Goal: Task Accomplishment & Management: Use online tool/utility

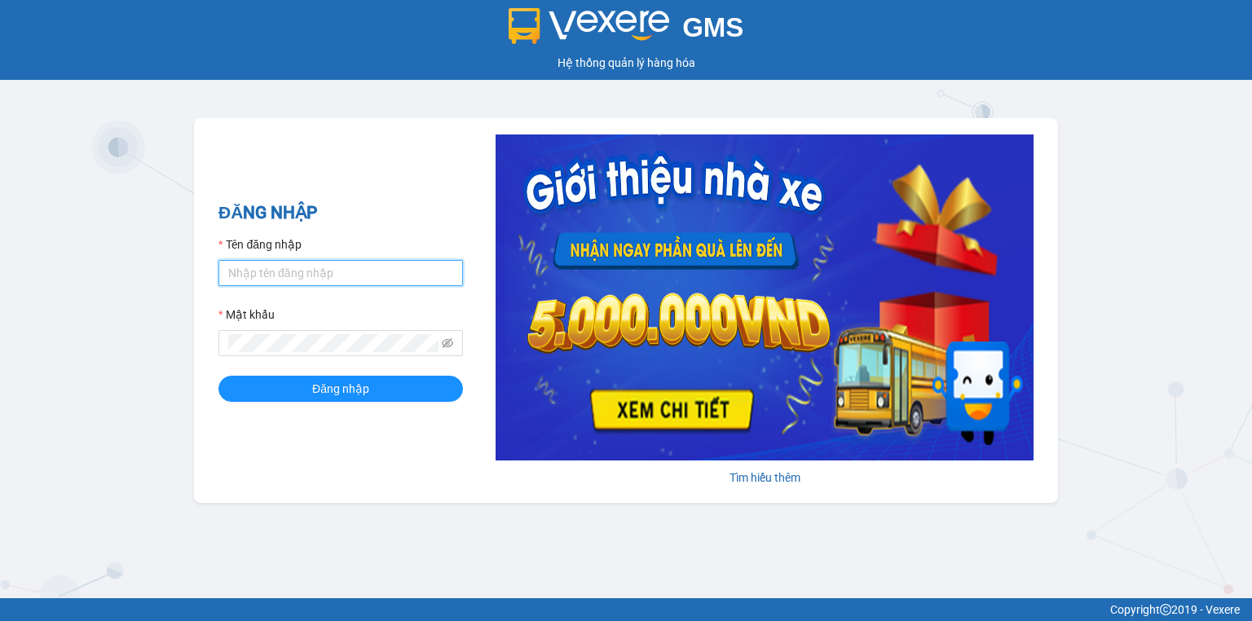
click at [325, 278] on input "Tên đăng nhập" at bounding box center [341, 273] width 245 height 26
type input "thu.nhuquynh"
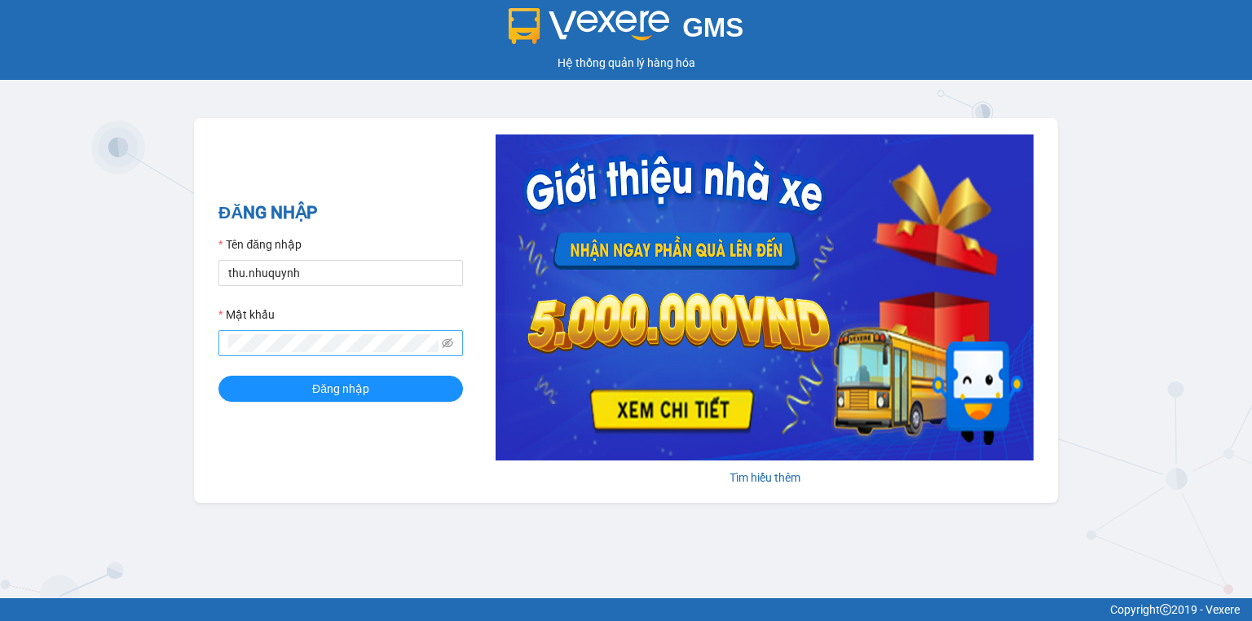
click at [302, 352] on span at bounding box center [341, 343] width 245 height 26
click at [219, 376] on button "Đăng nhập" at bounding box center [341, 389] width 245 height 26
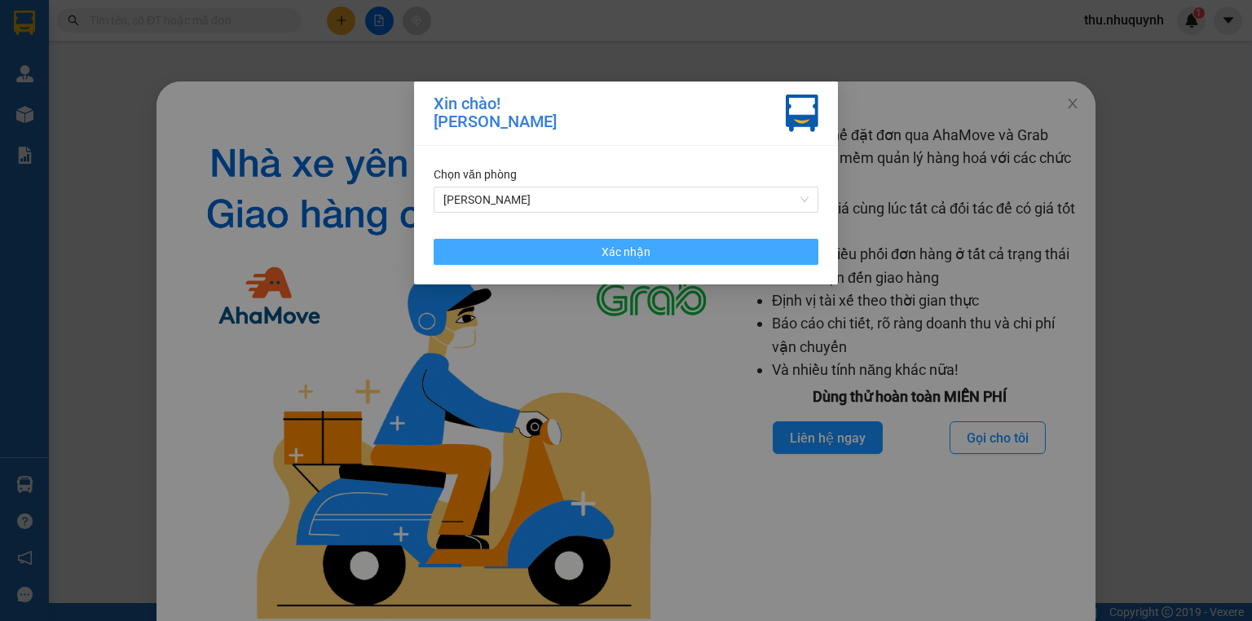
click at [533, 257] on button "Xác nhận" at bounding box center [626, 252] width 385 height 26
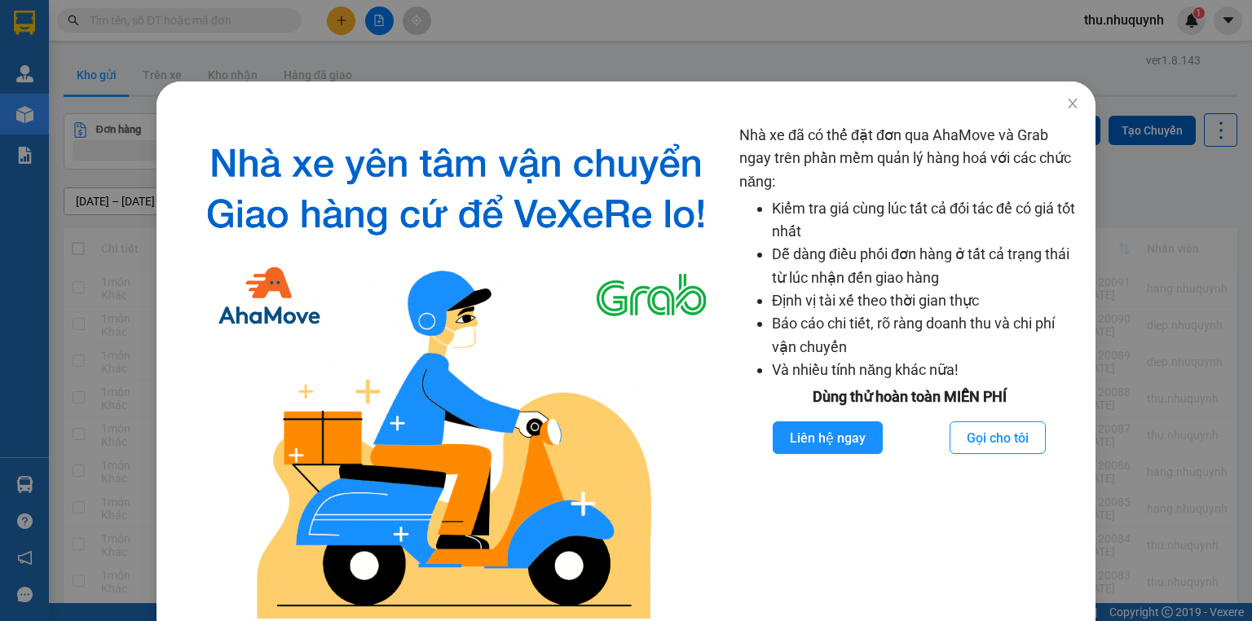
click at [965, 68] on div "Nhà xe đã có thể đặt đơn qua AhaMove và Grab ngay trên phần mềm quản lý hàng ho…" at bounding box center [626, 310] width 1252 height 621
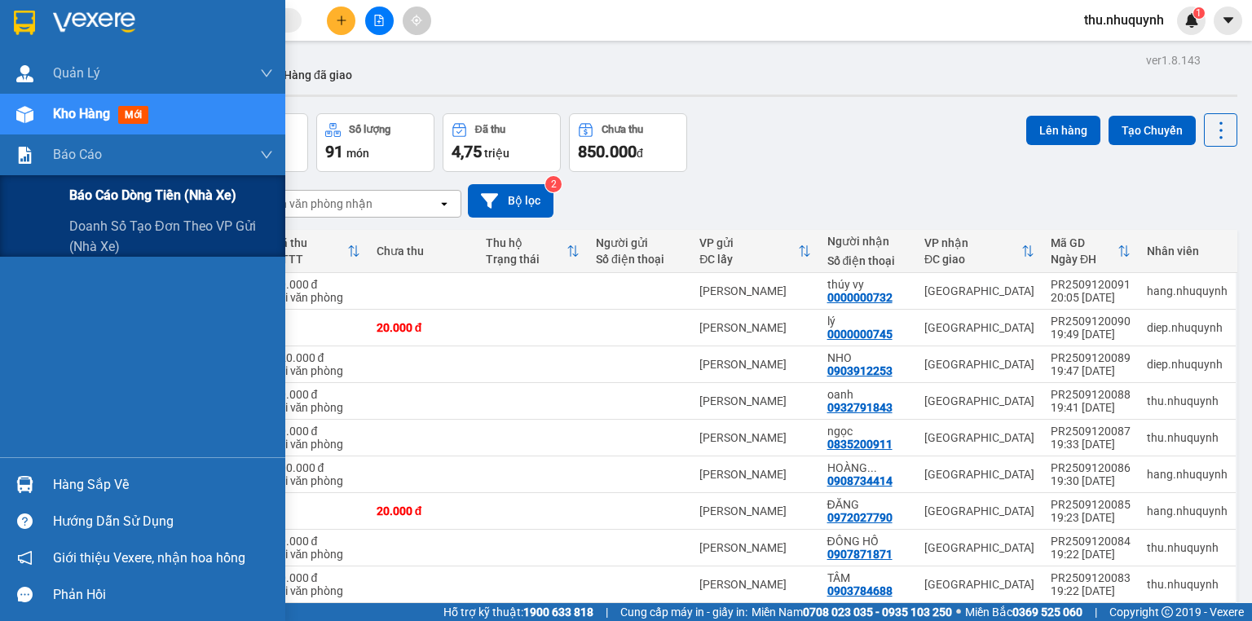
click at [73, 195] on span "Báo cáo dòng tiền (nhà xe)" at bounding box center [152, 195] width 167 height 20
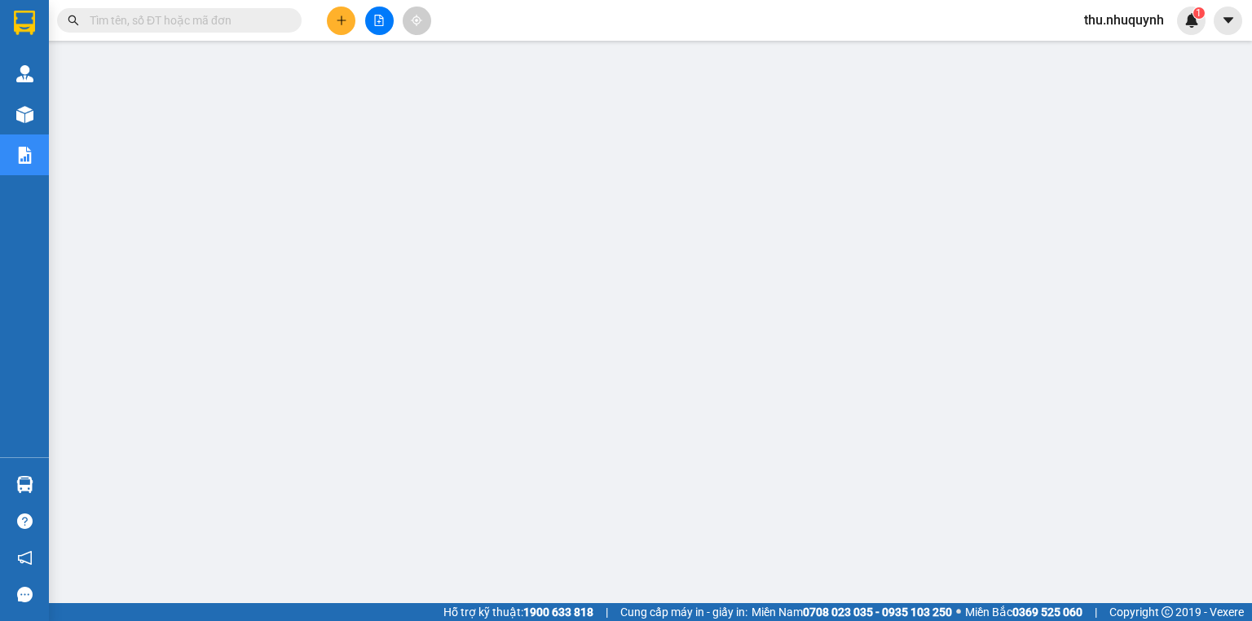
click at [153, 24] on input "text" at bounding box center [186, 20] width 192 height 18
paste input "PR2509120017"
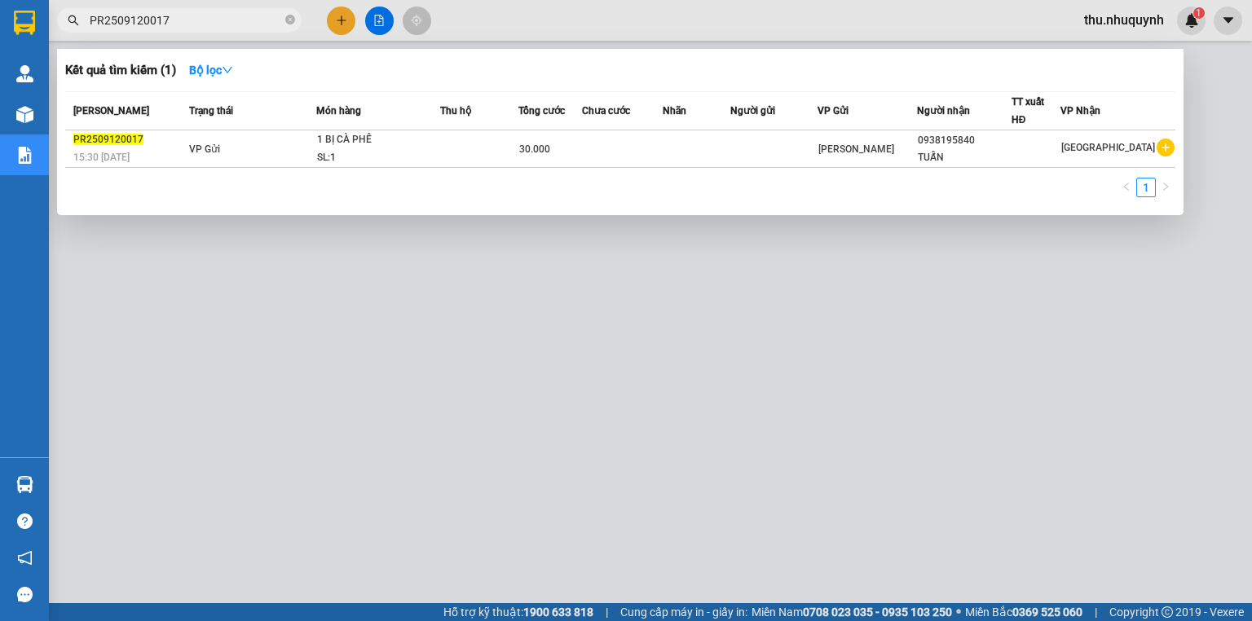
type input "PR2509120017"
click at [495, 398] on div at bounding box center [626, 310] width 1252 height 621
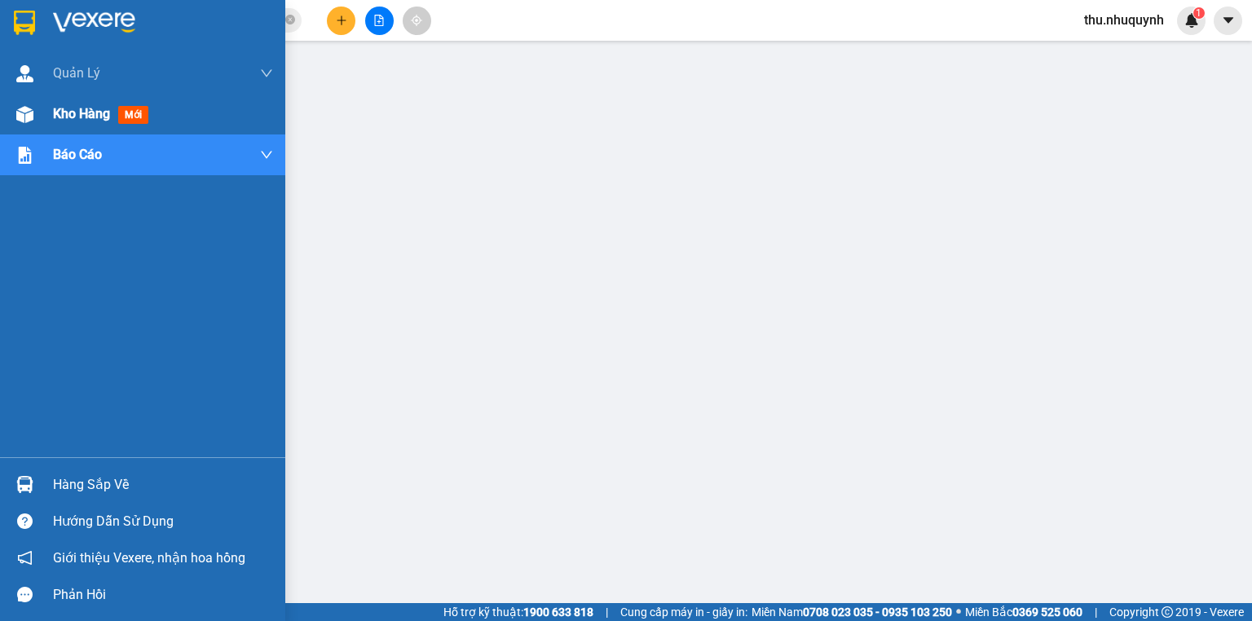
click at [75, 118] on span "Kho hàng" at bounding box center [81, 113] width 57 height 15
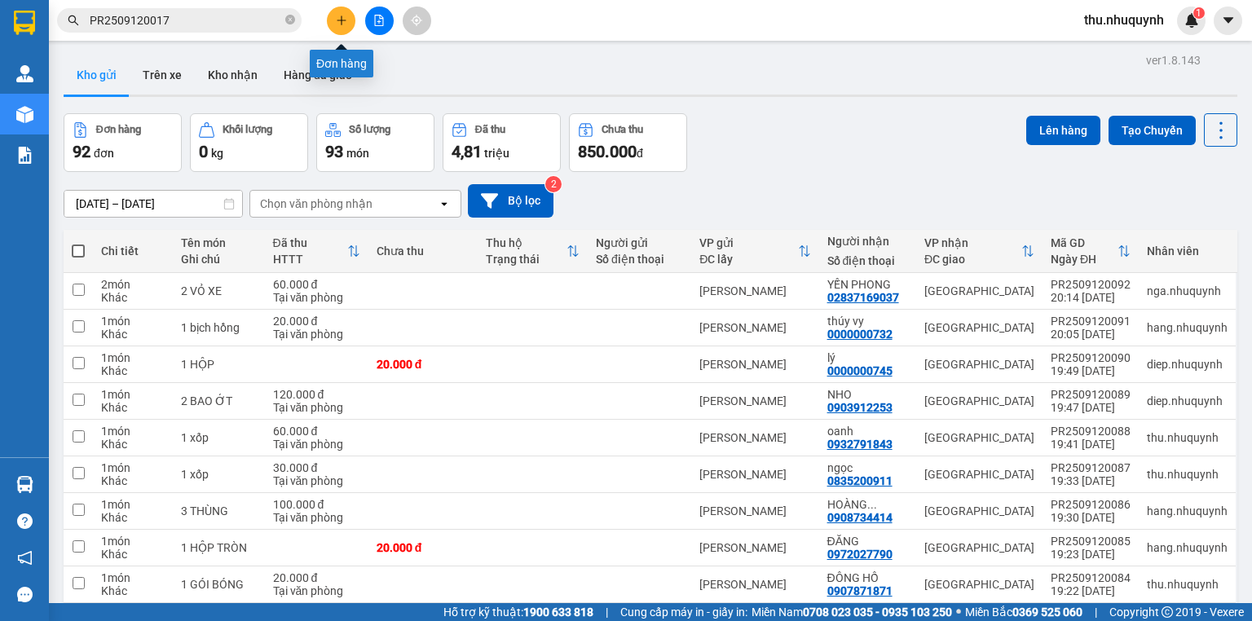
click at [352, 28] on button at bounding box center [341, 21] width 29 height 29
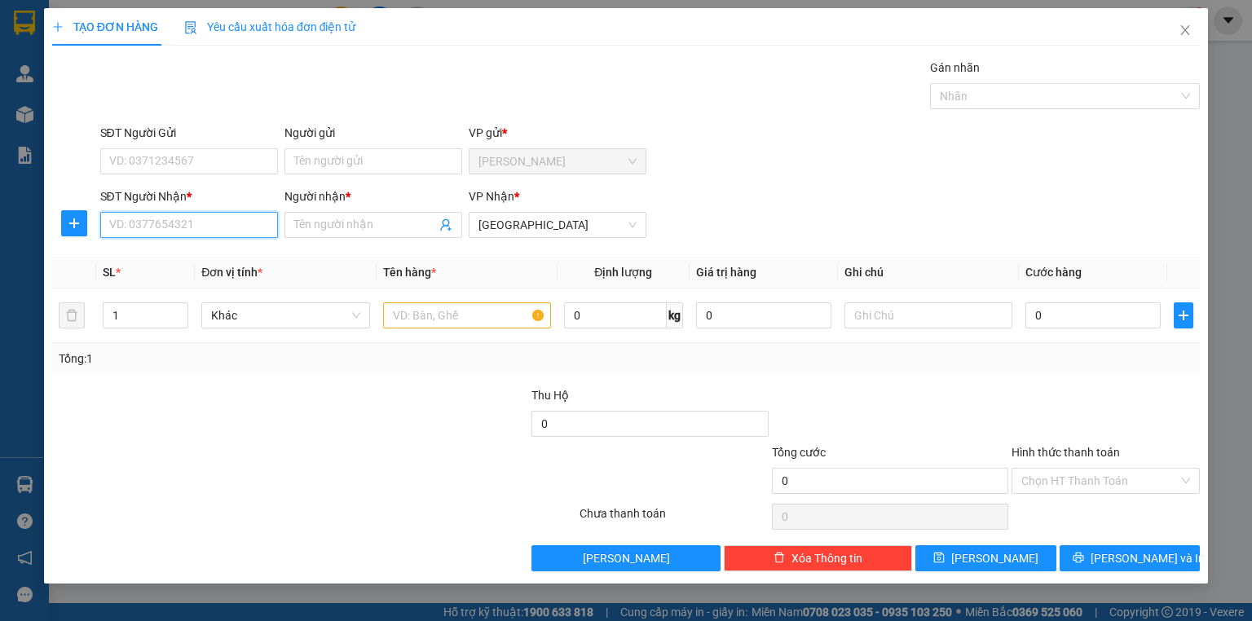
click at [140, 232] on input "SĐT Người Nhận *" at bounding box center [189, 225] width 178 height 26
type input "0933401293"
click at [144, 251] on div "0933401293 - ĐĂNG" at bounding box center [189, 257] width 158 height 18
type input "ĐĂNG"
type input "40.000"
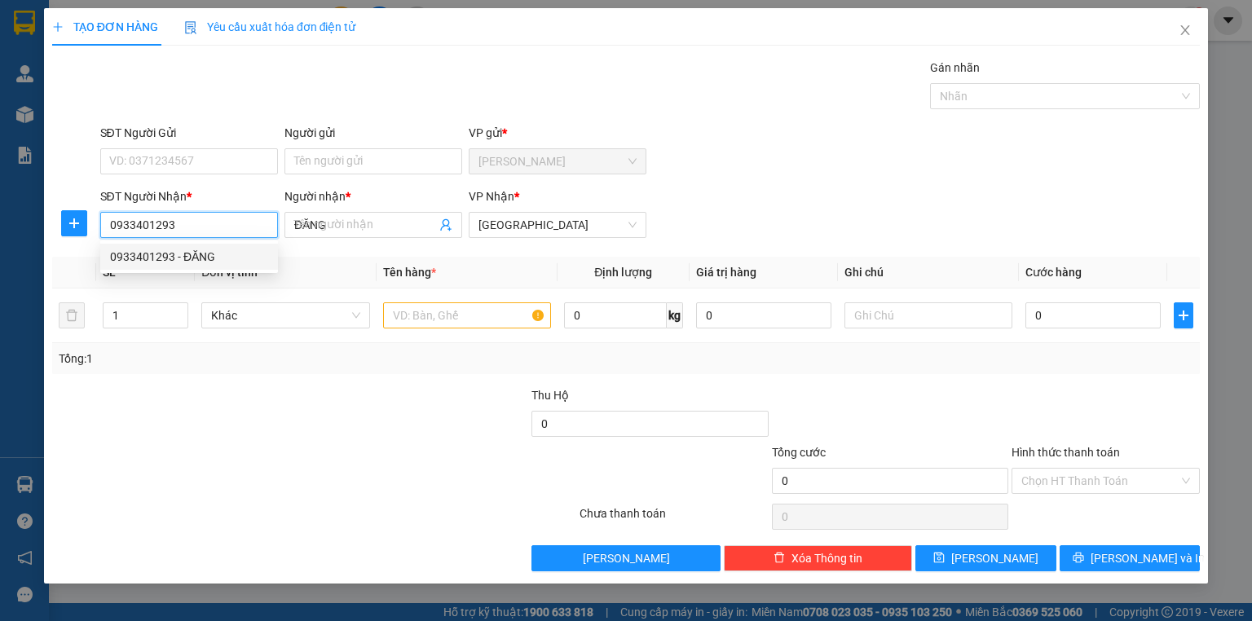
type input "40.000"
type input "0933401293"
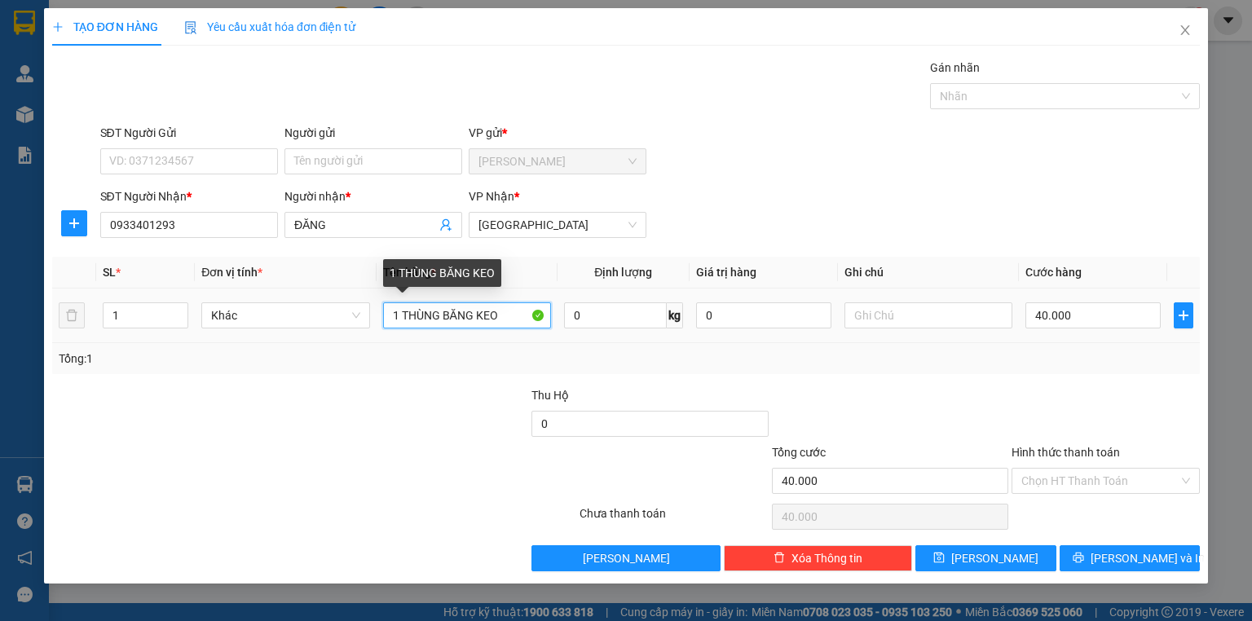
click at [511, 316] on input "1 THÙNG BĂNG KEO" at bounding box center [467, 316] width 168 height 26
drag, startPoint x: 440, startPoint y: 312, endPoint x: 629, endPoint y: 352, distance: 193.3
click at [629, 352] on div "SL * Đơn vị tính * Tên hàng * Định lượng Giá trị hàng Ghi chú Cước hàng 1 Khác …" at bounding box center [626, 315] width 1148 height 117
type input "1 THÙNG"
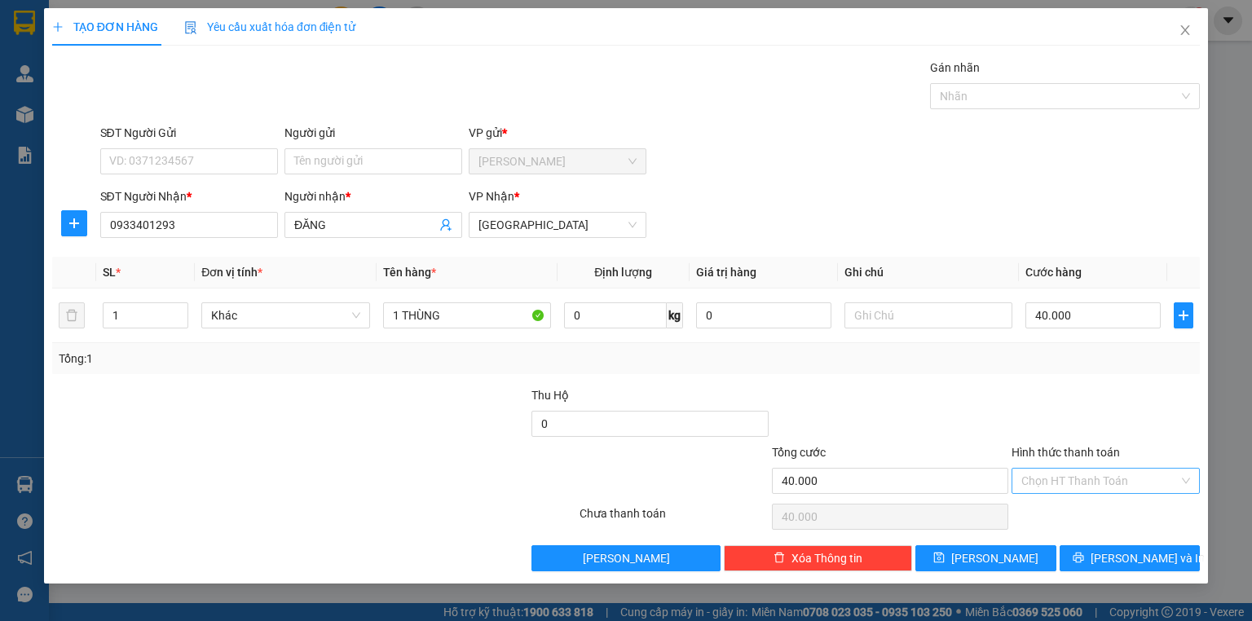
click at [1096, 486] on input "Hình thức thanh toán" at bounding box center [1100, 481] width 157 height 24
click at [1087, 518] on div "Tại văn phòng" at bounding box center [1106, 512] width 169 height 18
type input "0"
click at [1024, 554] on button "Lưu" at bounding box center [986, 559] width 141 height 26
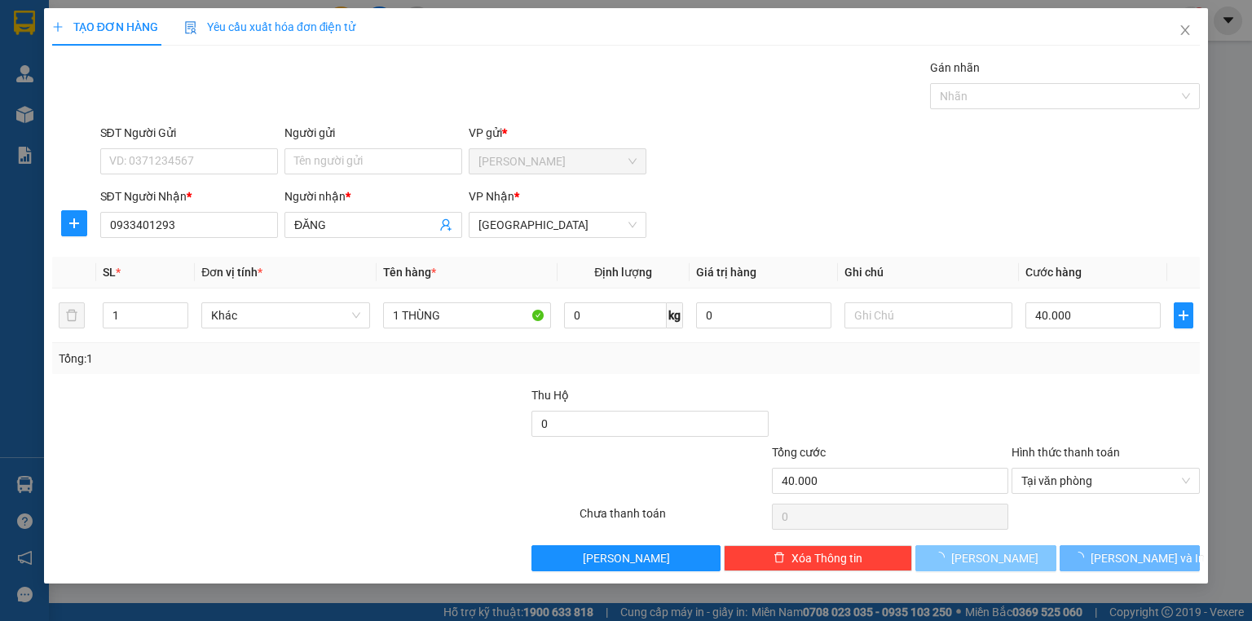
type input "0"
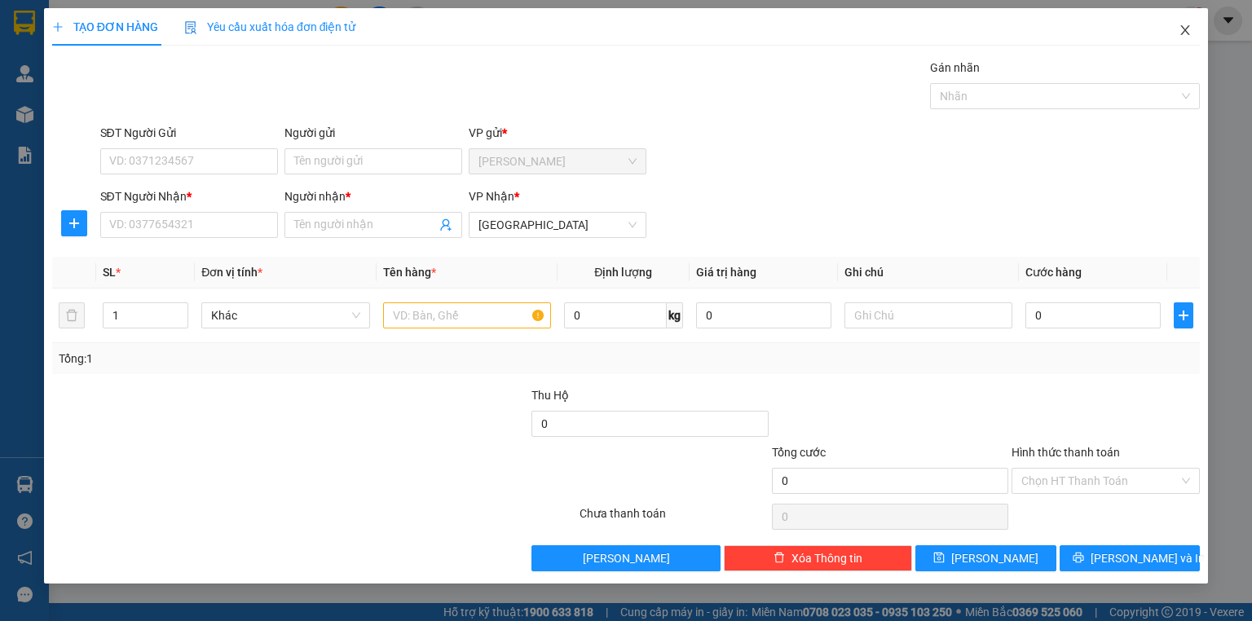
click at [1176, 10] on span "Close" at bounding box center [1186, 31] width 46 height 46
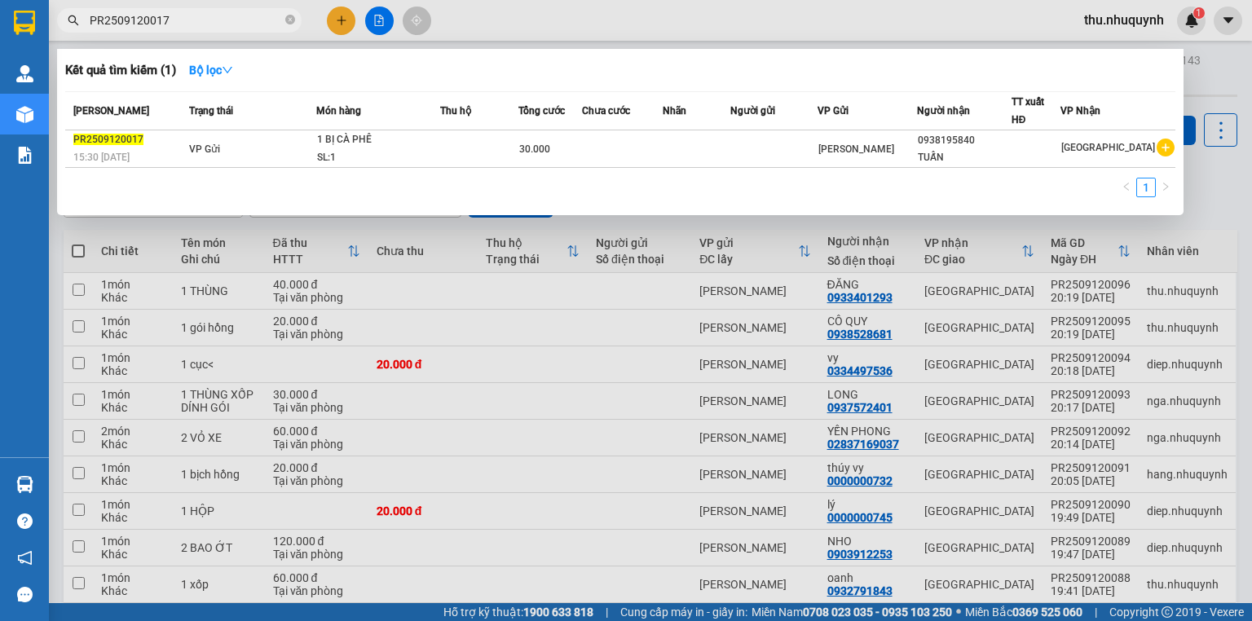
click at [187, 22] on input "PR2509120017" at bounding box center [186, 20] width 192 height 18
click at [185, 20] on input "PR2509120017" at bounding box center [186, 20] width 192 height 18
paste input "0355137554"
type input "0355137554"
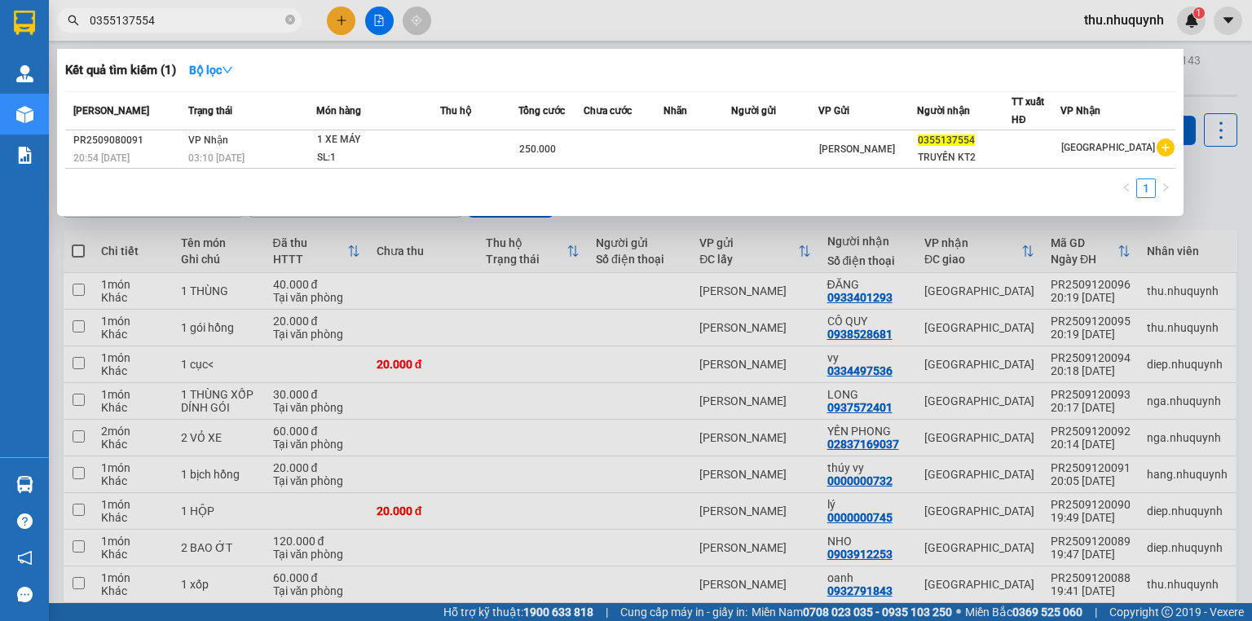
click at [546, 24] on div at bounding box center [626, 310] width 1252 height 621
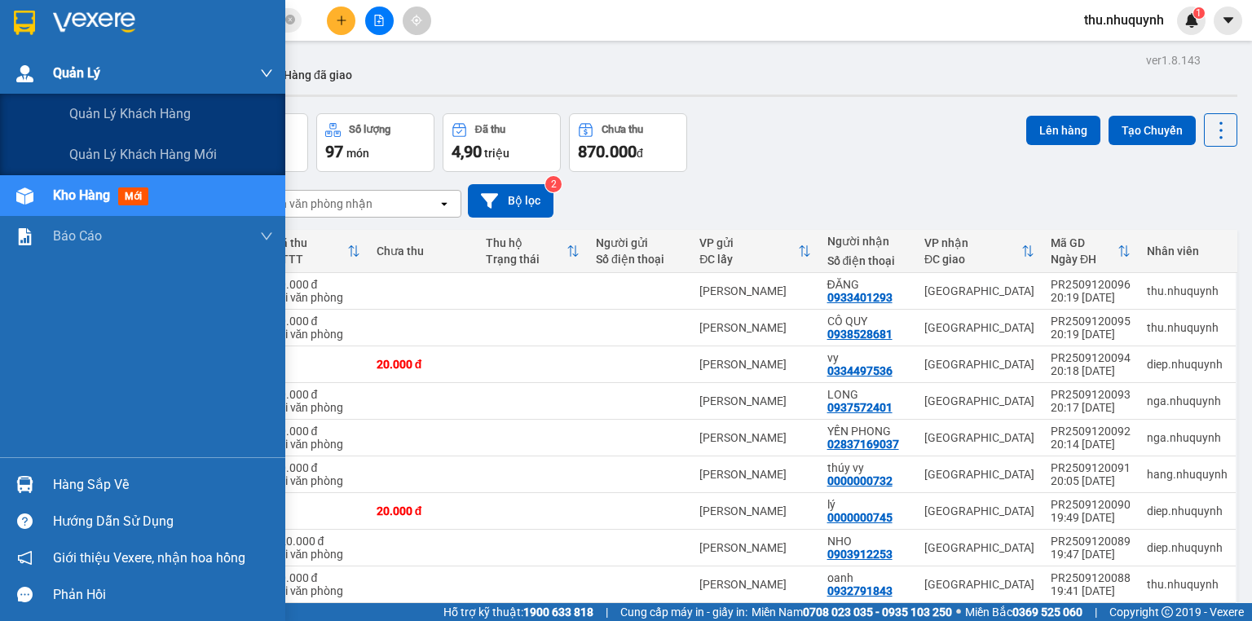
click at [54, 72] on span "Quản Lý" at bounding box center [76, 73] width 47 height 20
click at [81, 106] on span "Quản lý khách hàng" at bounding box center [129, 114] width 121 height 20
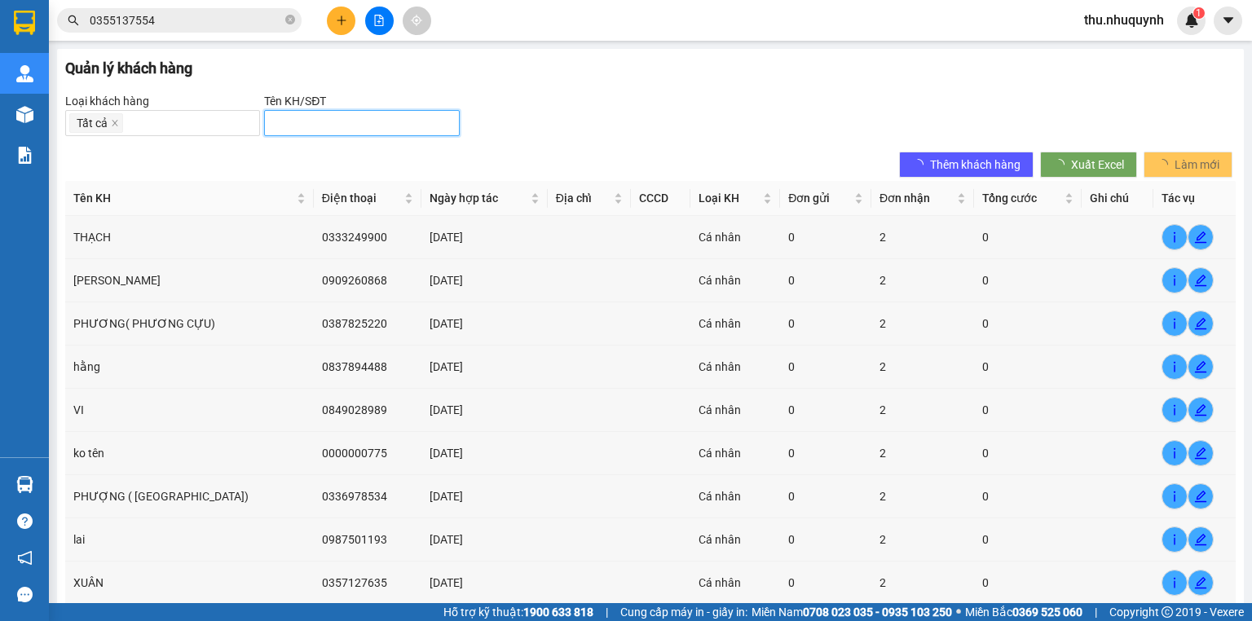
click at [321, 123] on input "search" at bounding box center [355, 123] width 162 height 18
paste input "0355137554"
click at [364, 160] on div "0355137554 - TRUYỀN KT2" at bounding box center [359, 156] width 174 height 18
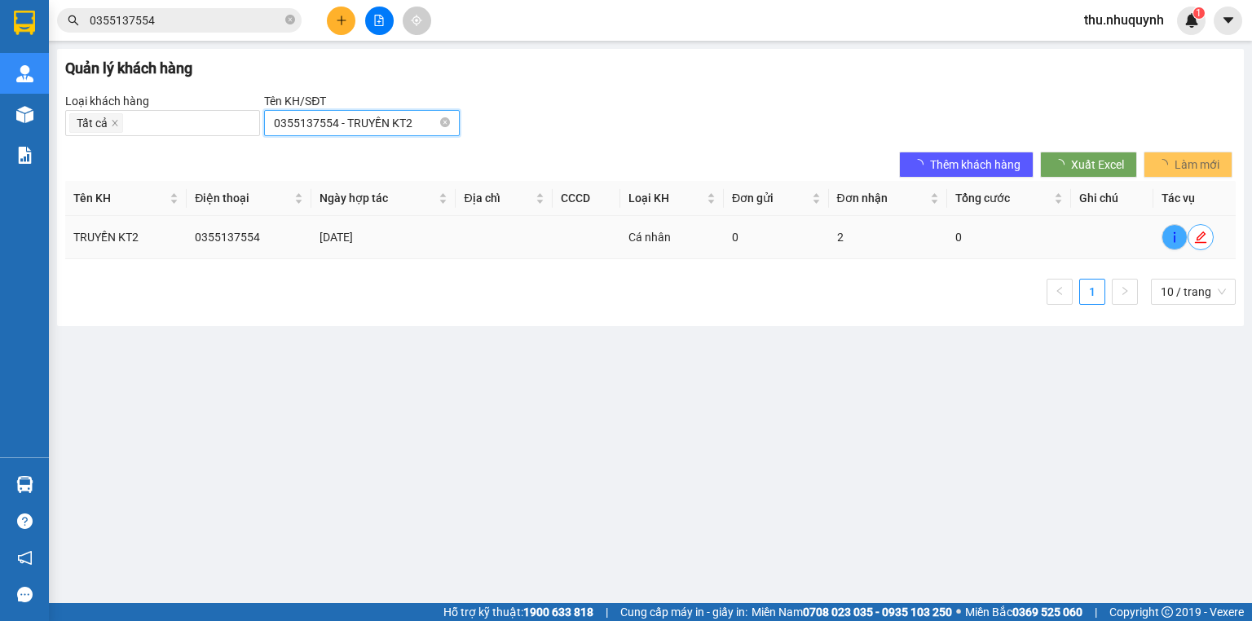
type input "0355137554 - TRUYỀN KT2"
click at [1199, 237] on icon "edit" at bounding box center [1200, 237] width 11 height 11
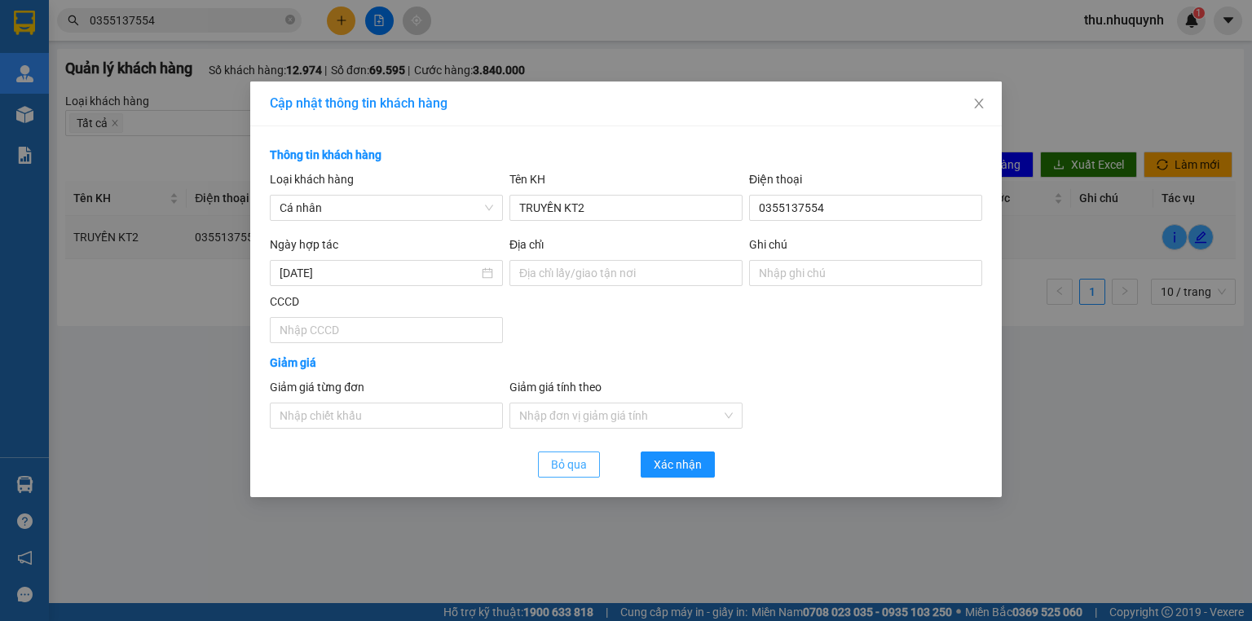
click at [543, 464] on button "Bỏ qua" at bounding box center [569, 465] width 62 height 26
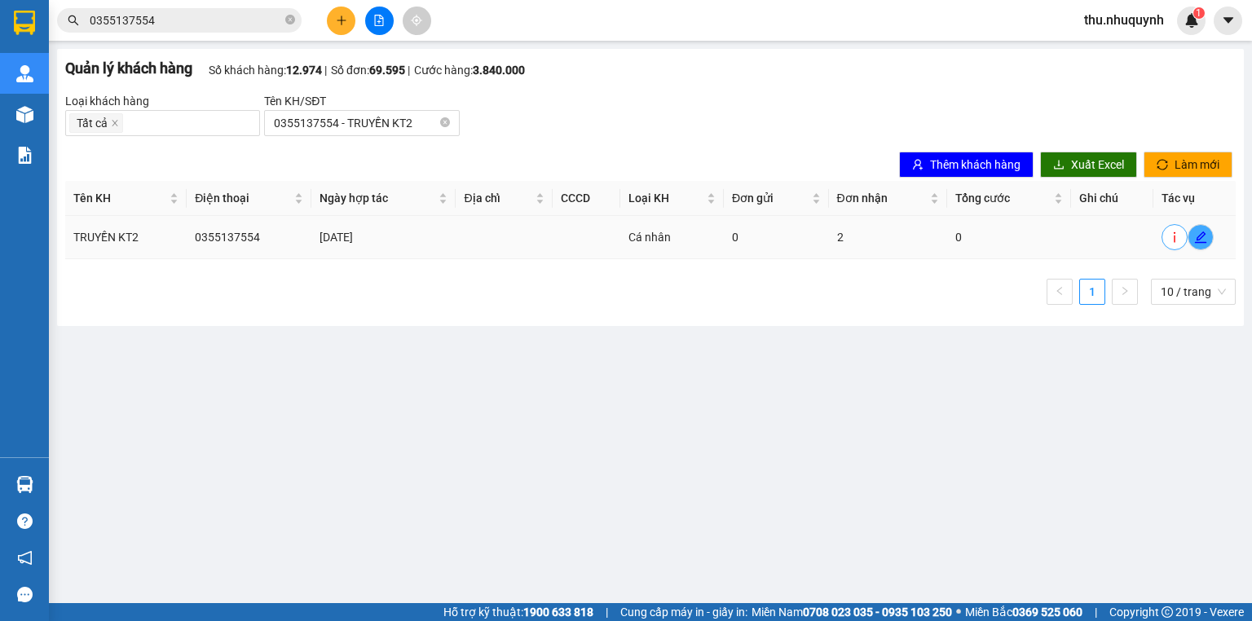
click at [1181, 240] on icon "info" at bounding box center [1174, 237] width 13 height 13
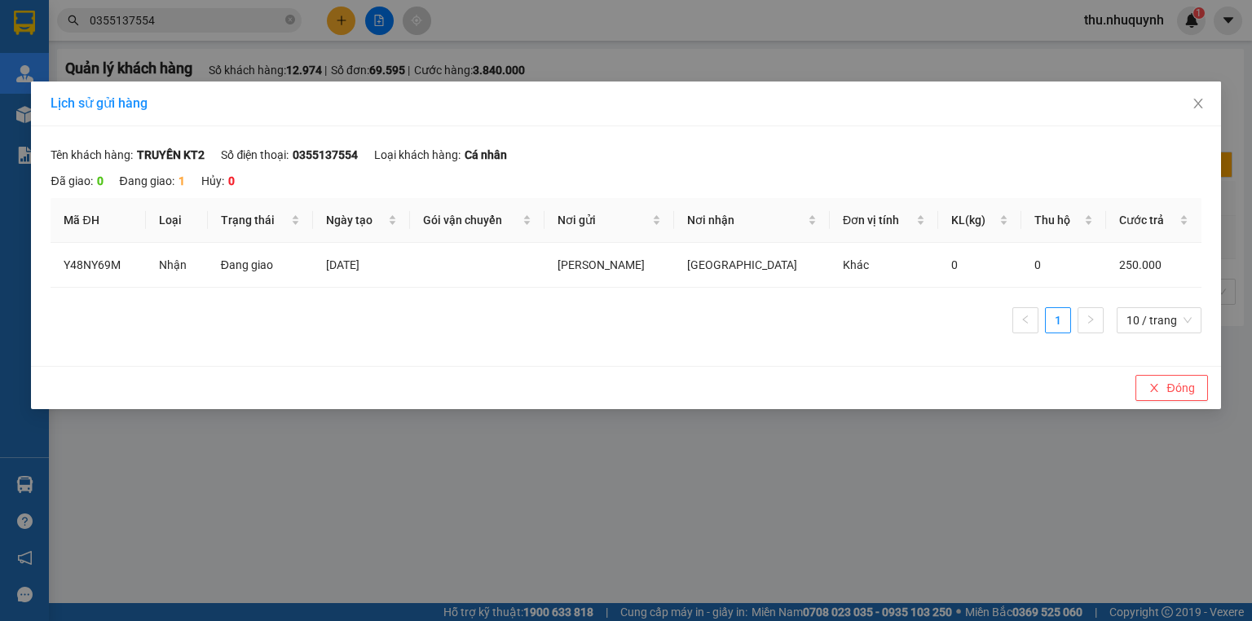
click at [1168, 409] on div "Lịch sử gửi hàng Tên khách hàng TRUYỀN KT2 Số điện thoại 0355137554 Lo…" at bounding box center [626, 310] width 1252 height 621
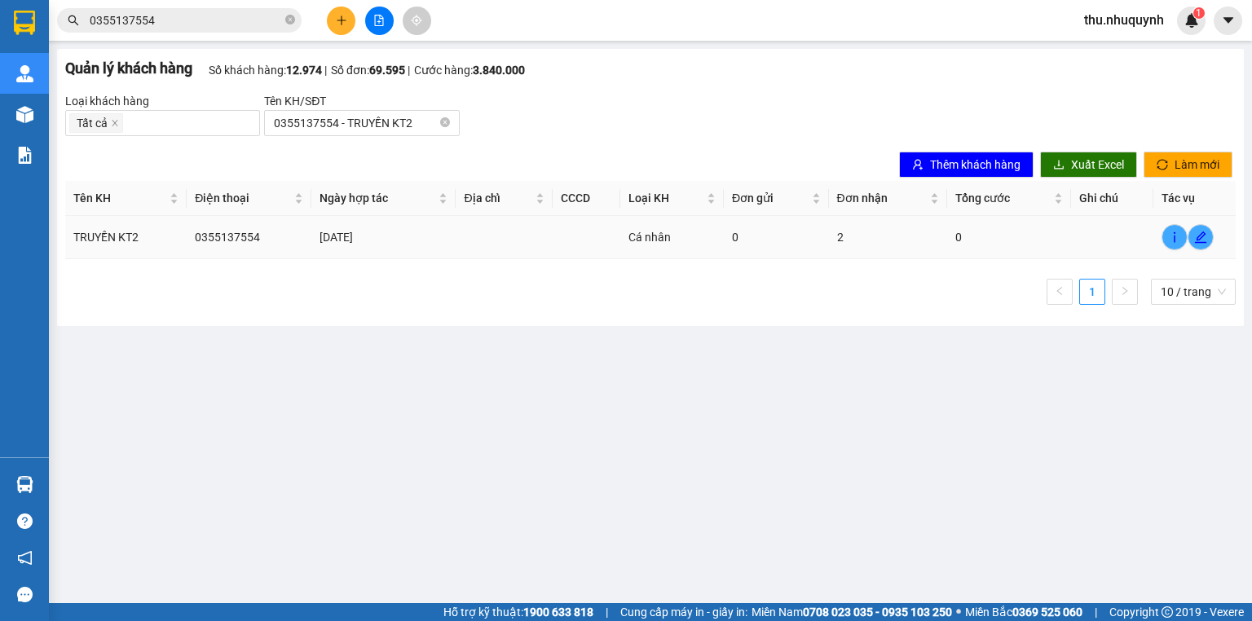
click at [397, 226] on td "08/09/2025" at bounding box center [383, 237] width 145 height 43
click at [1201, 238] on icon "edit" at bounding box center [1200, 237] width 11 height 11
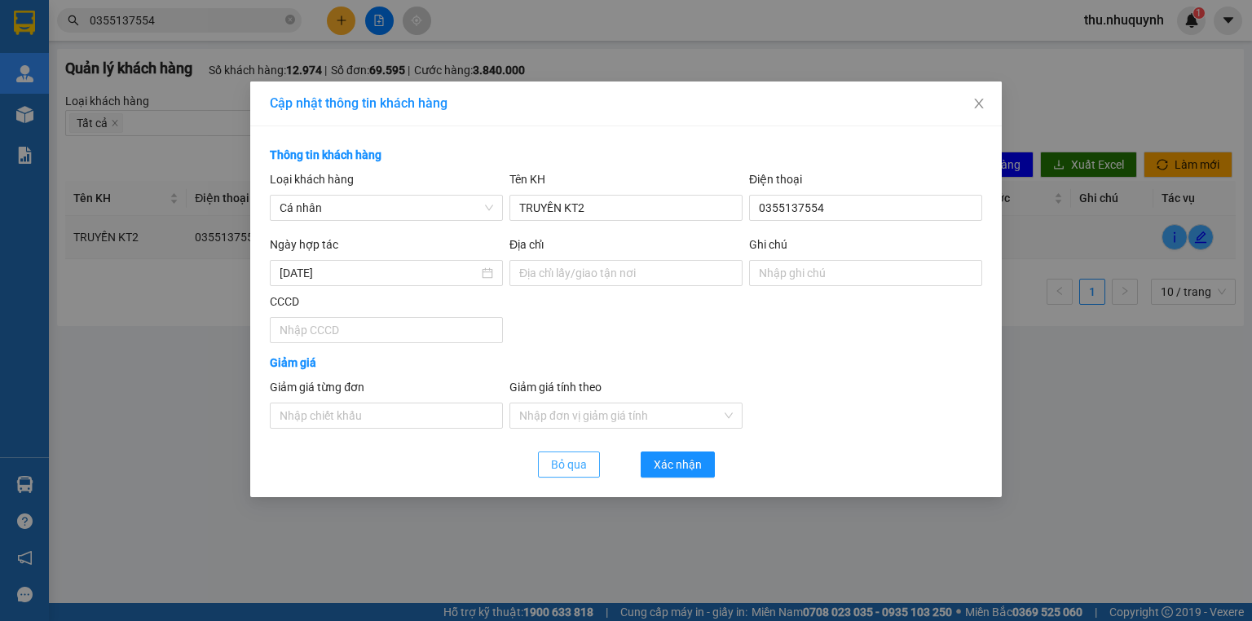
click at [562, 470] on span "Bỏ qua" at bounding box center [569, 465] width 36 height 18
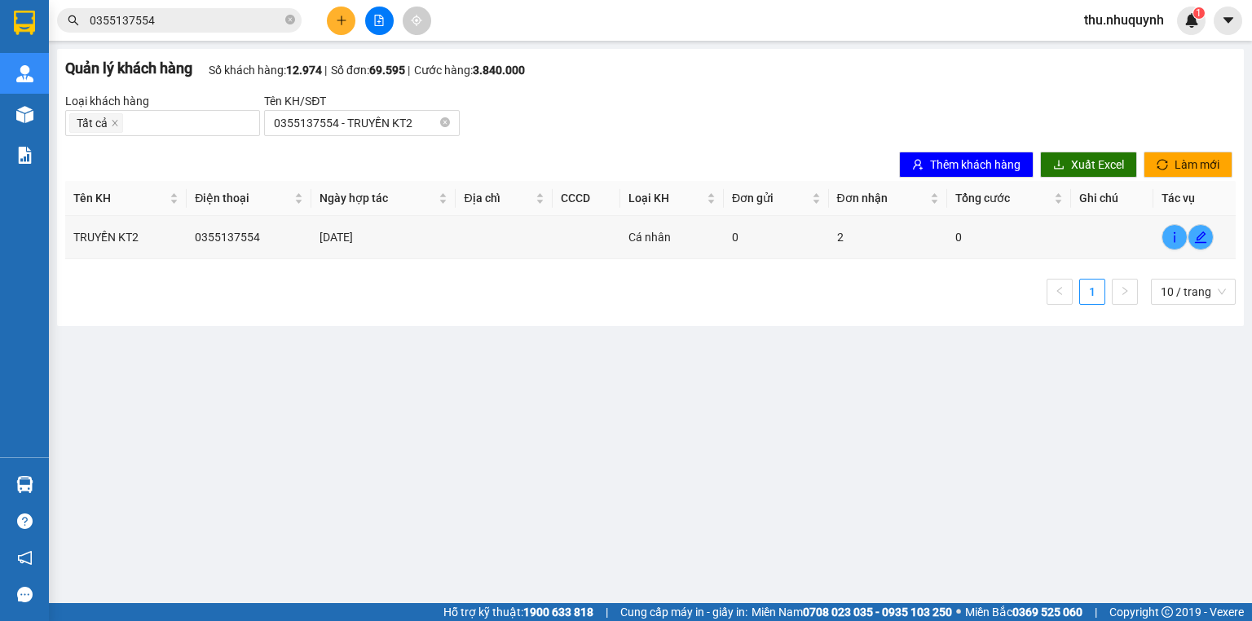
drag, startPoint x: 1126, startPoint y: 227, endPoint x: 683, endPoint y: 336, distance: 456.0
click at [683, 336] on main "Quản lý khách hàng Số khách hàng: 12.974 Số đơn: 69.595 Cước hàng: 3.…" at bounding box center [626, 301] width 1252 height 603
click at [1172, 237] on icon "info" at bounding box center [1174, 237] width 13 height 13
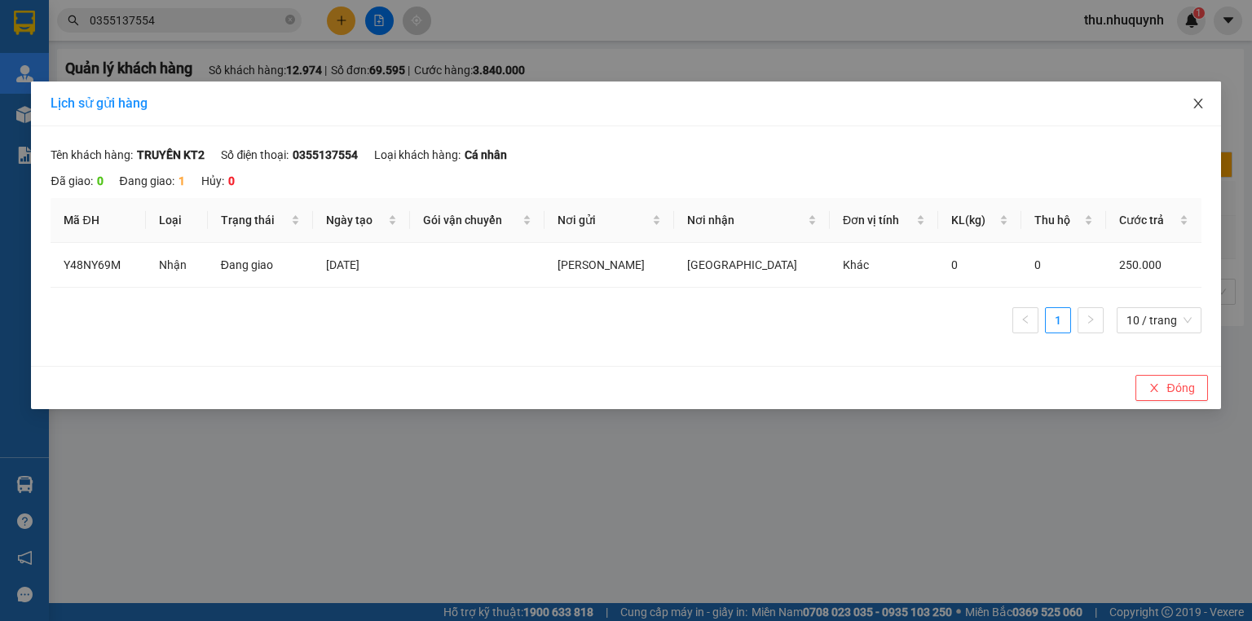
click at [1197, 95] on span "Close" at bounding box center [1199, 105] width 46 height 46
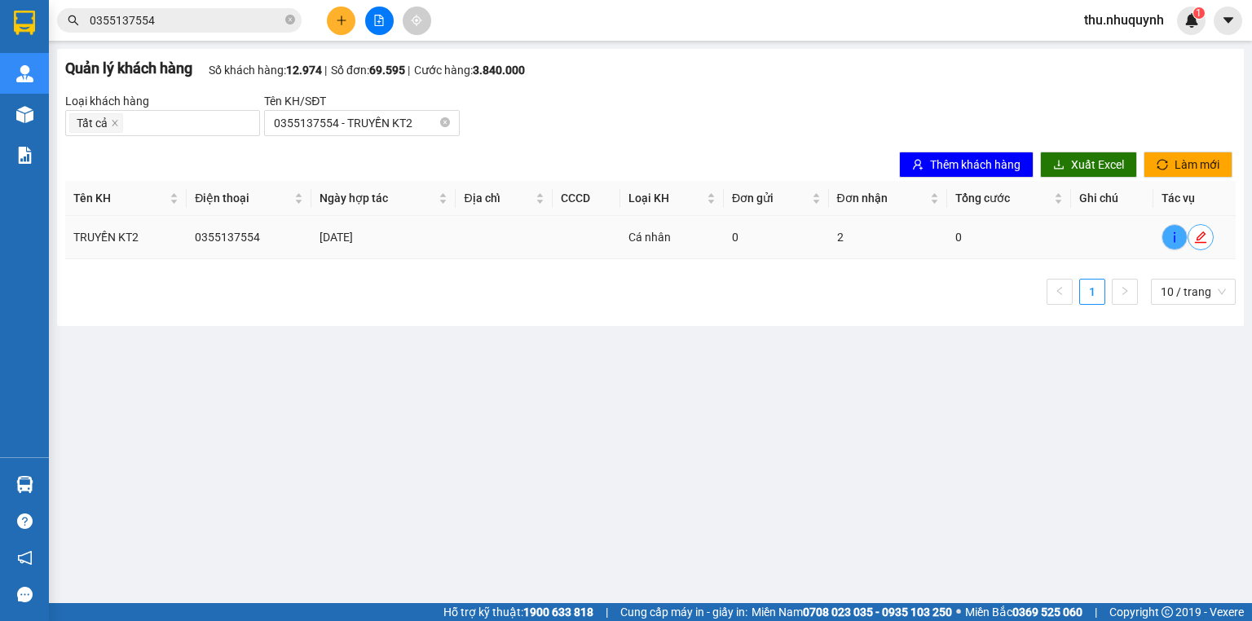
click at [1200, 232] on icon "edit" at bounding box center [1201, 237] width 13 height 13
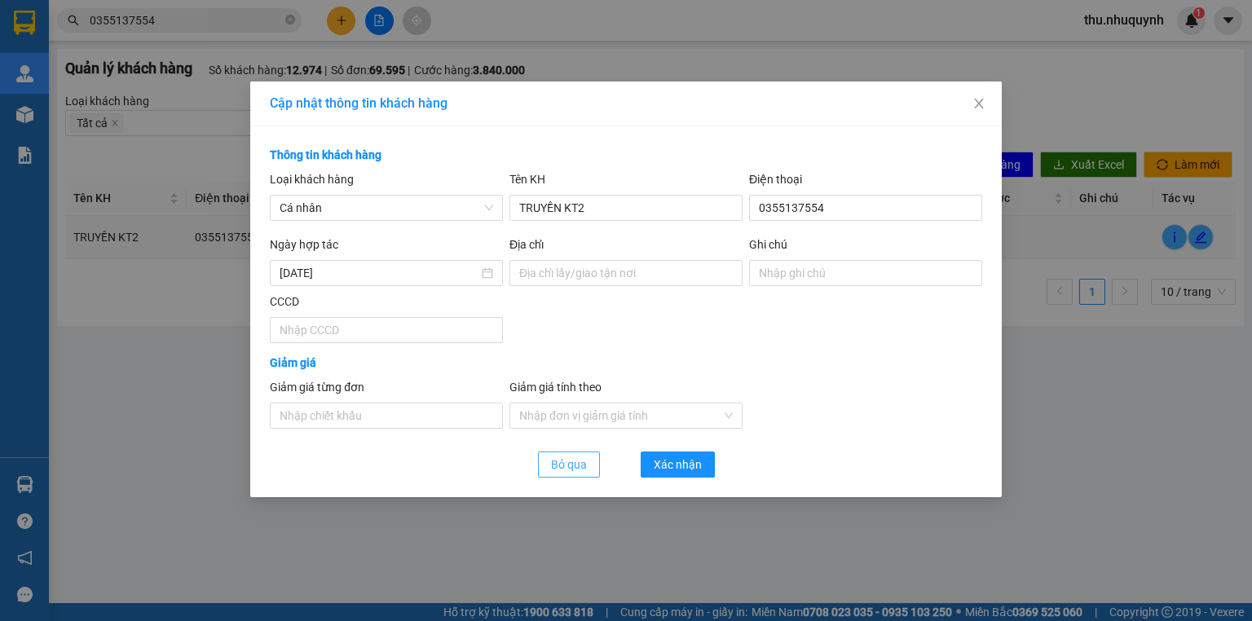
click at [552, 465] on span "Bỏ qua" at bounding box center [569, 465] width 36 height 18
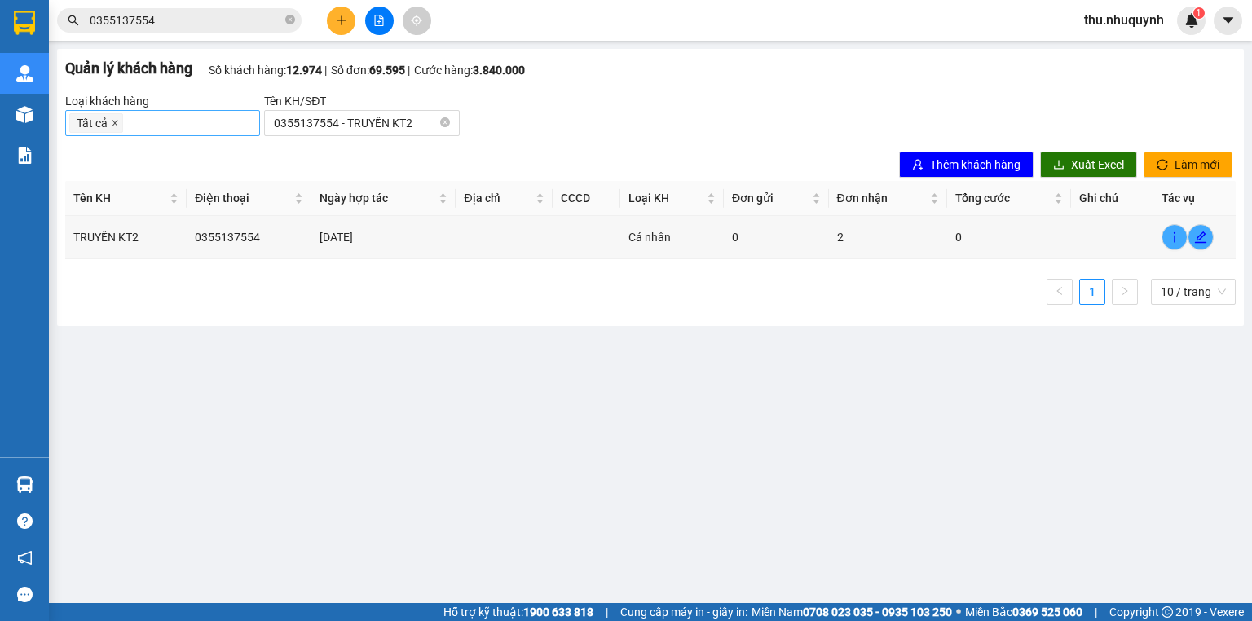
click at [114, 124] on icon "close" at bounding box center [115, 124] width 6 height 6
click at [1072, 241] on td at bounding box center [1112, 237] width 83 height 43
click at [1173, 232] on icon "info" at bounding box center [1174, 237] width 13 height 13
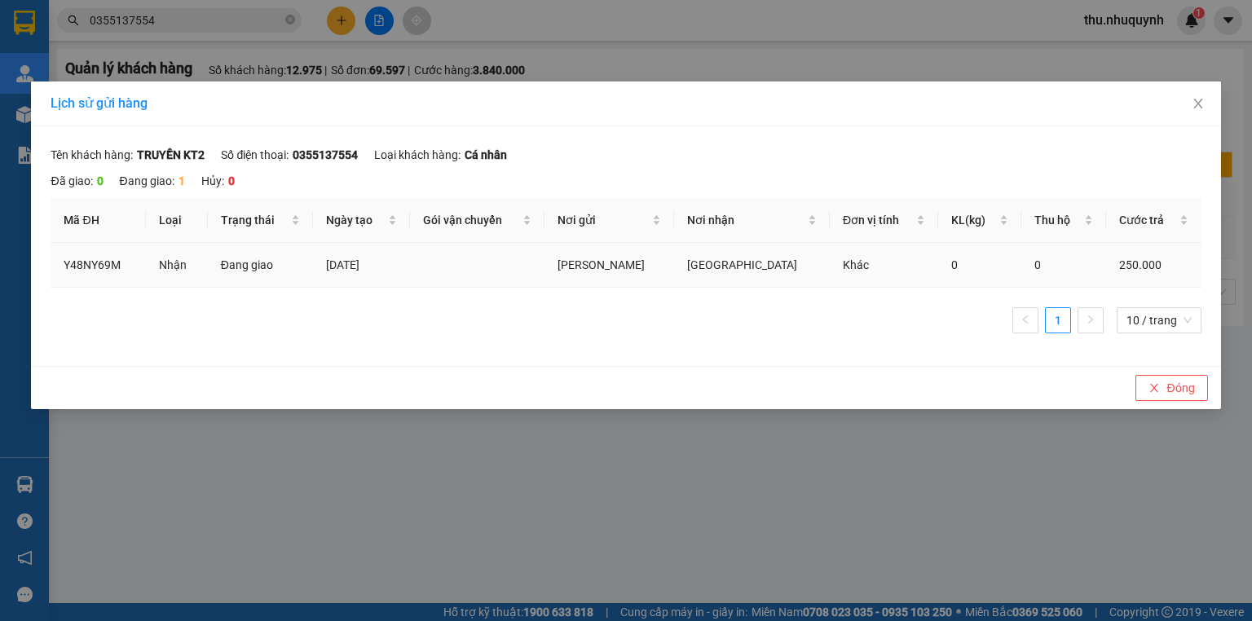
drag, startPoint x: 990, startPoint y: 261, endPoint x: 980, endPoint y: 319, distance: 58.7
click at [925, 347] on div "Tên khách hàng TRUYỀN KT2 Số điện thoại 0355137554 Loại khách hàng Cá n…" at bounding box center [626, 246] width 1190 height 240
click at [1189, 224] on div "Cước trả" at bounding box center [1154, 220] width 69 height 18
click at [1153, 323] on span "10 / trang" at bounding box center [1159, 320] width 65 height 24
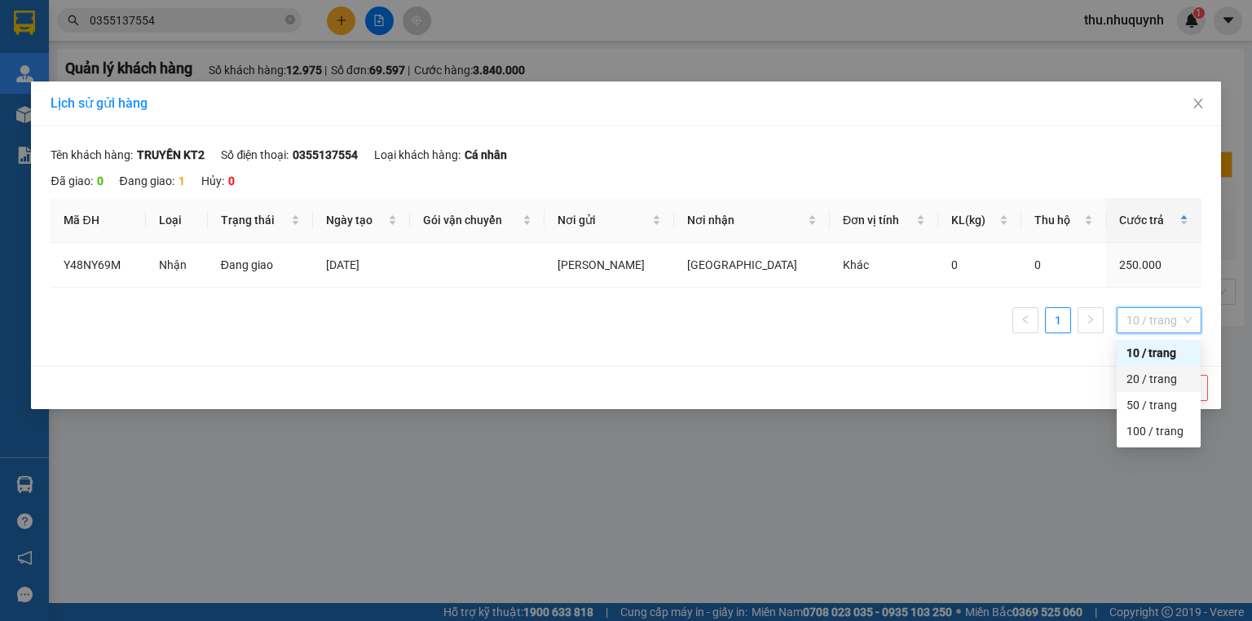
click at [1027, 378] on div "Đóng" at bounding box center [626, 387] width 1190 height 43
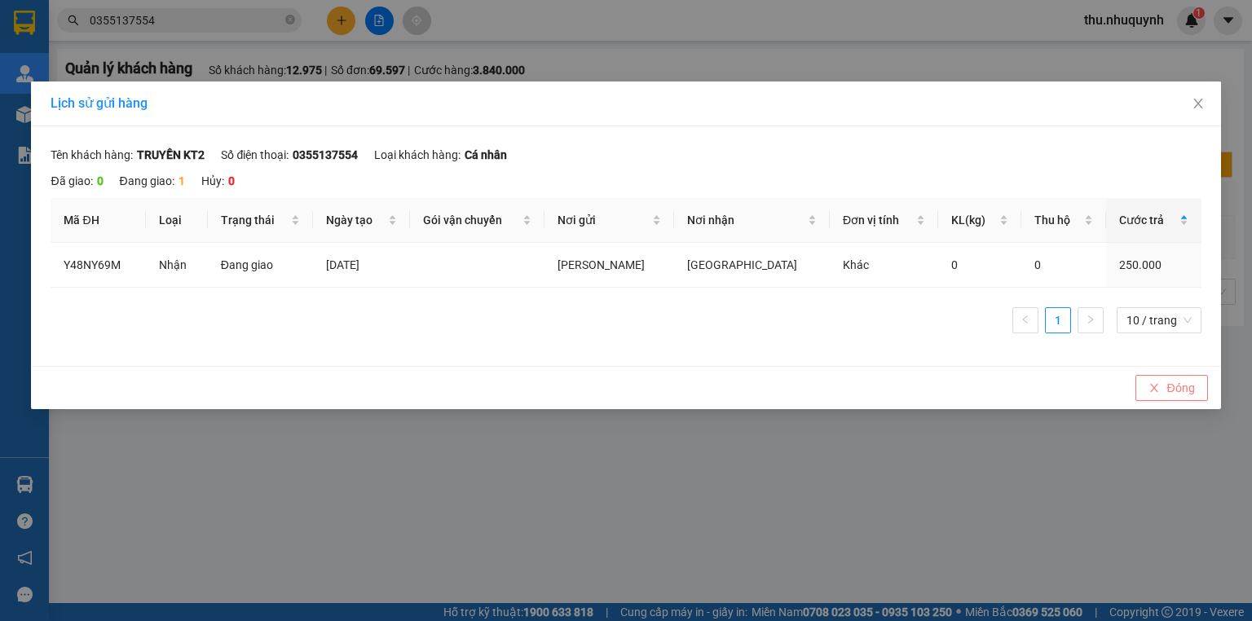
drag, startPoint x: 830, startPoint y: 251, endPoint x: 1184, endPoint y: 395, distance: 382.2
click at [1184, 395] on span "Đóng" at bounding box center [1181, 388] width 28 height 18
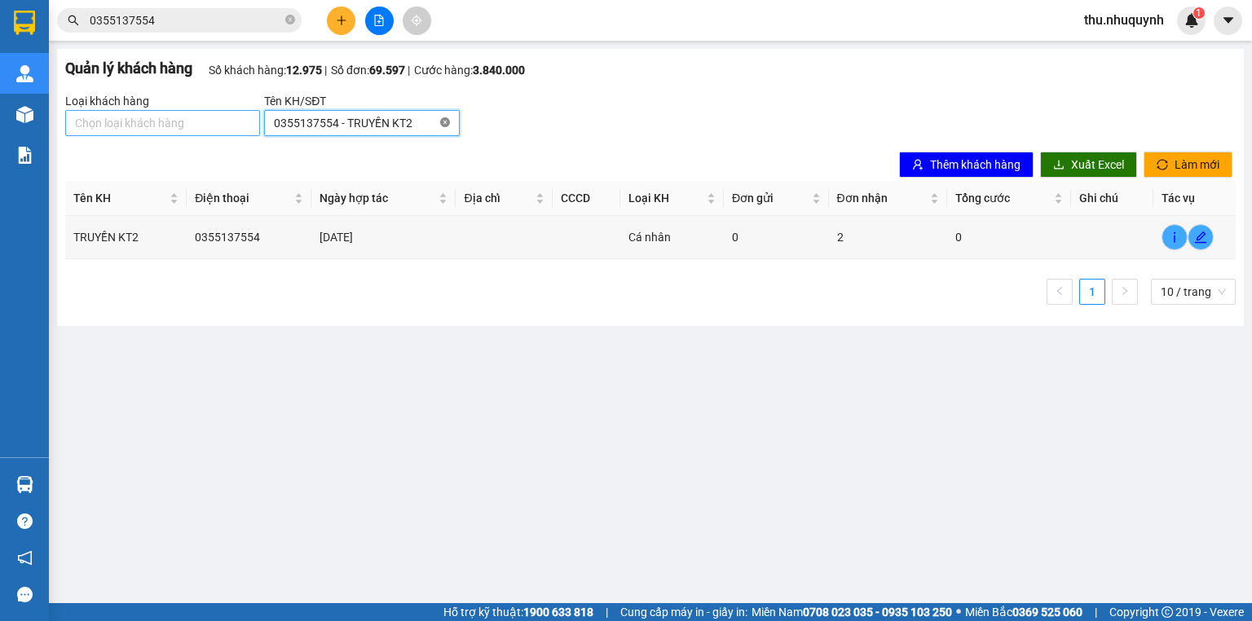
click at [445, 123] on icon "close-circle" at bounding box center [445, 122] width 10 height 10
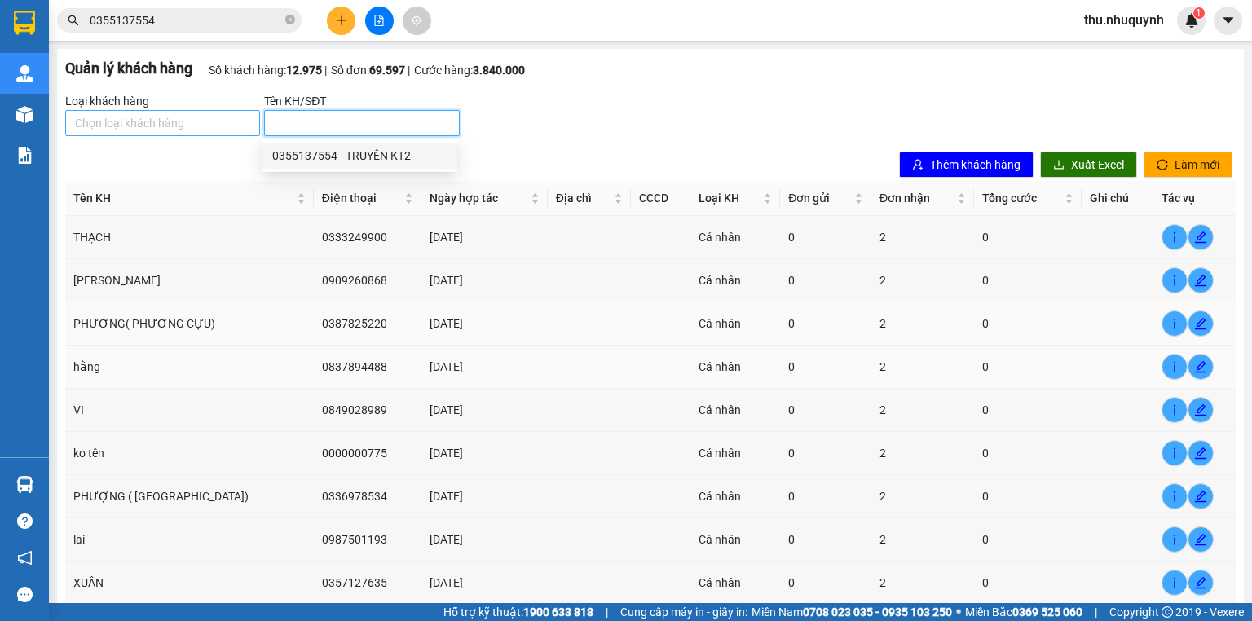
scroll to position [65, 0]
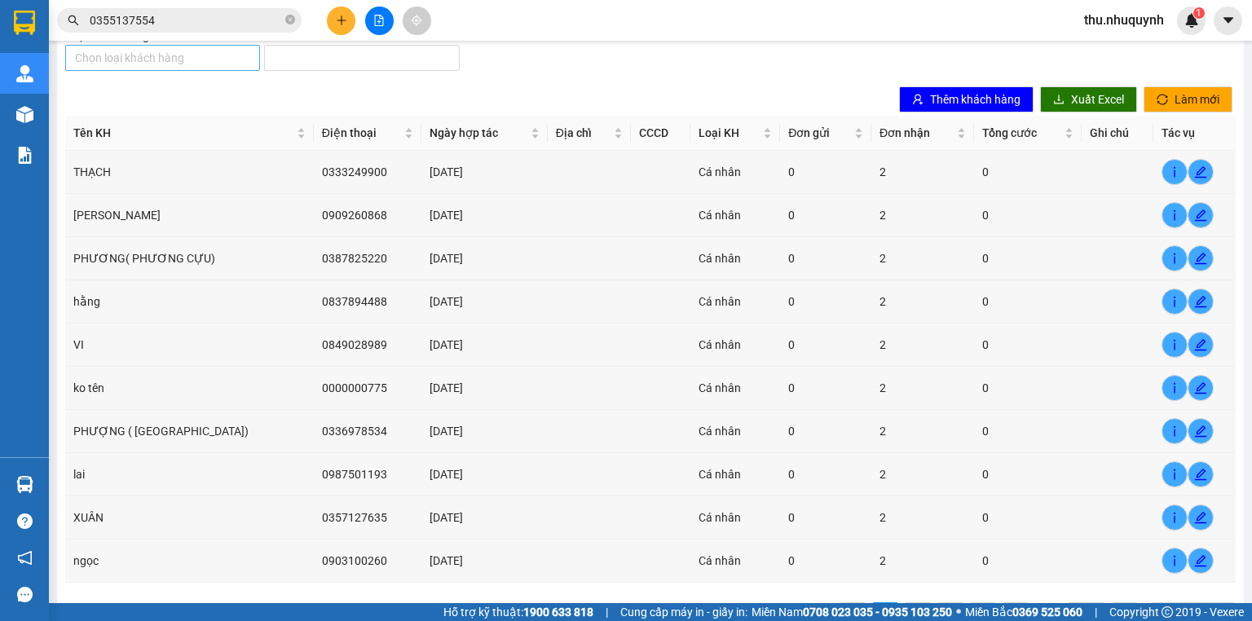
click at [684, 85] on div "Thêm khách hàng Xuất Excel Làm mới" at bounding box center [651, 99] width 1184 height 33
click at [880, 134] on span "Đơn nhận" at bounding box center [917, 133] width 74 height 18
click at [907, 126] on span "Đơn nhận" at bounding box center [917, 133] width 74 height 18
click at [904, 128] on span "Đơn nhận" at bounding box center [917, 133] width 74 height 18
click at [809, 139] on span "Đơn gửi" at bounding box center [819, 133] width 63 height 18
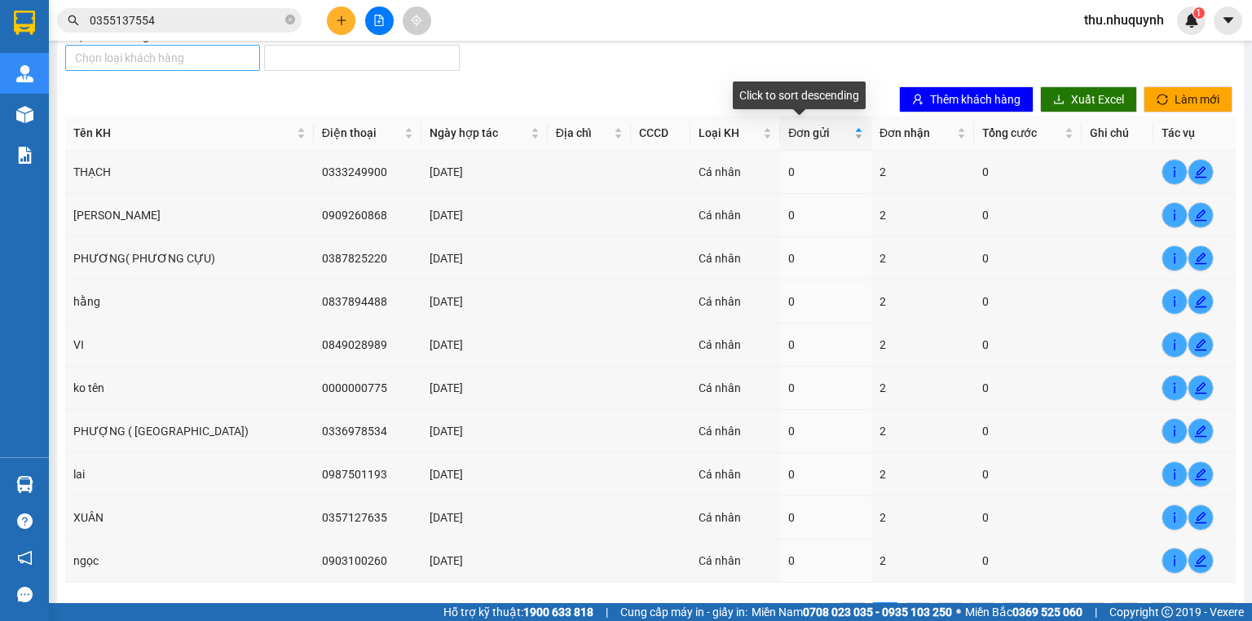
click at [809, 139] on span "Đơn gửi" at bounding box center [819, 133] width 63 height 18
click at [708, 130] on span "Loại KH" at bounding box center [729, 133] width 61 height 18
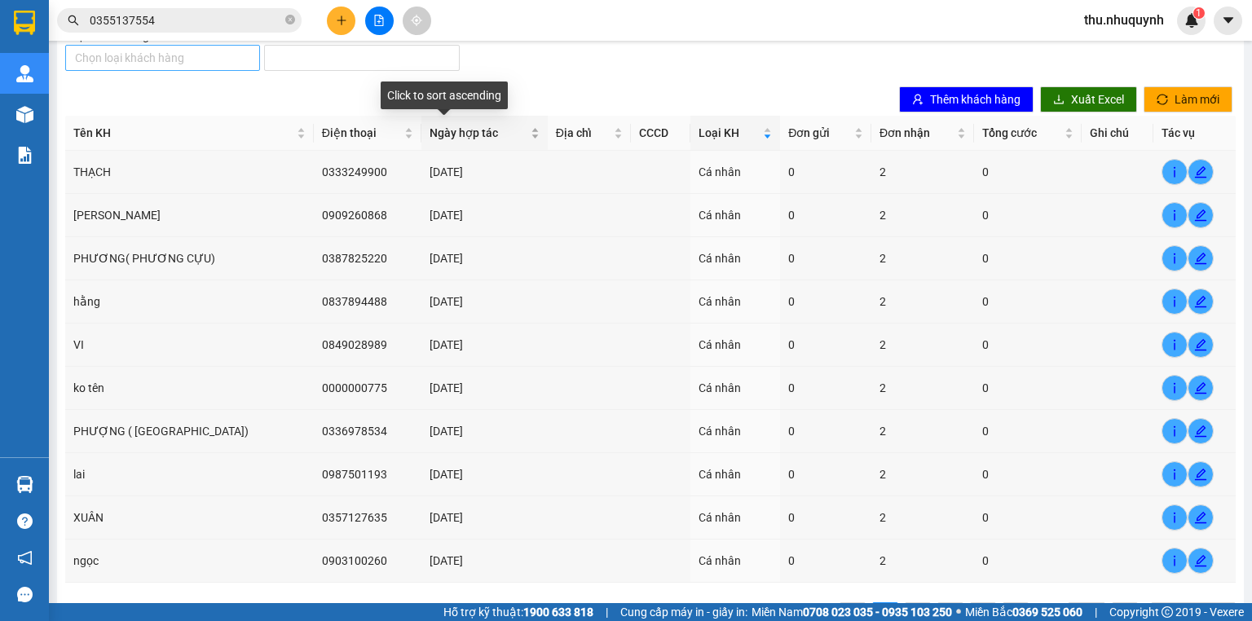
click at [430, 139] on span "Ngày hợp tác" at bounding box center [478, 133] width 97 height 18
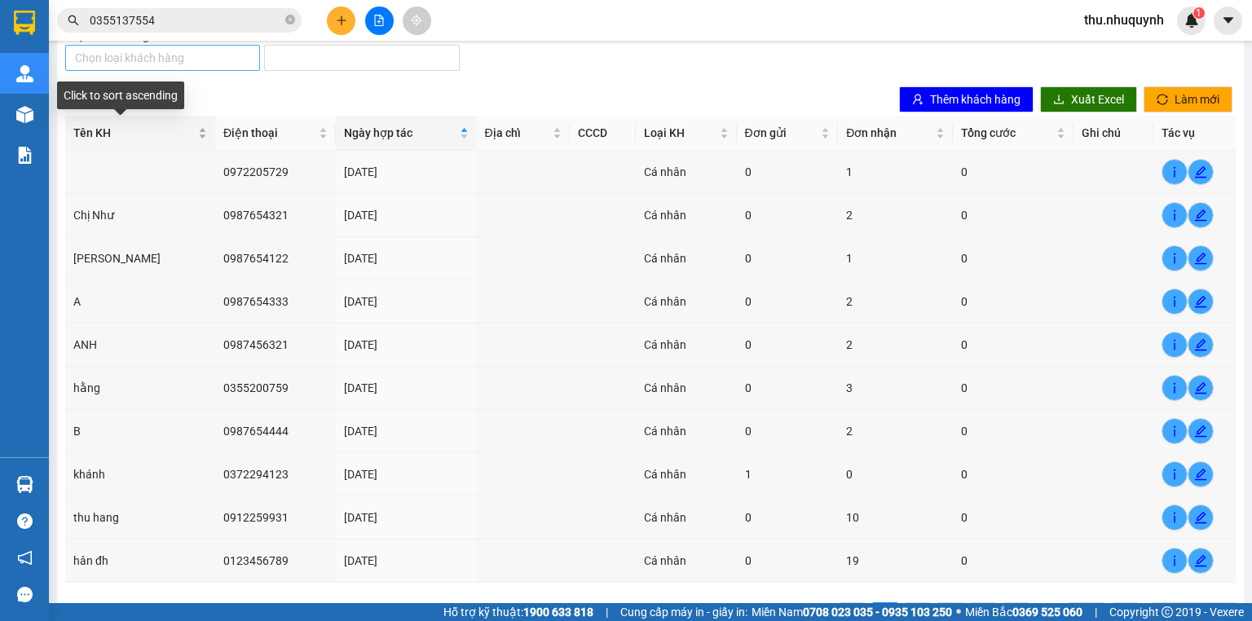
click at [149, 132] on span "Tên KH" at bounding box center [133, 133] width 121 height 18
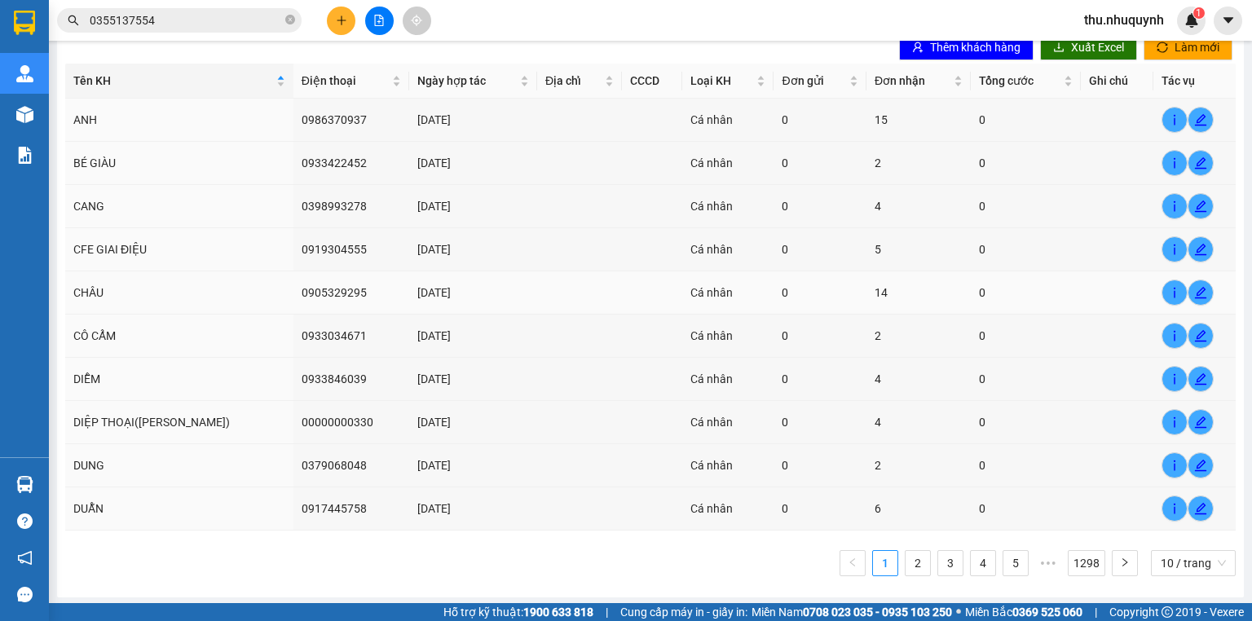
scroll to position [0, 0]
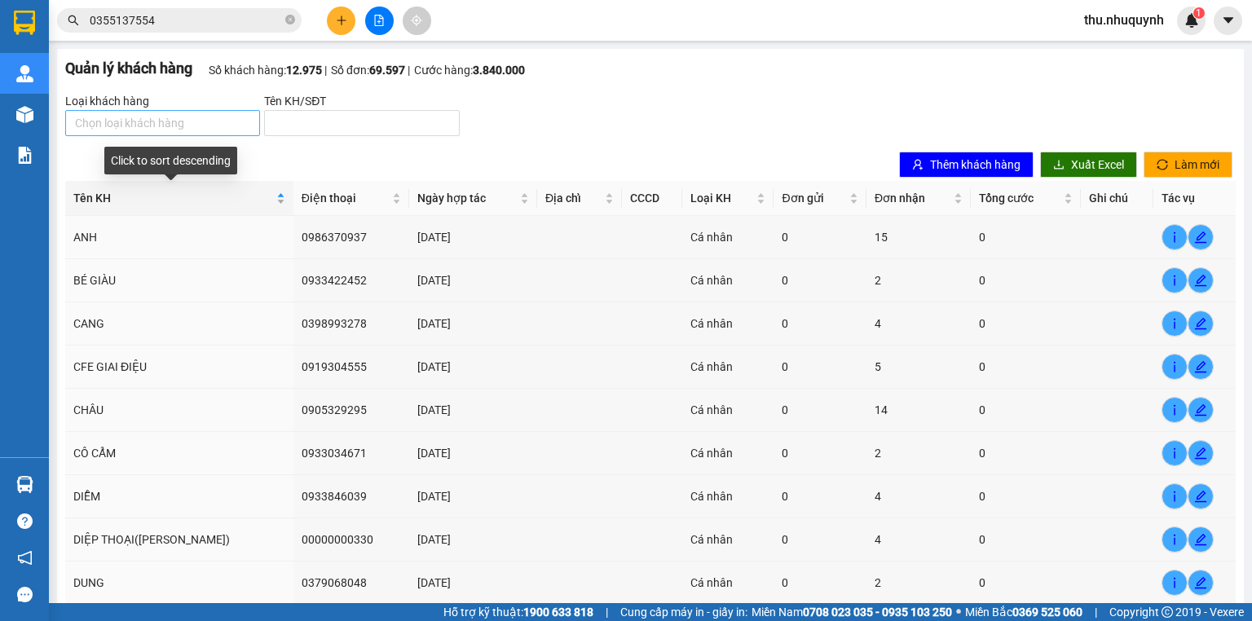
click at [217, 197] on span "Tên KH" at bounding box center [173, 198] width 200 height 18
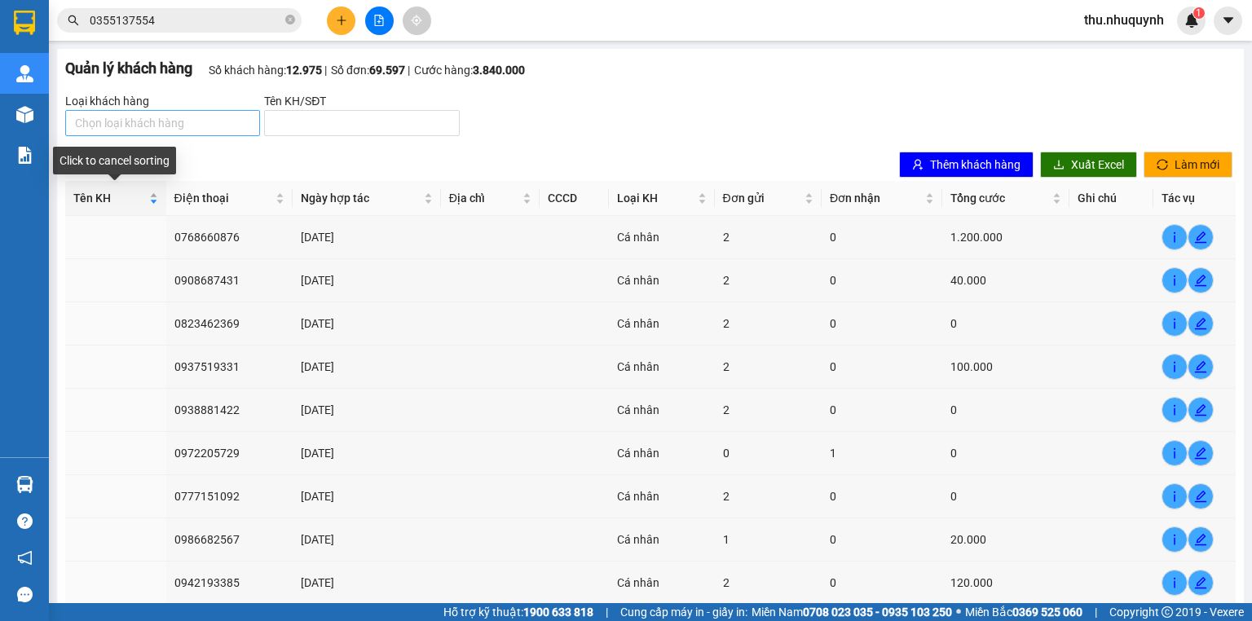
click at [158, 207] on div "Tên KH" at bounding box center [115, 198] width 85 height 18
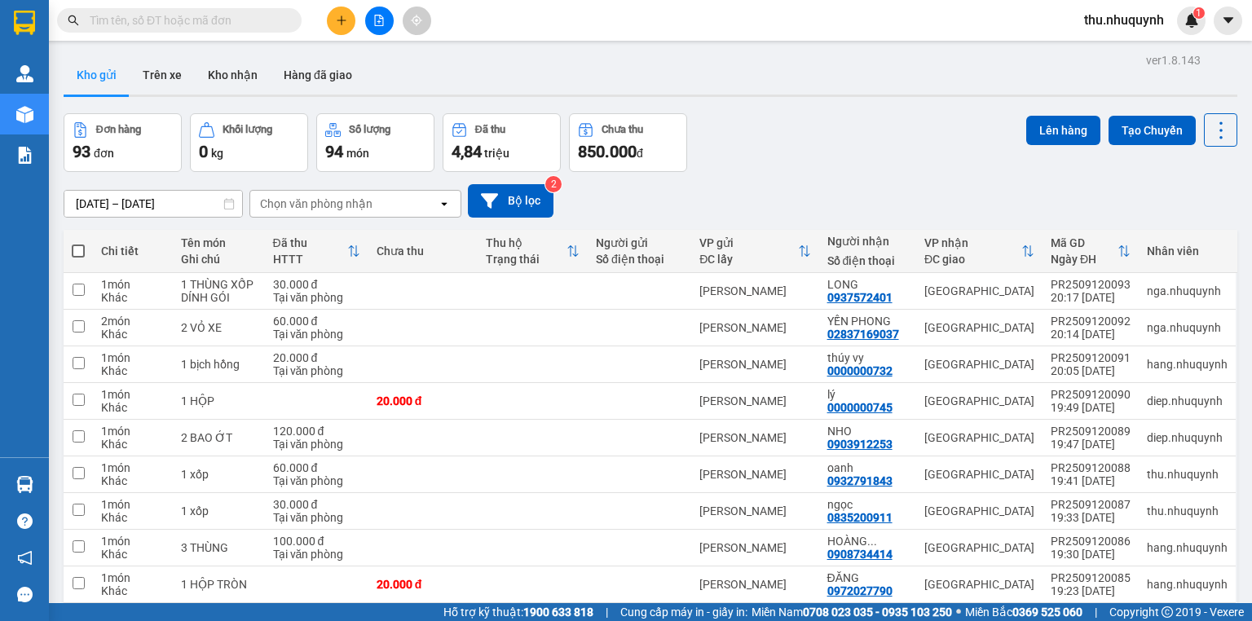
click at [345, 28] on button at bounding box center [341, 21] width 29 height 29
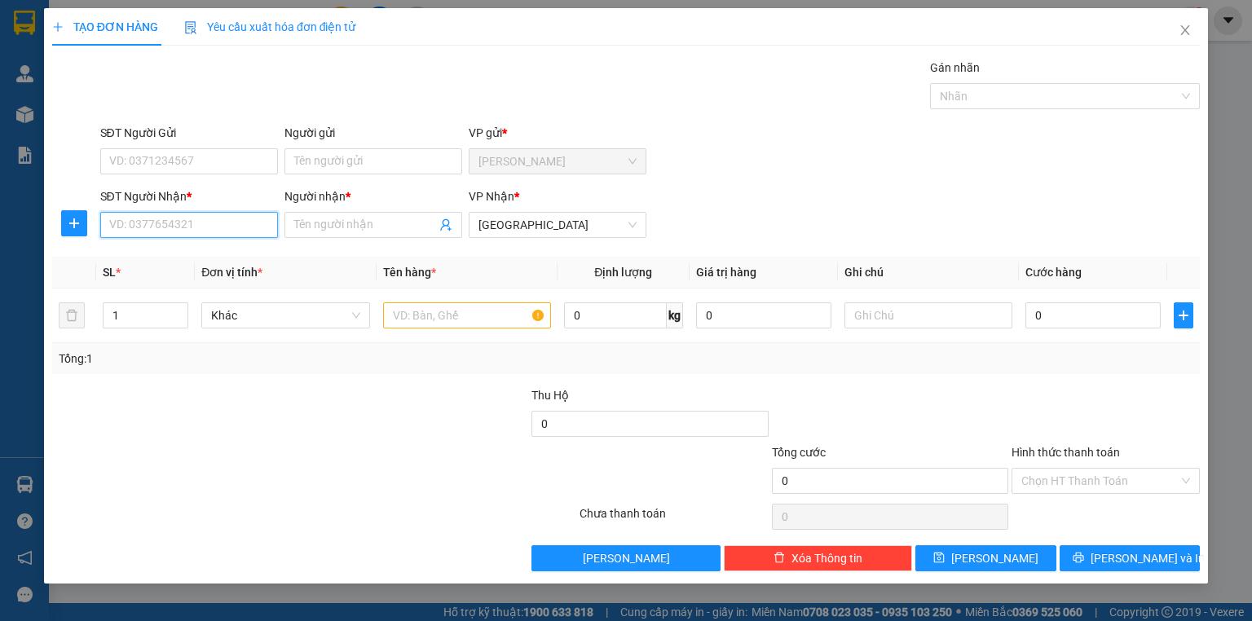
click at [241, 227] on input "SĐT Người Nhận *" at bounding box center [189, 225] width 178 height 26
type input "0938528681"
click at [241, 267] on div "0938528681 - CÔ QUY" at bounding box center [189, 257] width 178 height 26
type input "CÔ QUY"
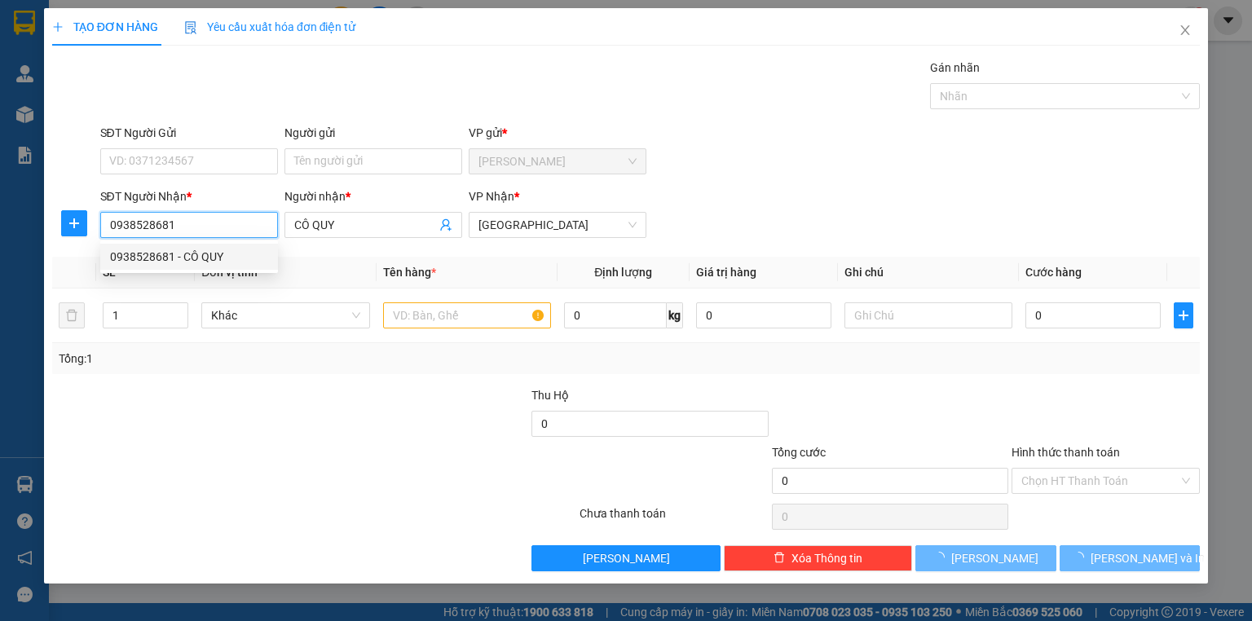
type input "30.000"
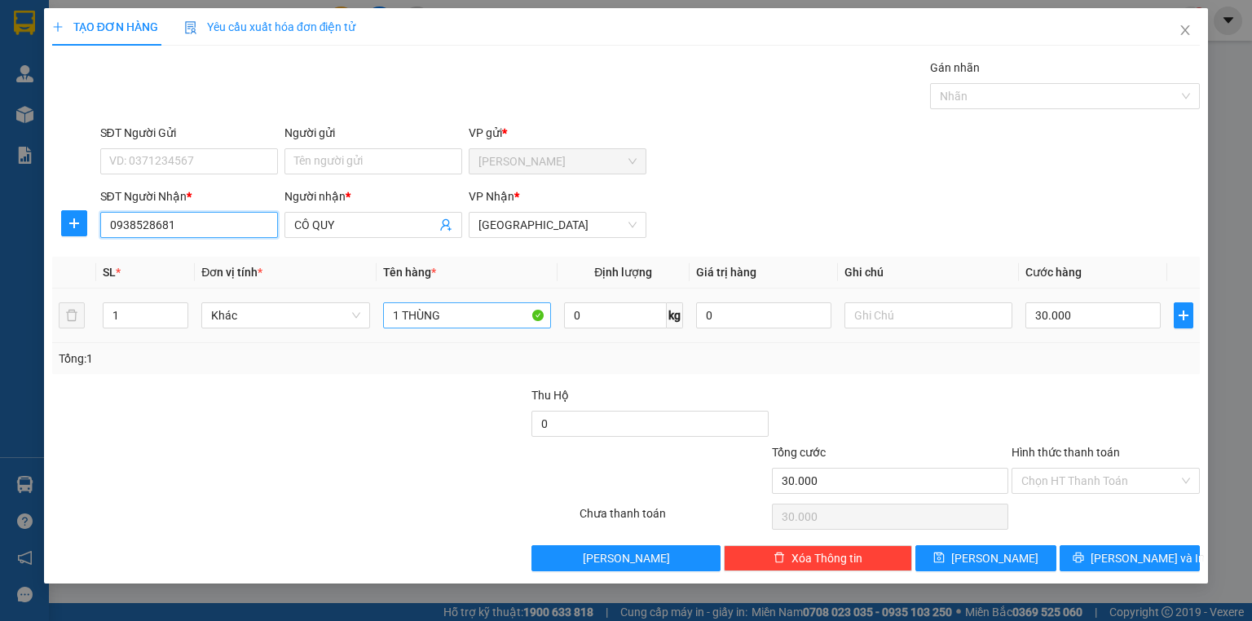
type input "0938528681"
click at [466, 303] on input "1 THÙNG" at bounding box center [467, 316] width 168 height 26
type input "`"
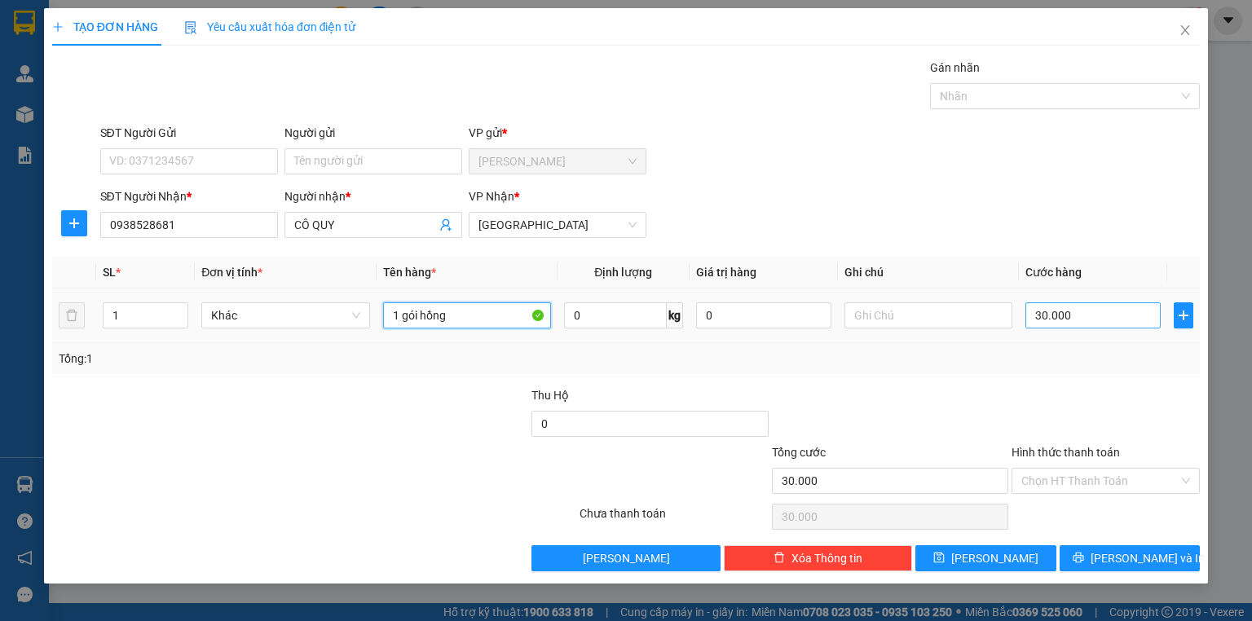
type input "1 gói hồng"
click at [1111, 326] on input "30.000" at bounding box center [1093, 316] width 135 height 26
type input "2"
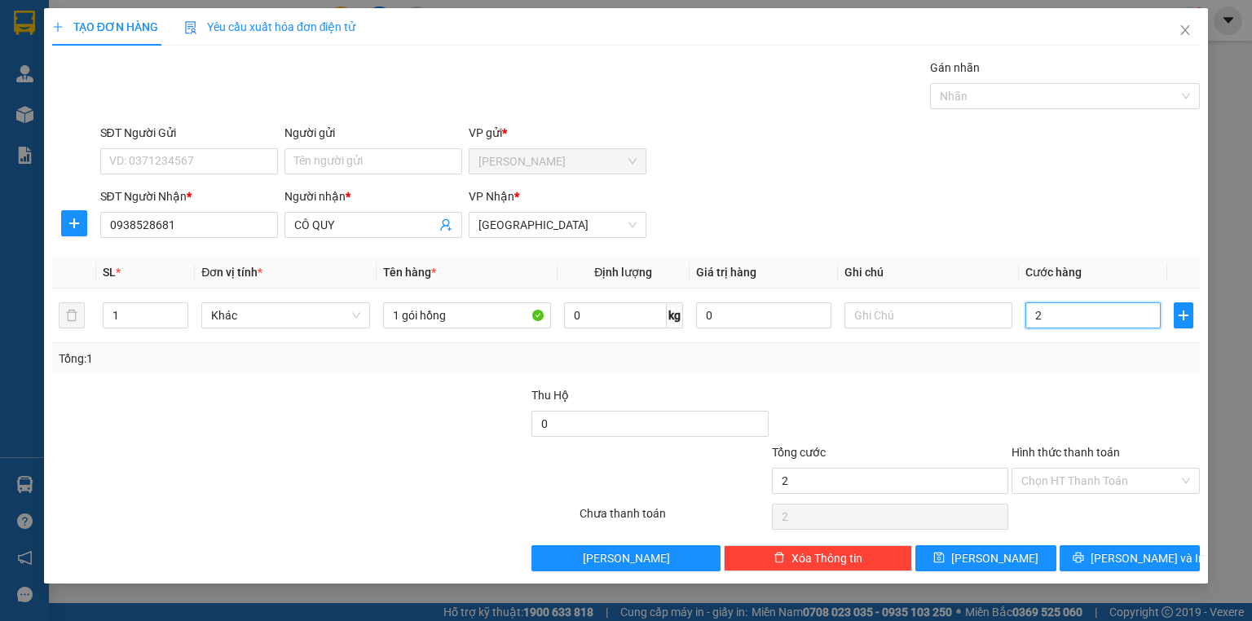
type input "20"
type input "20.000"
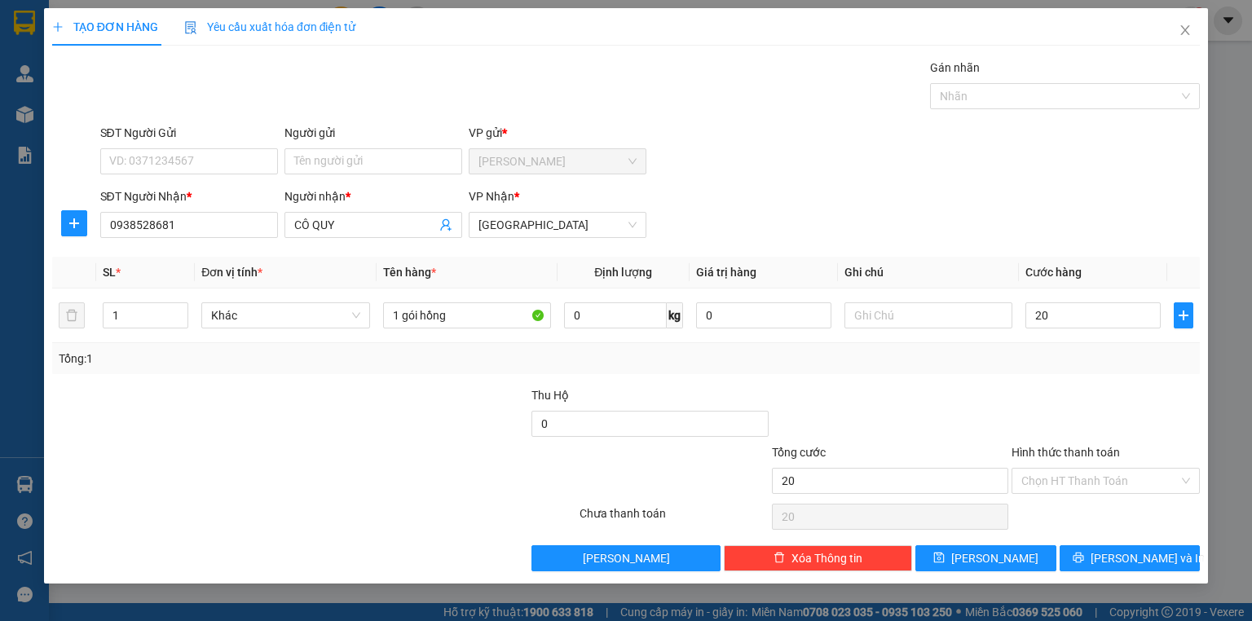
type input "20.000"
click at [1082, 369] on div "Tổng: 1" at bounding box center [626, 358] width 1148 height 31
click at [1061, 475] on input "Hình thức thanh toán" at bounding box center [1100, 481] width 157 height 24
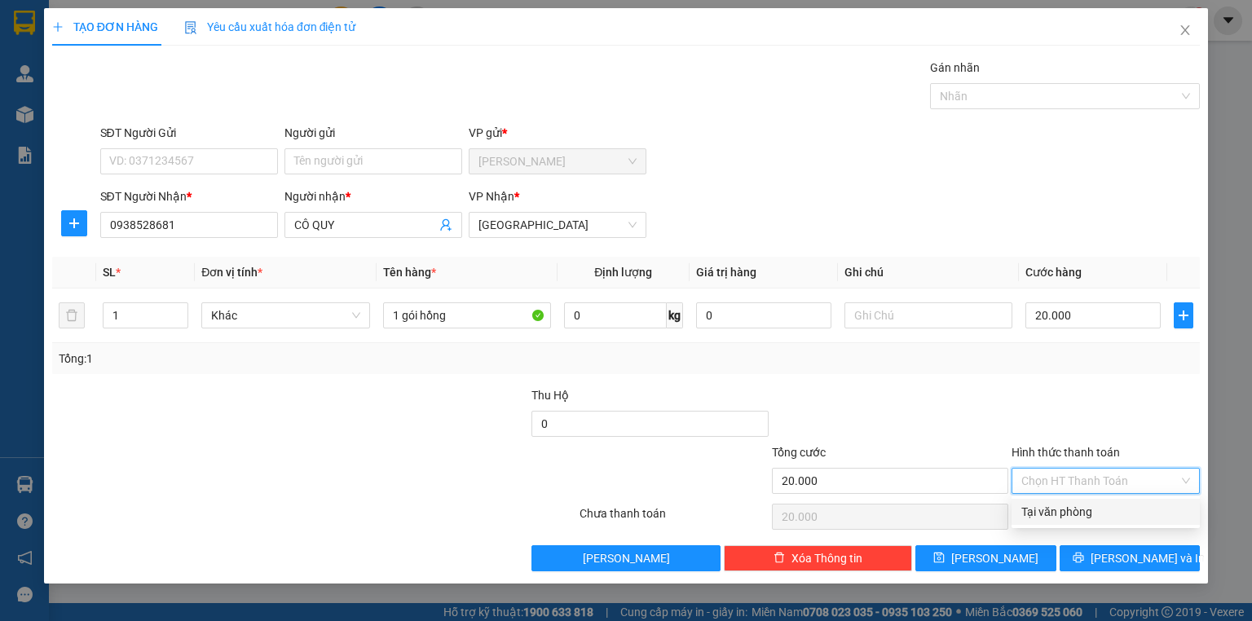
click at [1054, 517] on div "Tại văn phòng" at bounding box center [1106, 512] width 169 height 18
type input "0"
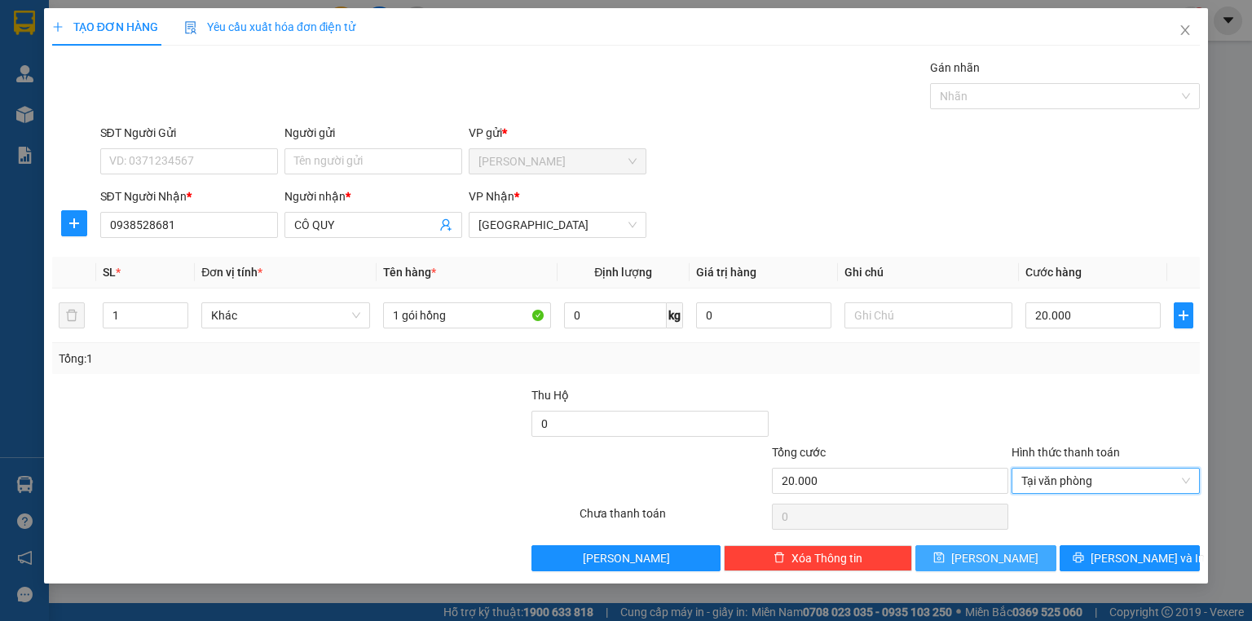
click at [1021, 564] on button "Lưu" at bounding box center [986, 559] width 141 height 26
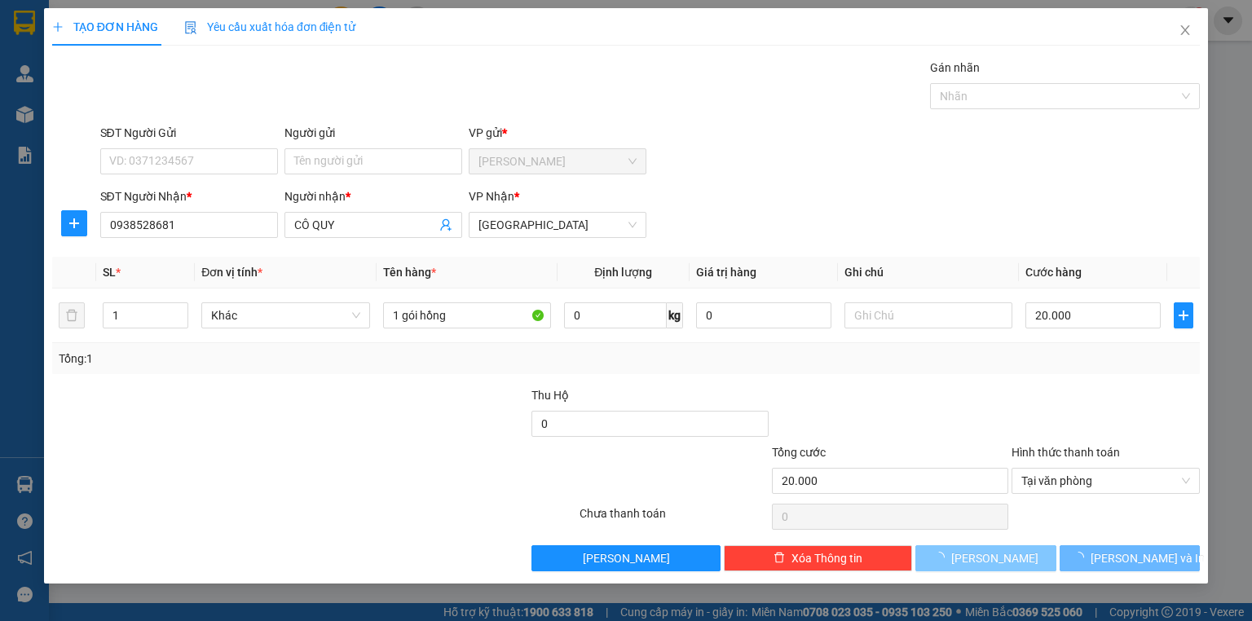
type input "0"
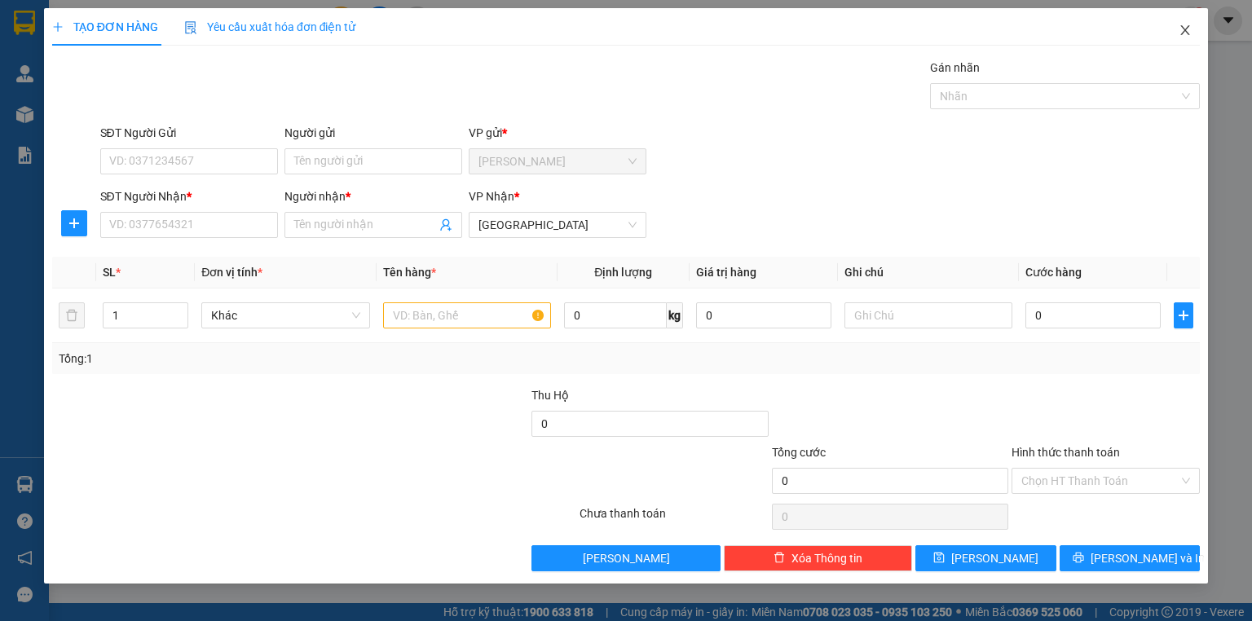
click at [1177, 30] on span "Close" at bounding box center [1186, 31] width 46 height 46
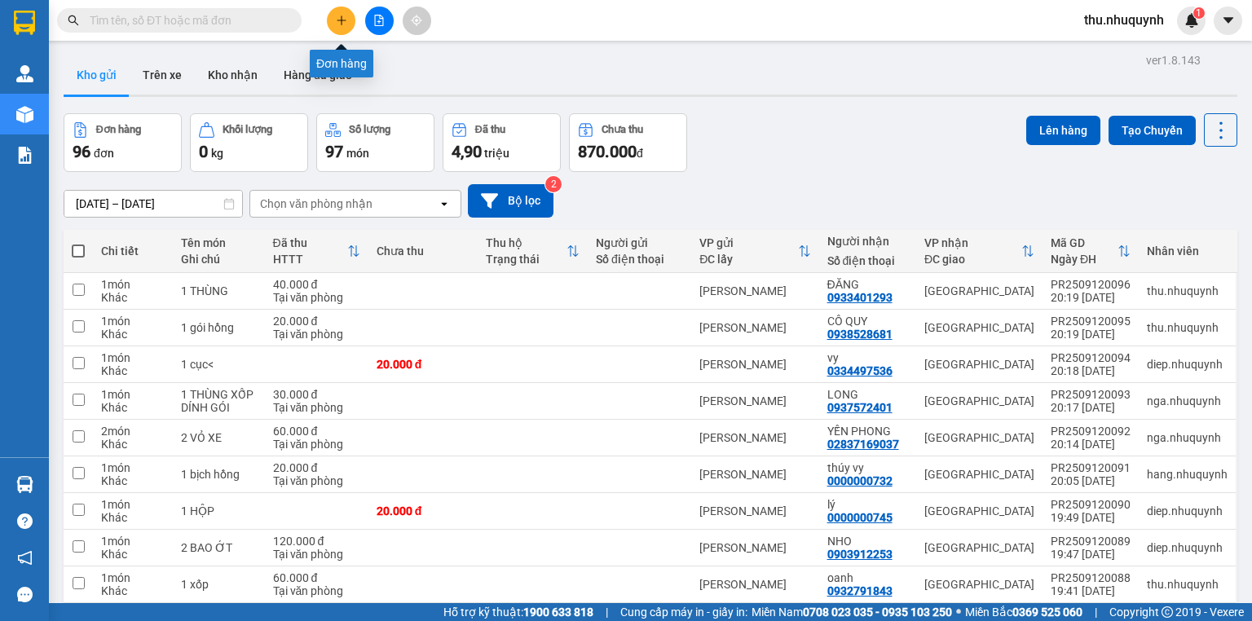
click at [336, 20] on icon "plus" at bounding box center [341, 20] width 11 height 11
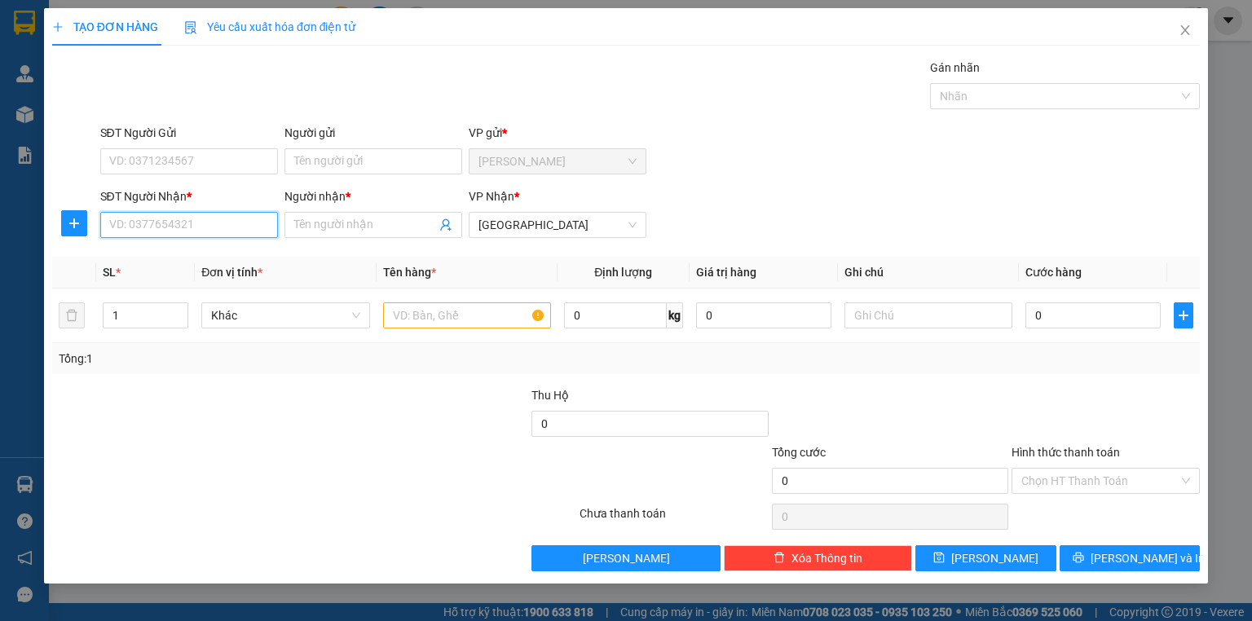
click at [219, 219] on input "SĐT Người Nhận *" at bounding box center [189, 225] width 178 height 26
type input "0377900356"
click at [325, 220] on input "Người nhận *" at bounding box center [365, 225] width 142 height 18
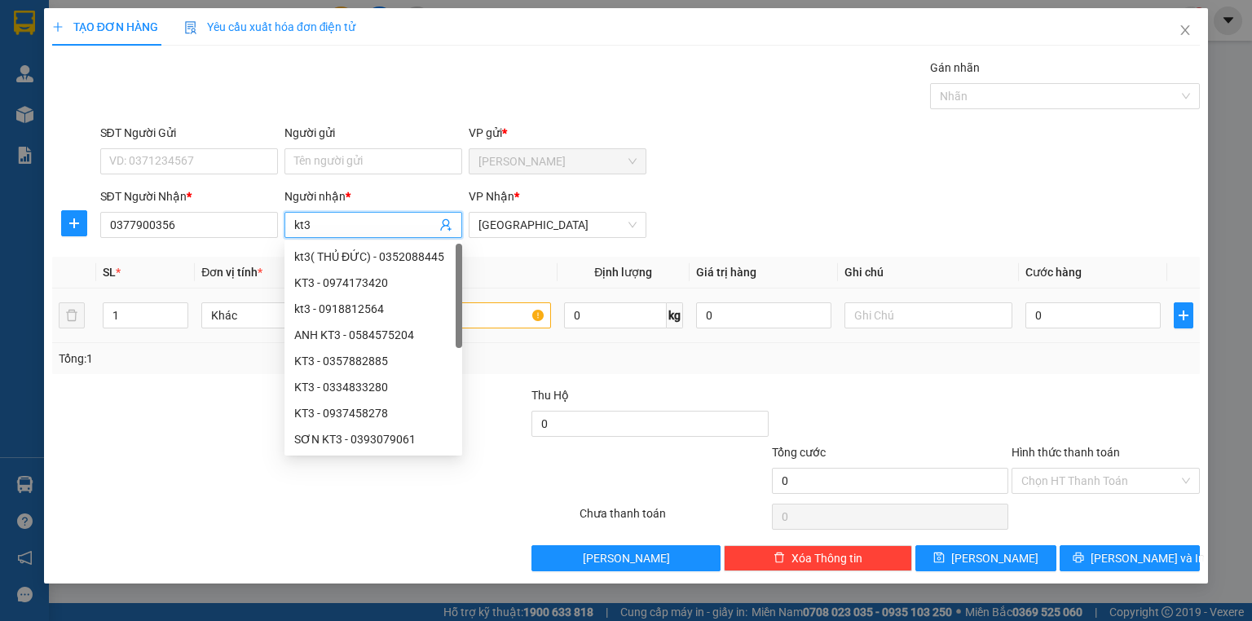
type input "kt3"
click at [500, 309] on input "text" at bounding box center [467, 316] width 168 height 26
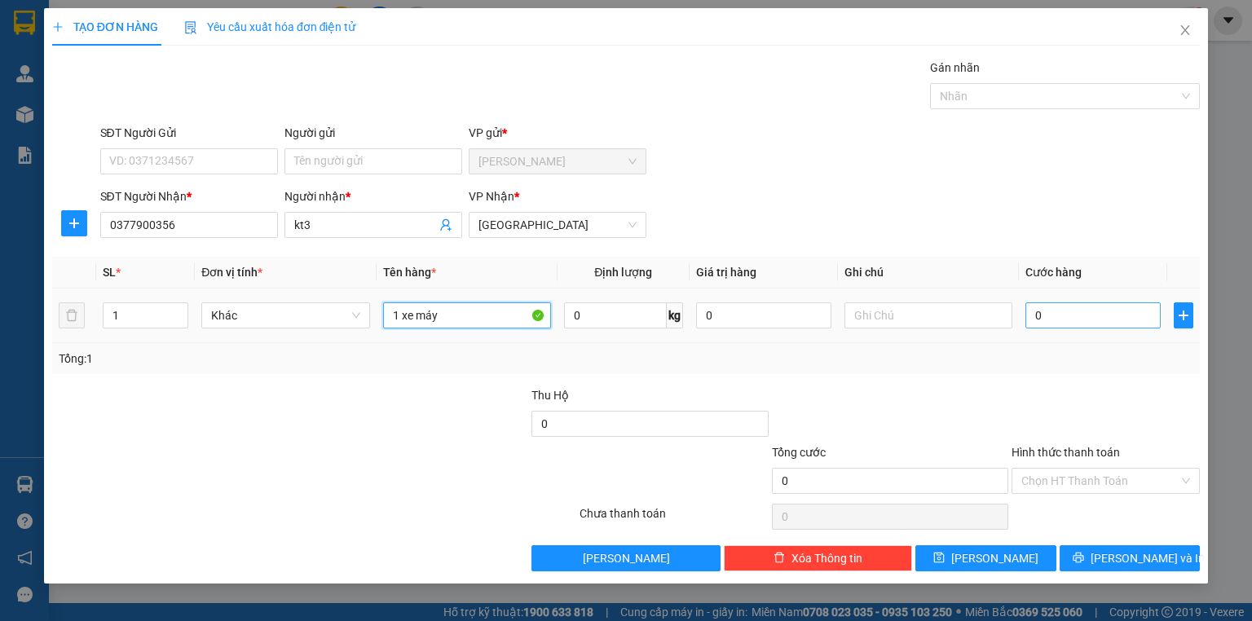
type input "1 xe máy"
click at [1076, 320] on input "0" at bounding box center [1093, 316] width 135 height 26
type input "2"
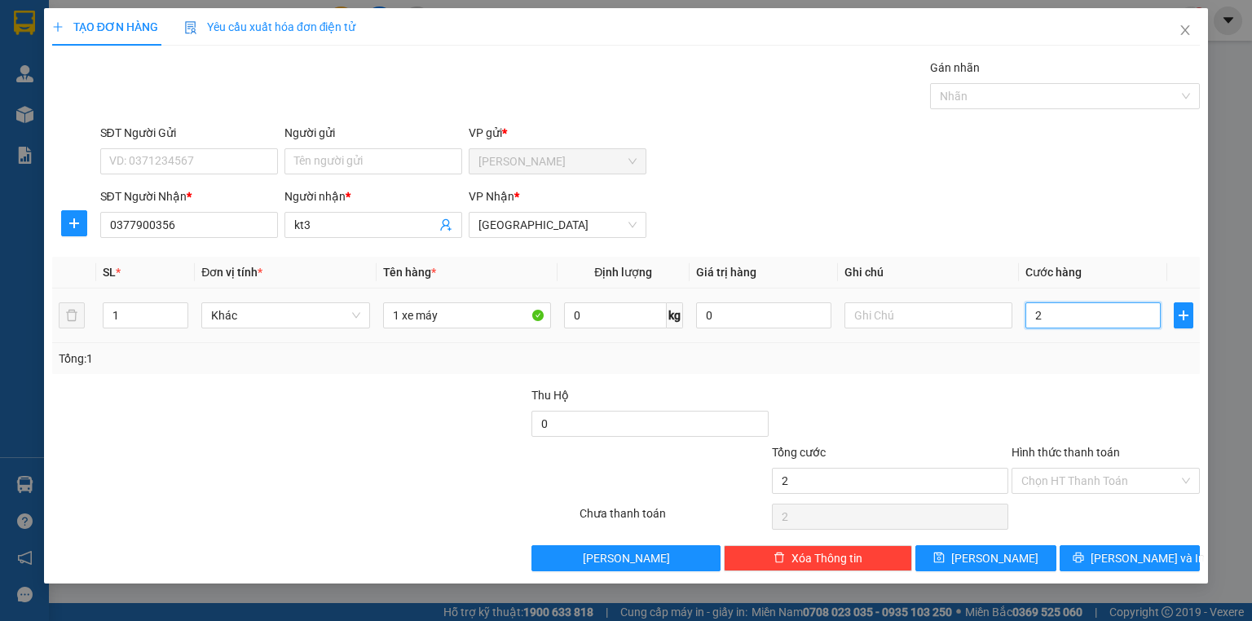
type input "25"
type input "250"
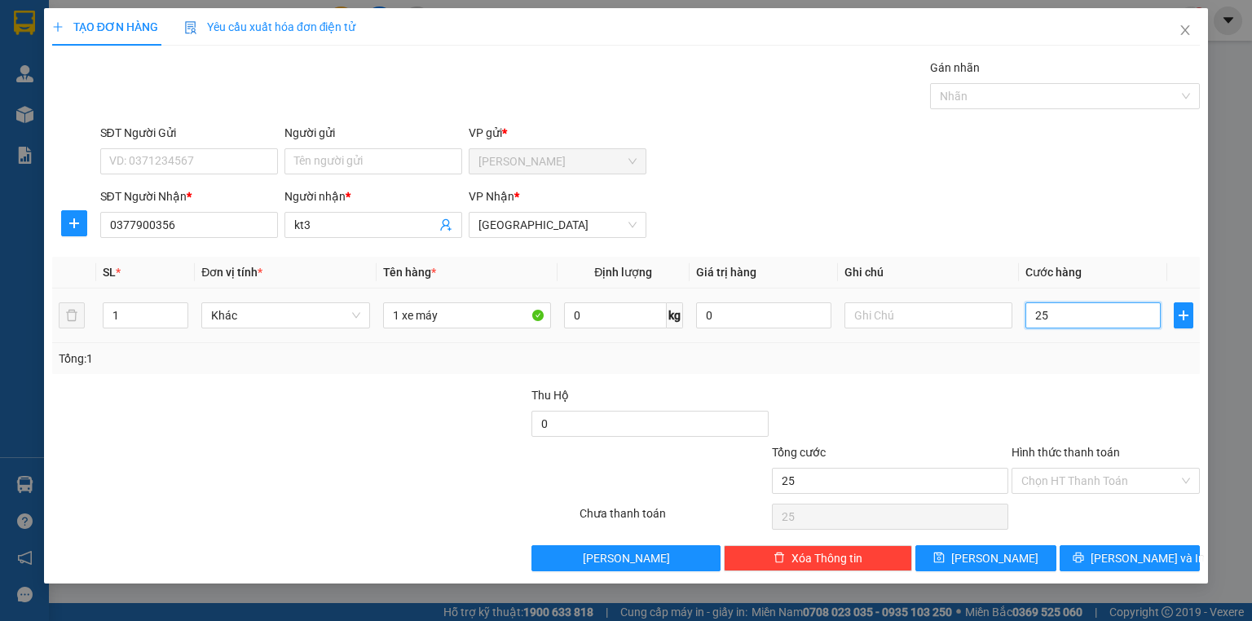
type input "250"
type input "250.000"
click at [1067, 378] on div "Transit Pickup Surcharge Ids Transit Deliver Surcharge Ids Transit Deliver Surc…" at bounding box center [626, 315] width 1148 height 513
click at [1107, 477] on input "Hình thức thanh toán" at bounding box center [1100, 481] width 157 height 24
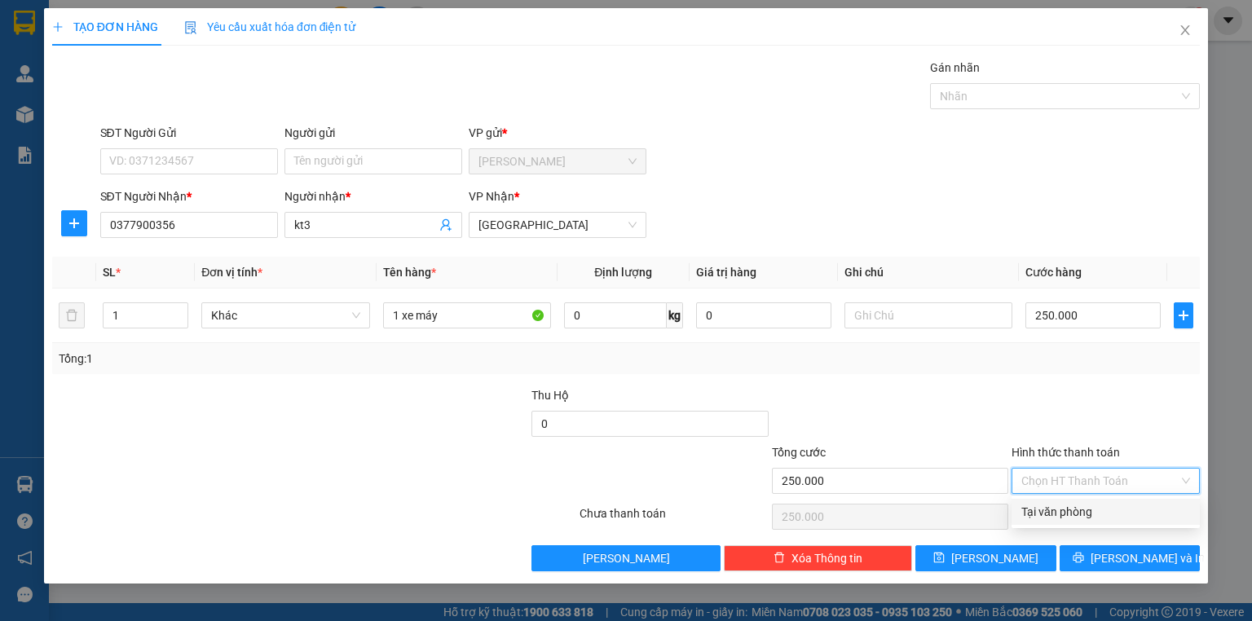
click at [1095, 502] on div "Tại văn phòng" at bounding box center [1106, 512] width 188 height 26
type input "0"
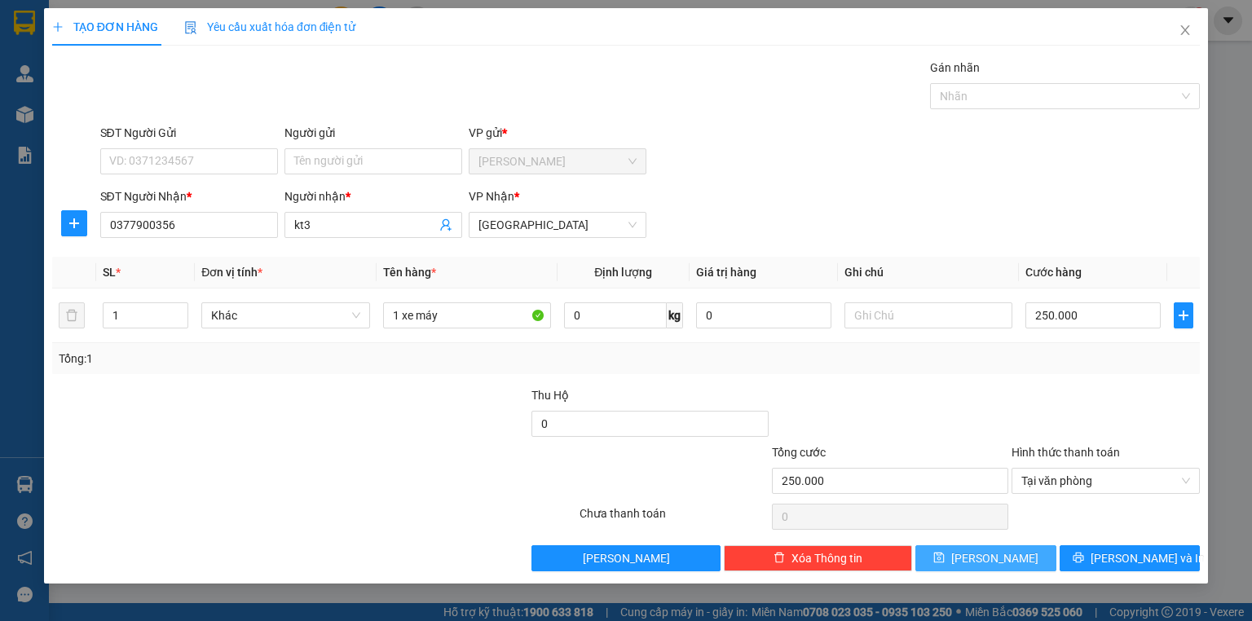
click at [1010, 549] on button "Lưu" at bounding box center [986, 559] width 141 height 26
type input "0"
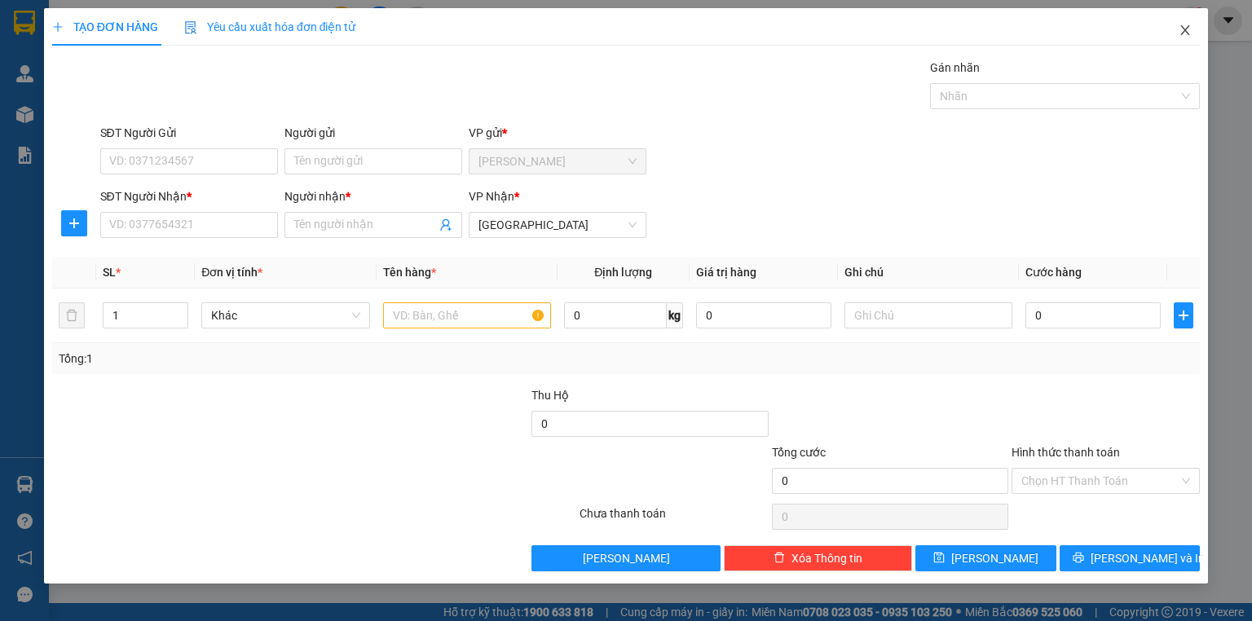
click at [1181, 29] on icon "close" at bounding box center [1185, 30] width 13 height 13
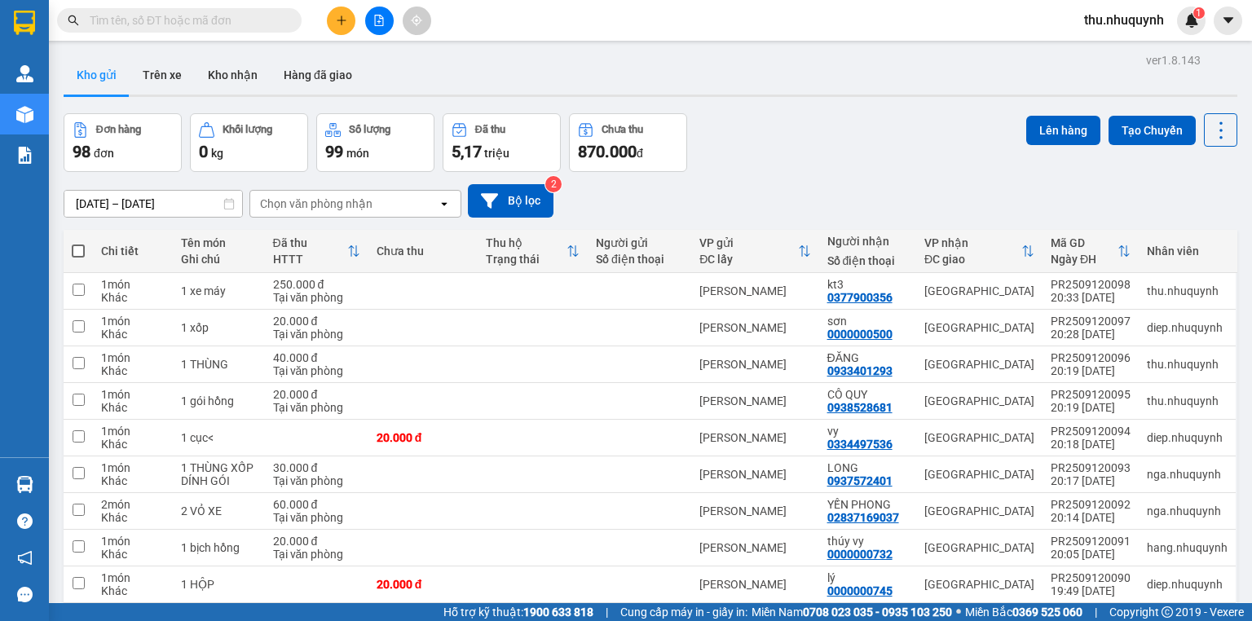
click at [695, 214] on div "10/09/2025 – 12/09/2025 Press the down arrow key to interact with the calendar …" at bounding box center [651, 200] width 1174 height 33
click at [354, 18] on button at bounding box center [341, 21] width 29 height 29
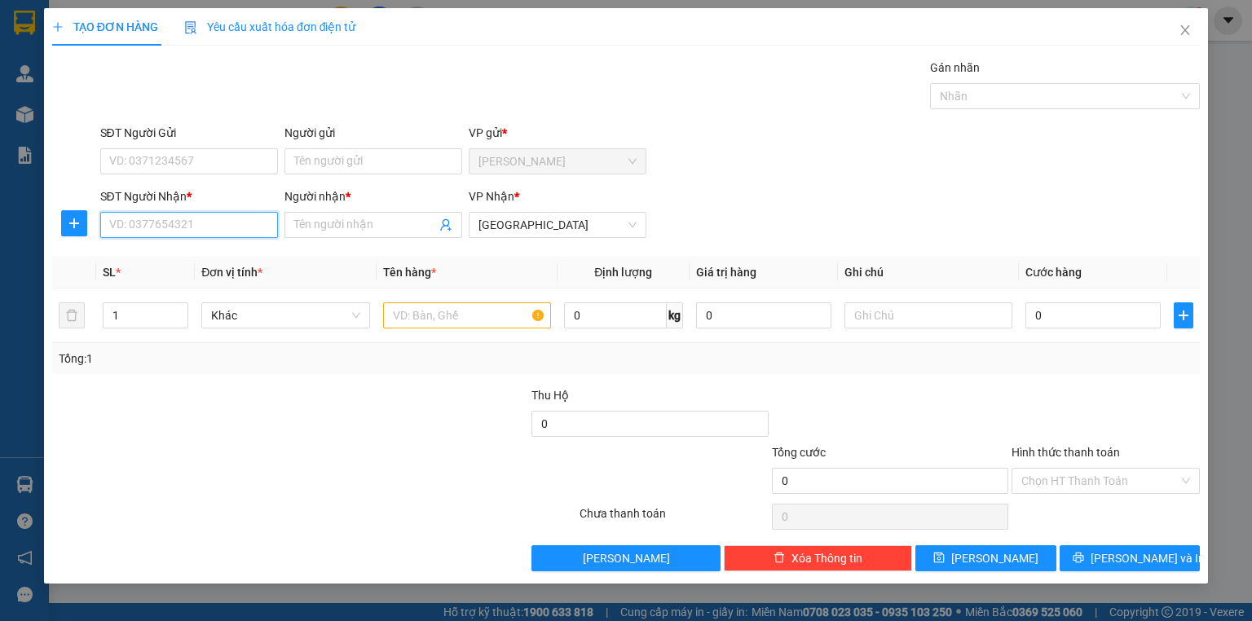
click at [225, 219] on input "SĐT Người Nhận *" at bounding box center [189, 225] width 178 height 26
type input "0914954170"
click at [336, 235] on span at bounding box center [374, 225] width 178 height 26
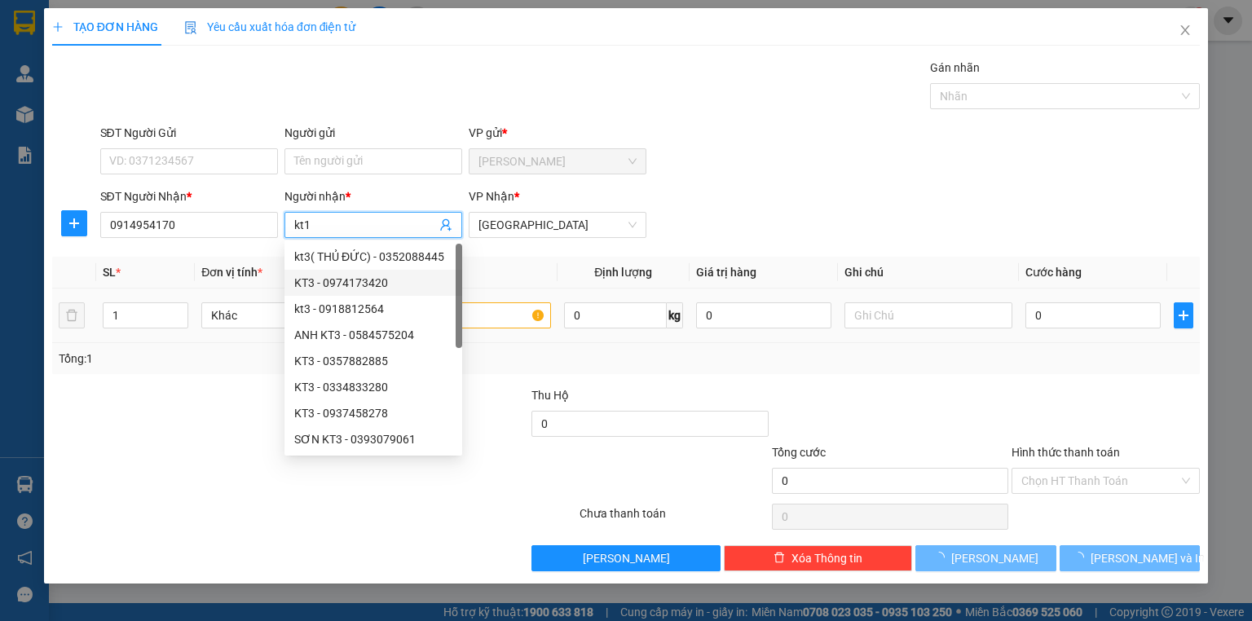
type input "kt1"
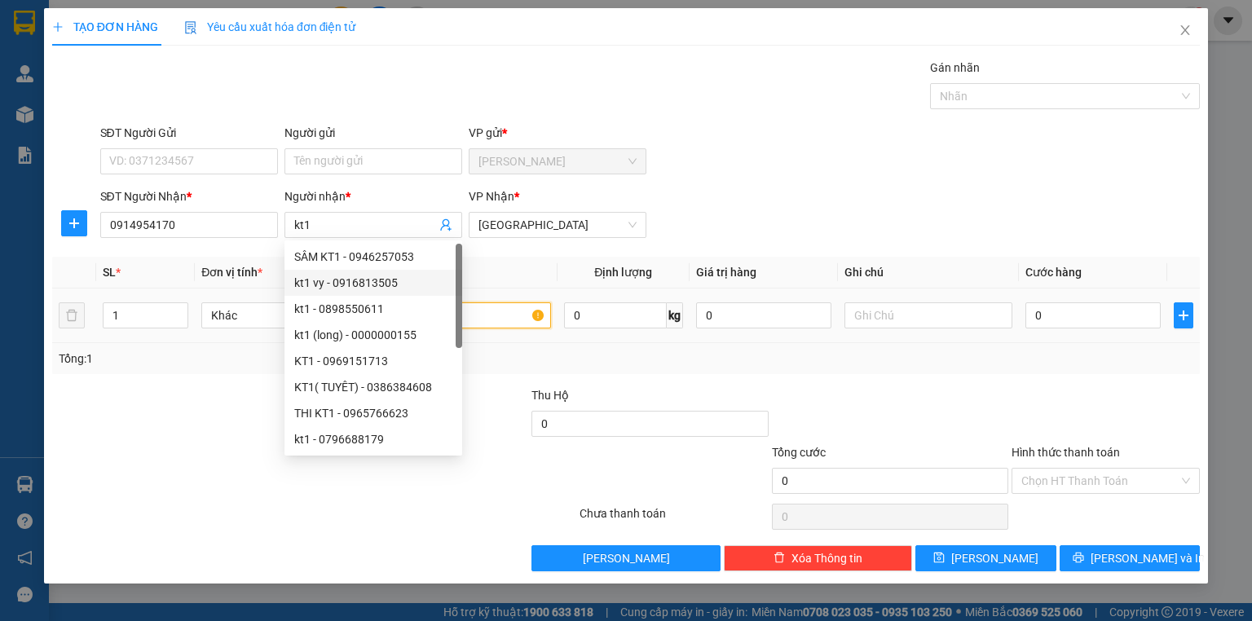
click at [522, 317] on input "text" at bounding box center [467, 316] width 168 height 26
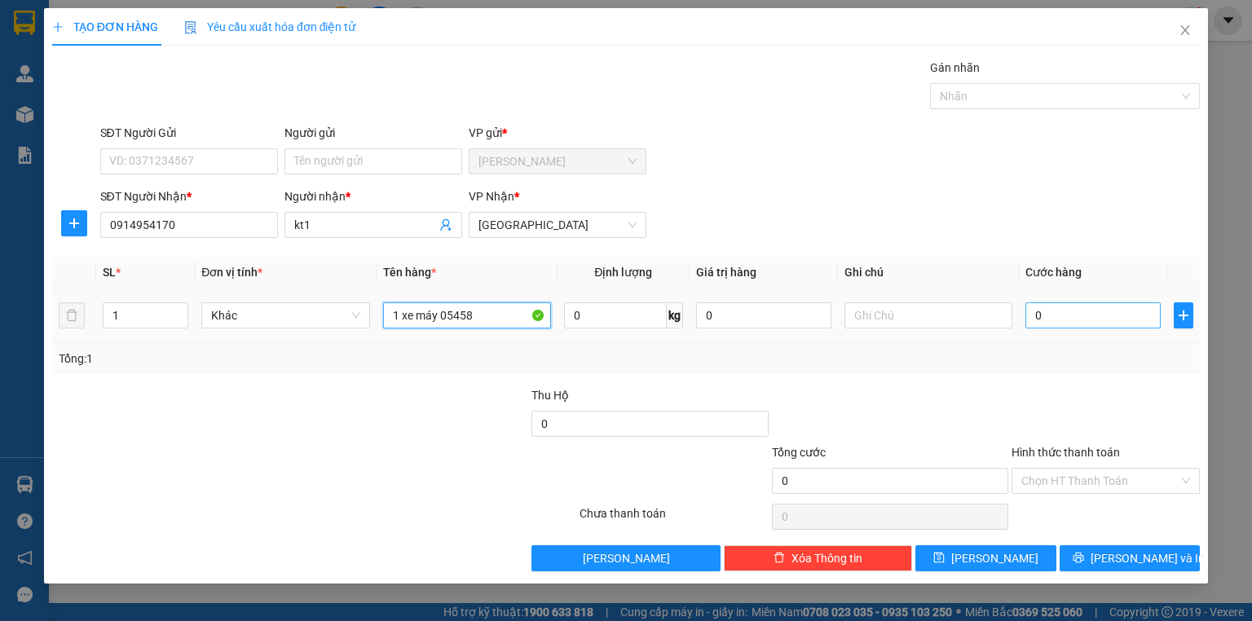
type input "1 xe máy 05458"
click at [1080, 309] on input "0" at bounding box center [1093, 316] width 135 height 26
type input "2"
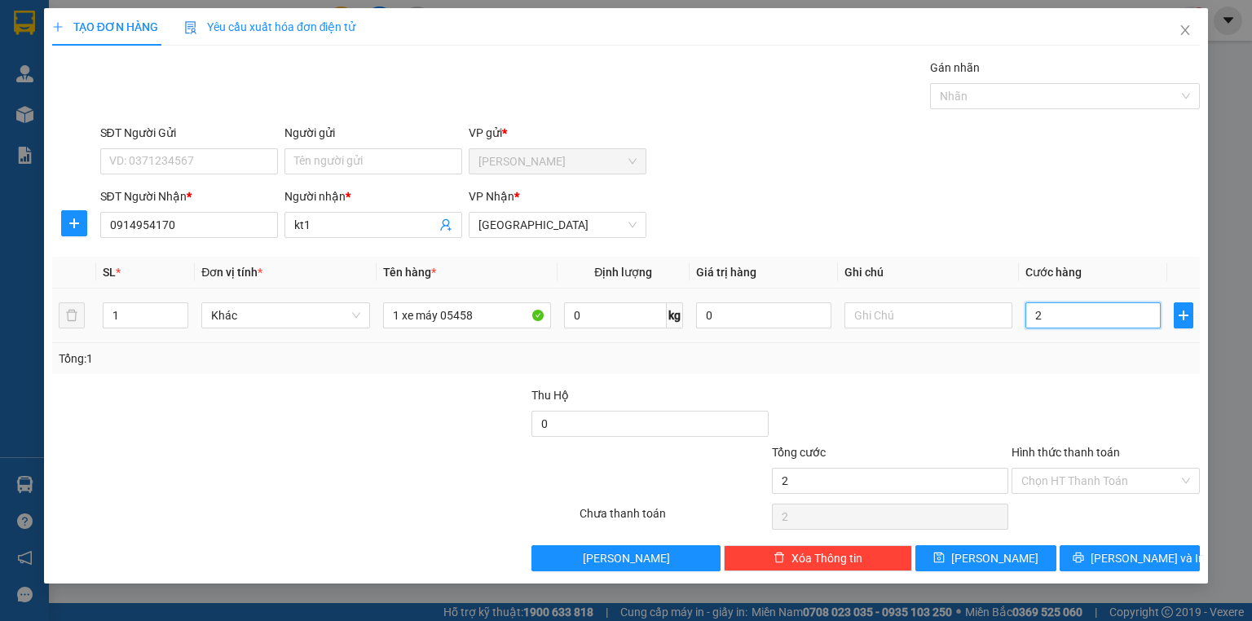
type input "25"
type input "250"
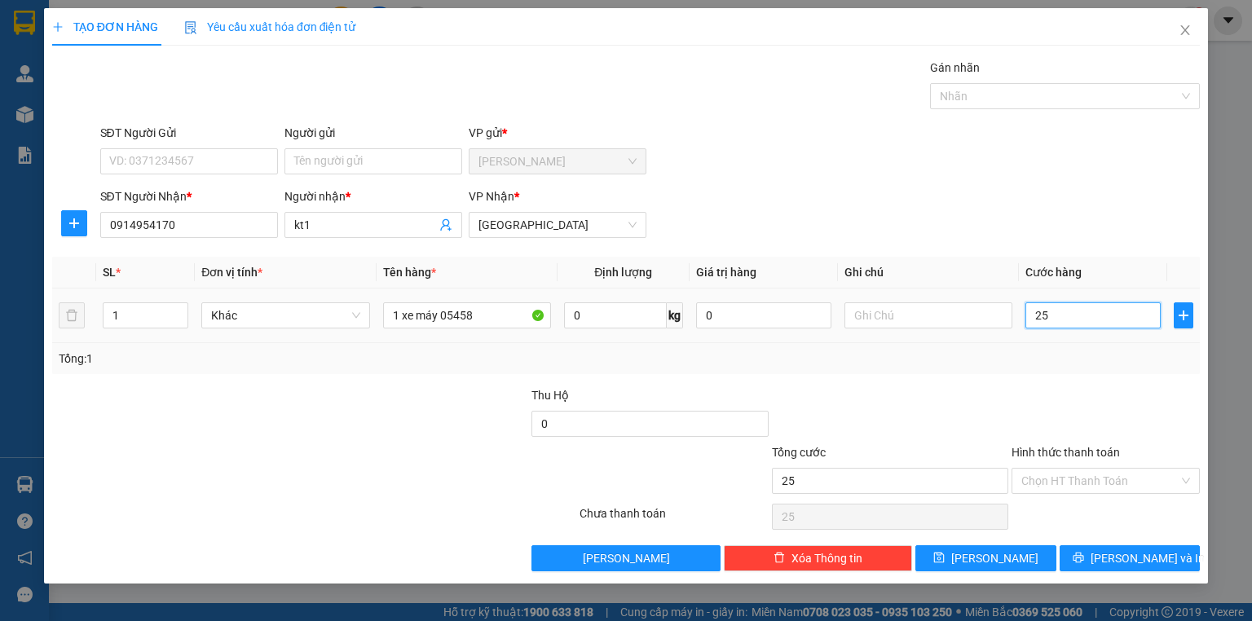
type input "250"
type input "250.000"
drag, startPoint x: 1031, startPoint y: 398, endPoint x: 1047, endPoint y: 442, distance: 46.7
click at [1031, 398] on div at bounding box center [1106, 415] width 192 height 57
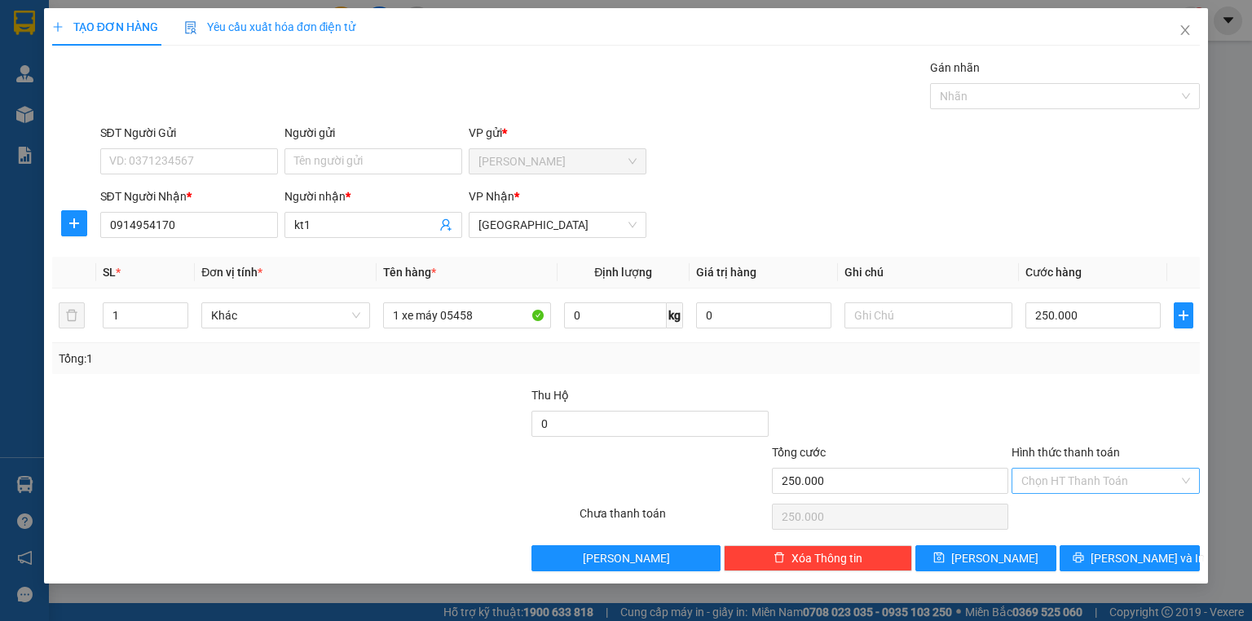
drag, startPoint x: 1059, startPoint y: 463, endPoint x: 1066, endPoint y: 491, distance: 28.5
click at [1060, 470] on div "Hình thức thanh toán Chọn HT Thanh Toán" at bounding box center [1106, 472] width 188 height 57
click at [1067, 483] on input "Hình thức thanh toán" at bounding box center [1100, 481] width 157 height 24
click at [1045, 502] on div "Tại văn phòng" at bounding box center [1106, 512] width 188 height 26
type input "0"
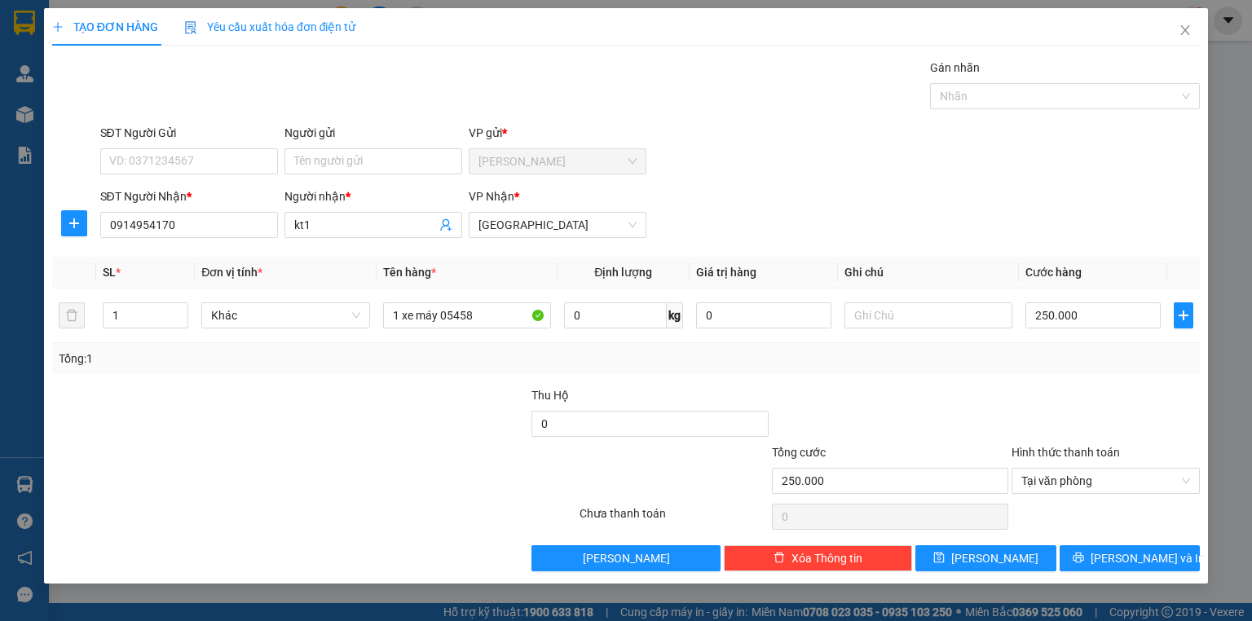
click at [1036, 541] on div "Transit Pickup Surcharge Ids Transit Deliver Surcharge Ids Transit Deliver Surc…" at bounding box center [626, 315] width 1148 height 513
click at [992, 561] on span "Lưu" at bounding box center [995, 559] width 87 height 18
type input "0"
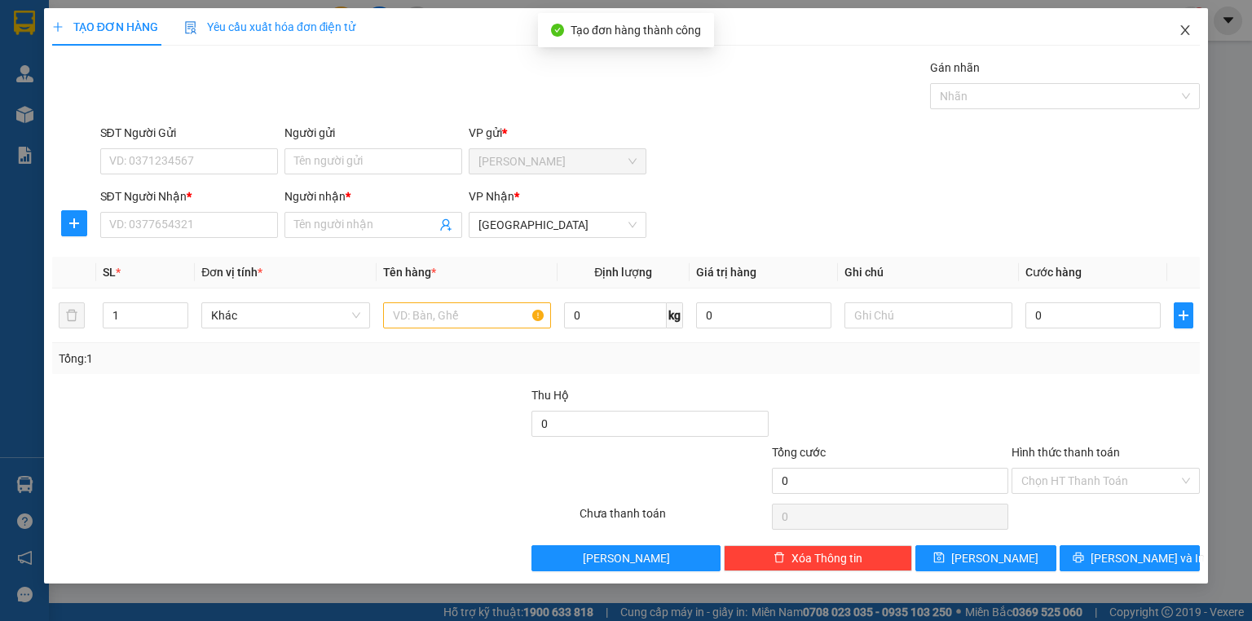
click at [1182, 26] on icon "close" at bounding box center [1185, 30] width 13 height 13
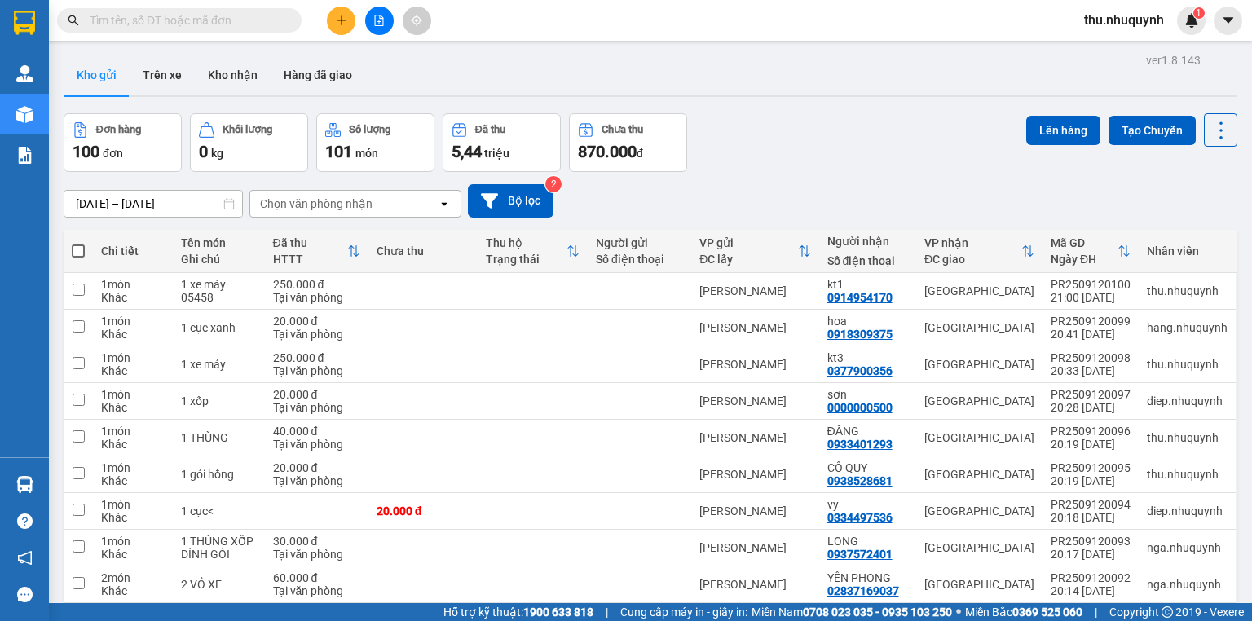
click at [339, 19] on icon "plus" at bounding box center [341, 20] width 11 height 11
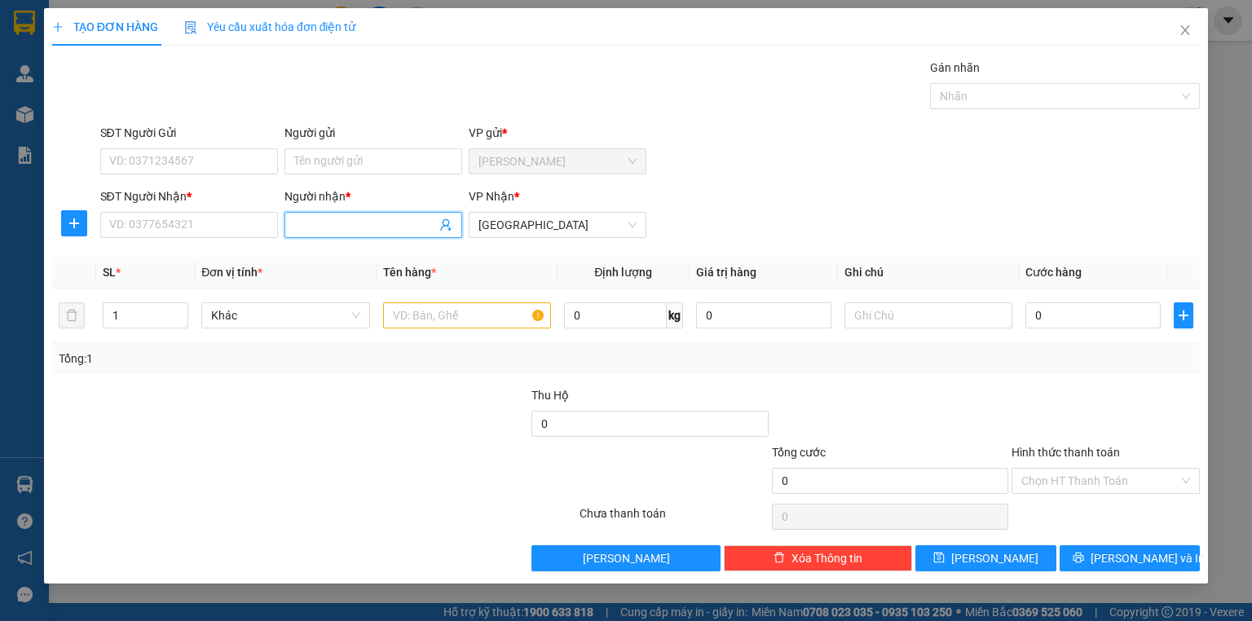
click at [320, 217] on input "Người nhận *" at bounding box center [365, 225] width 142 height 18
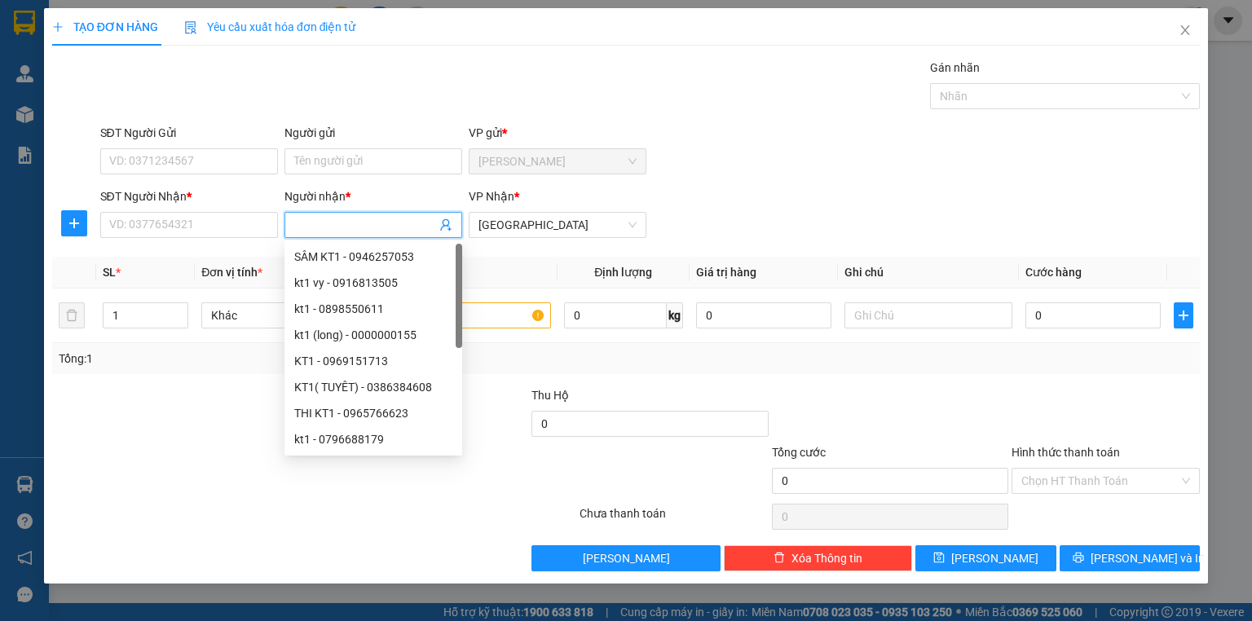
type input "n"
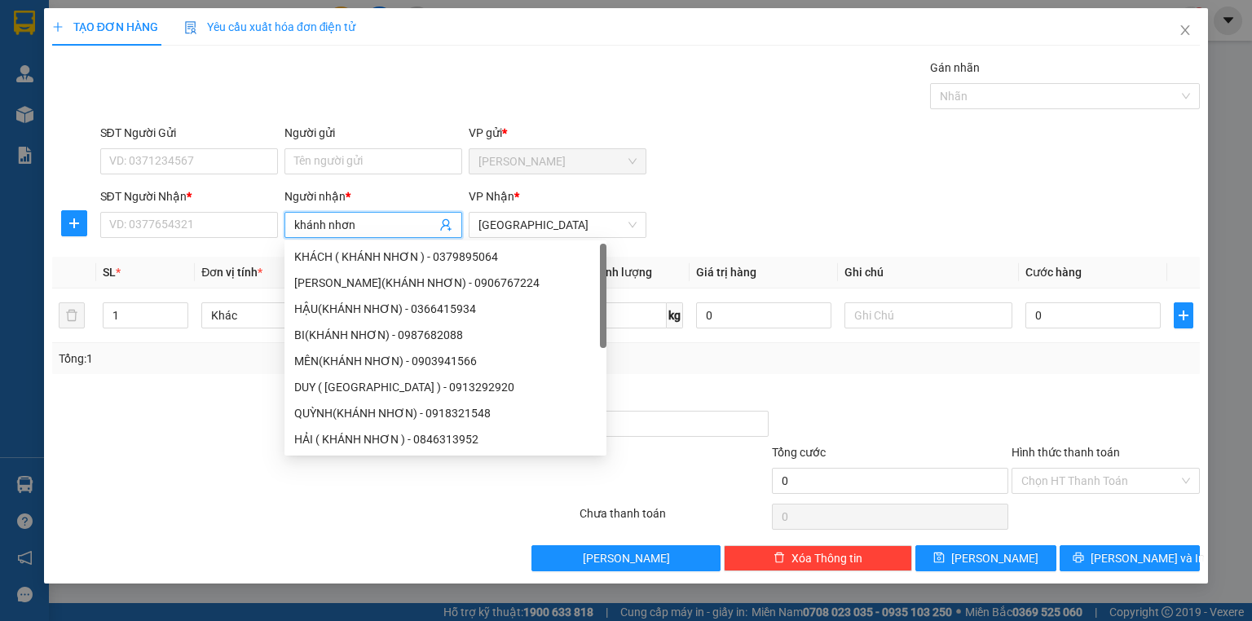
type input "khánh nhơn"
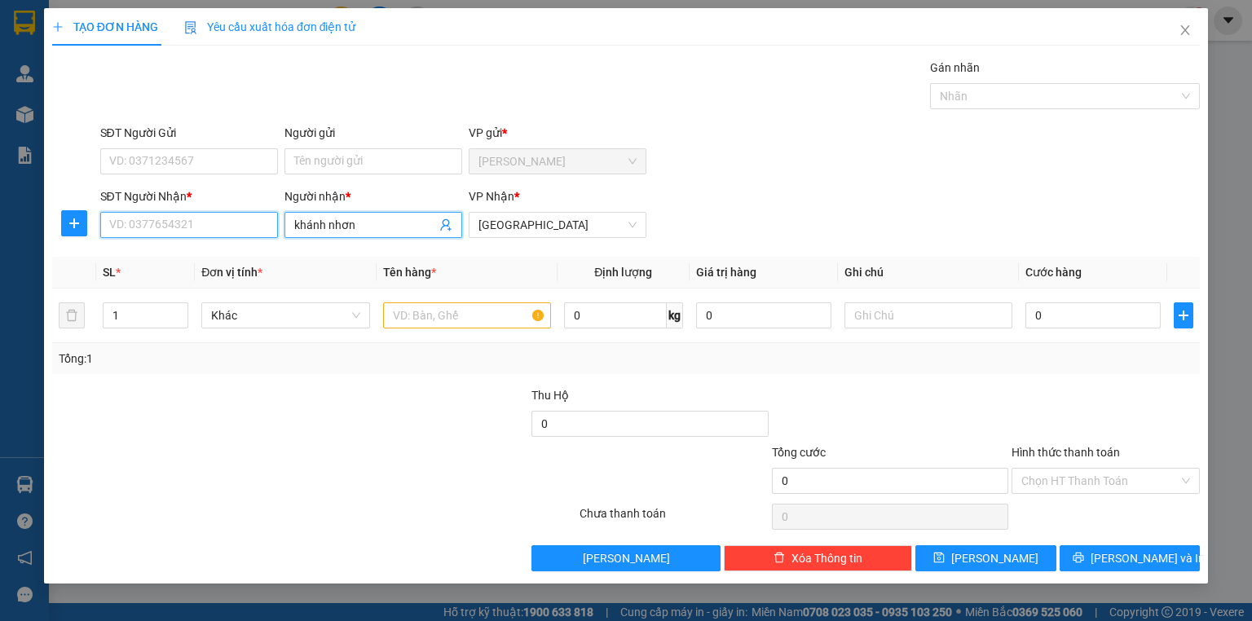
click at [125, 216] on input "SĐT Người Nhận *" at bounding box center [189, 225] width 178 height 26
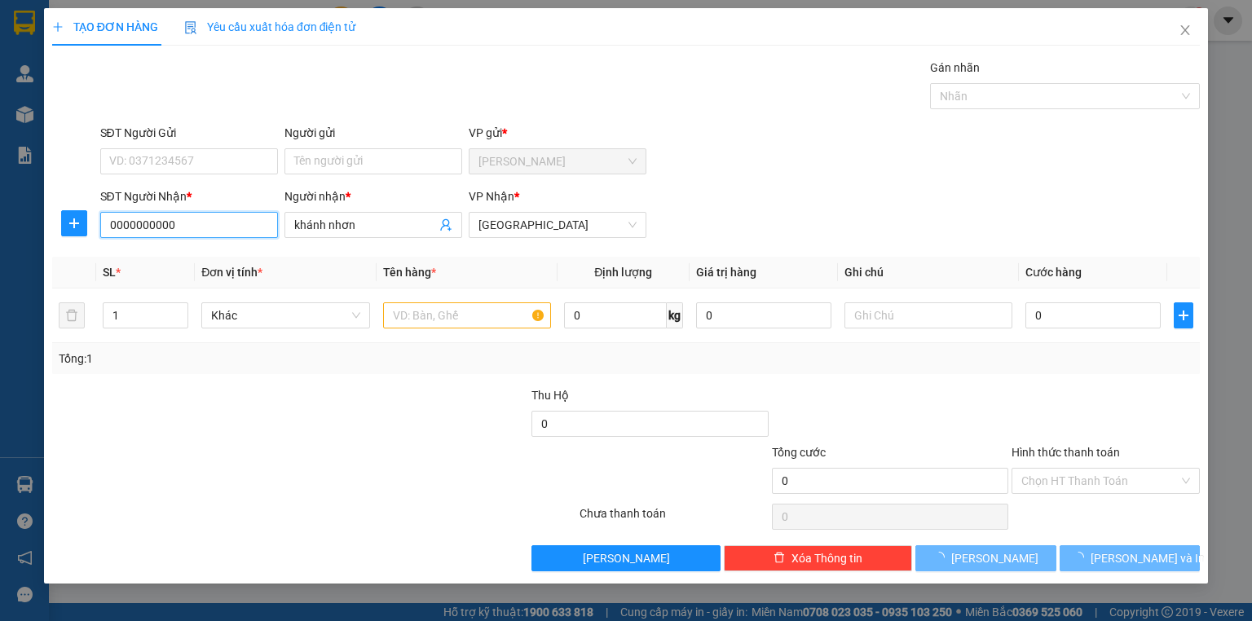
click at [164, 233] on input "0000000000" at bounding box center [189, 225] width 178 height 26
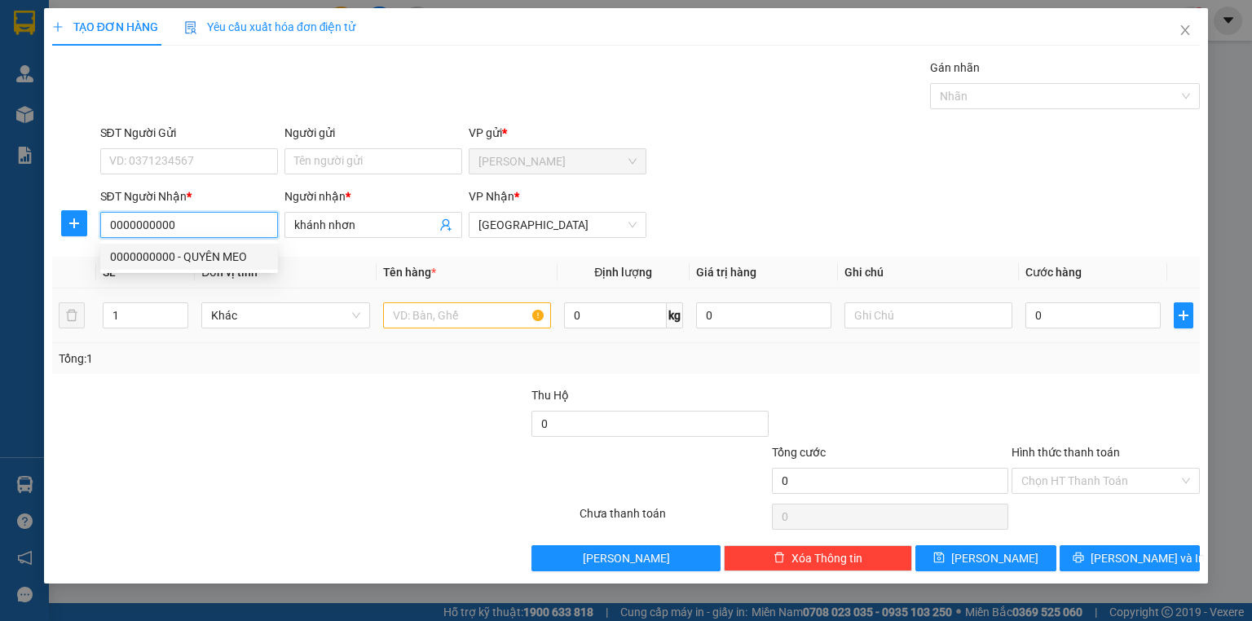
type input "0000000000"
click at [401, 300] on div at bounding box center [467, 315] width 168 height 33
click at [408, 313] on input "text" at bounding box center [467, 316] width 168 height 26
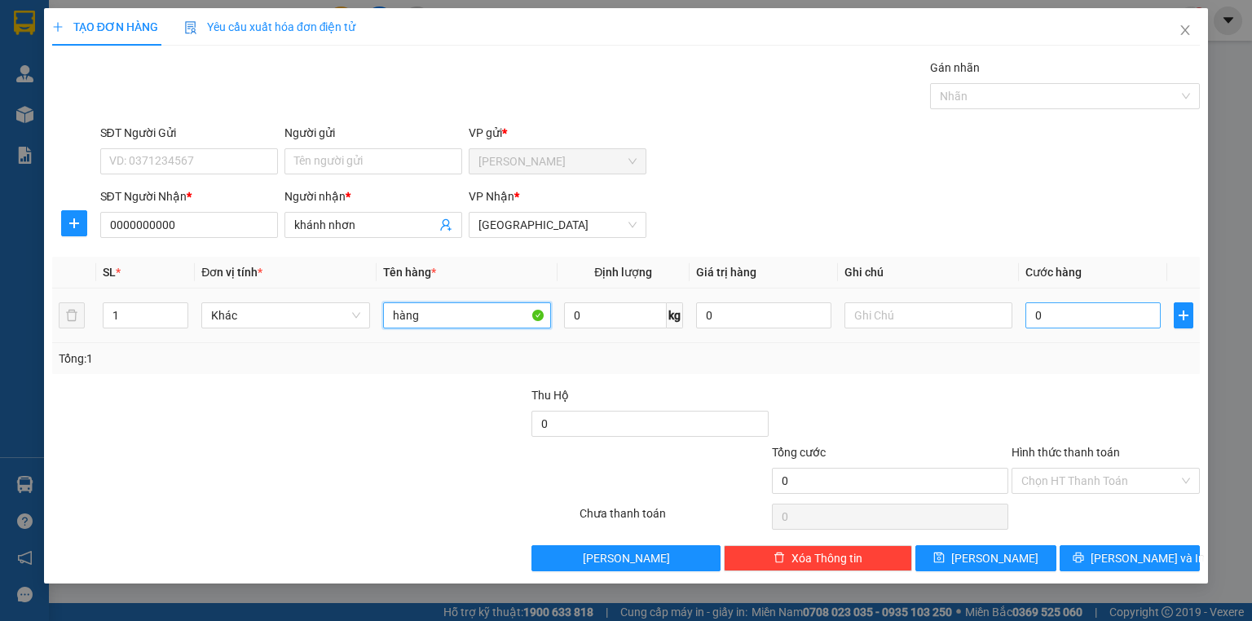
type input "hàng"
click at [1089, 317] on input "0" at bounding box center [1093, 316] width 135 height 26
type input "1"
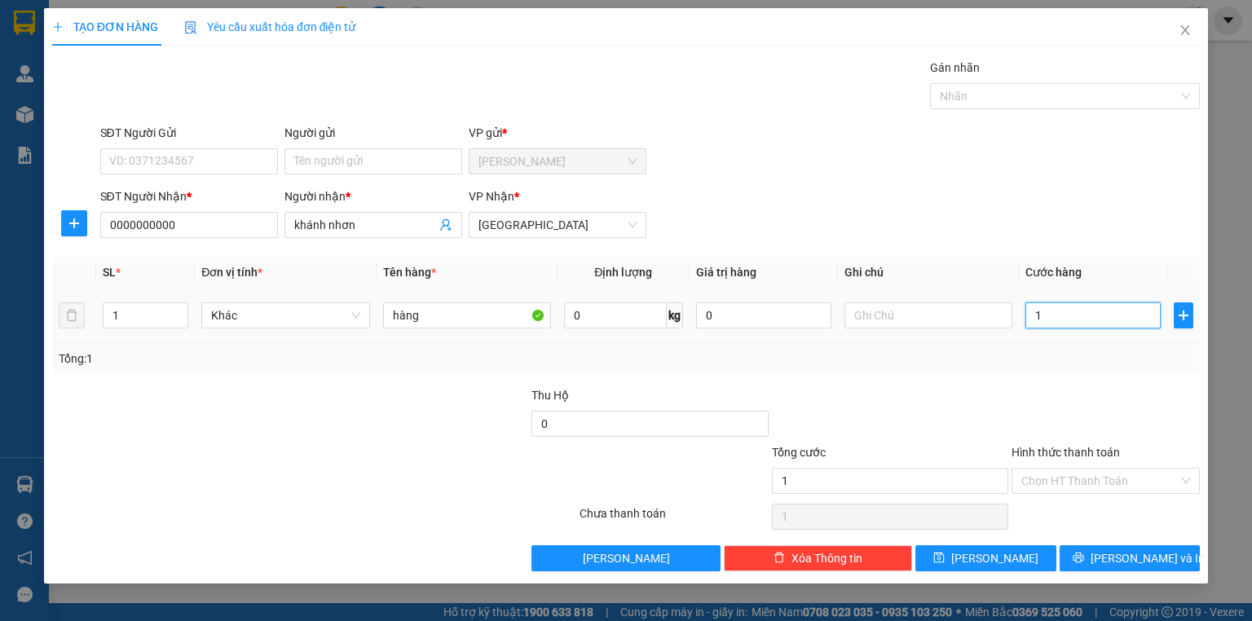
type input "17"
type input "170"
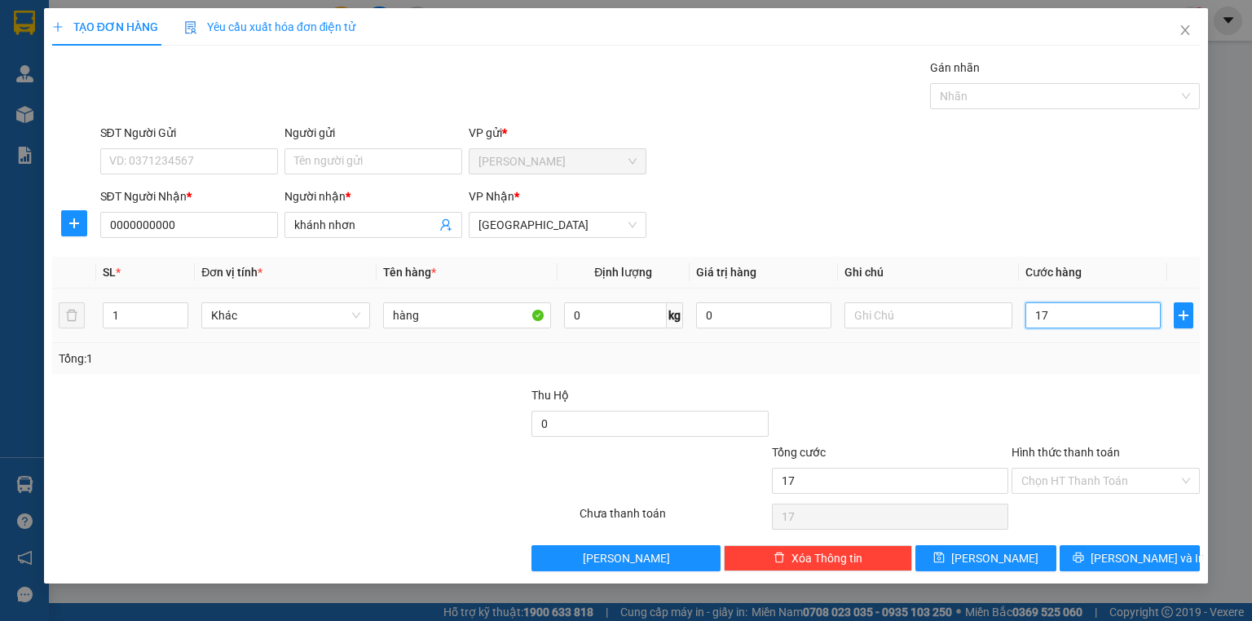
type input "170"
type input "170.000"
drag, startPoint x: 1087, startPoint y: 412, endPoint x: 1078, endPoint y: 460, distance: 48.9
click at [1084, 421] on div at bounding box center [1106, 415] width 192 height 57
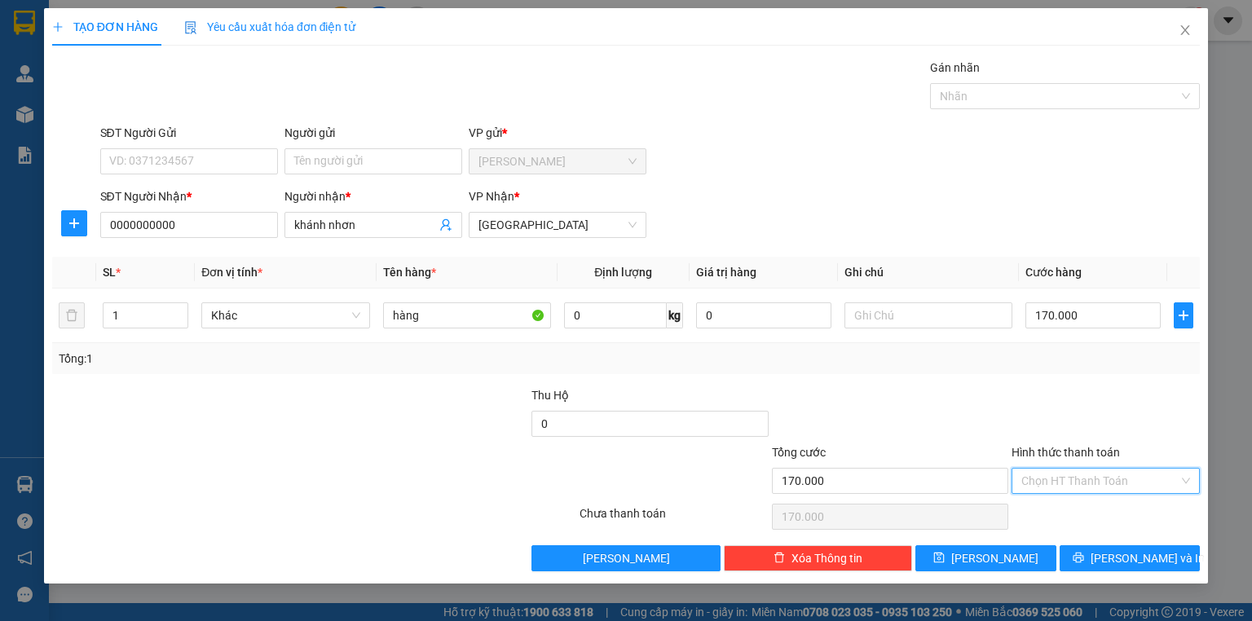
drag, startPoint x: 1083, startPoint y: 477, endPoint x: 1084, endPoint y: 489, distance: 12.3
click at [1083, 479] on input "Hình thức thanh toán" at bounding box center [1100, 481] width 157 height 24
click at [1084, 497] on div "Transit Pickup Surcharge Ids Transit Deliver Surcharge Ids Transit Deliver Surc…" at bounding box center [626, 315] width 1148 height 513
click at [1080, 513] on div "Chọn HT Thanh Toán" at bounding box center [1106, 517] width 192 height 33
click at [1081, 478] on input "Hình thức thanh toán" at bounding box center [1100, 481] width 157 height 24
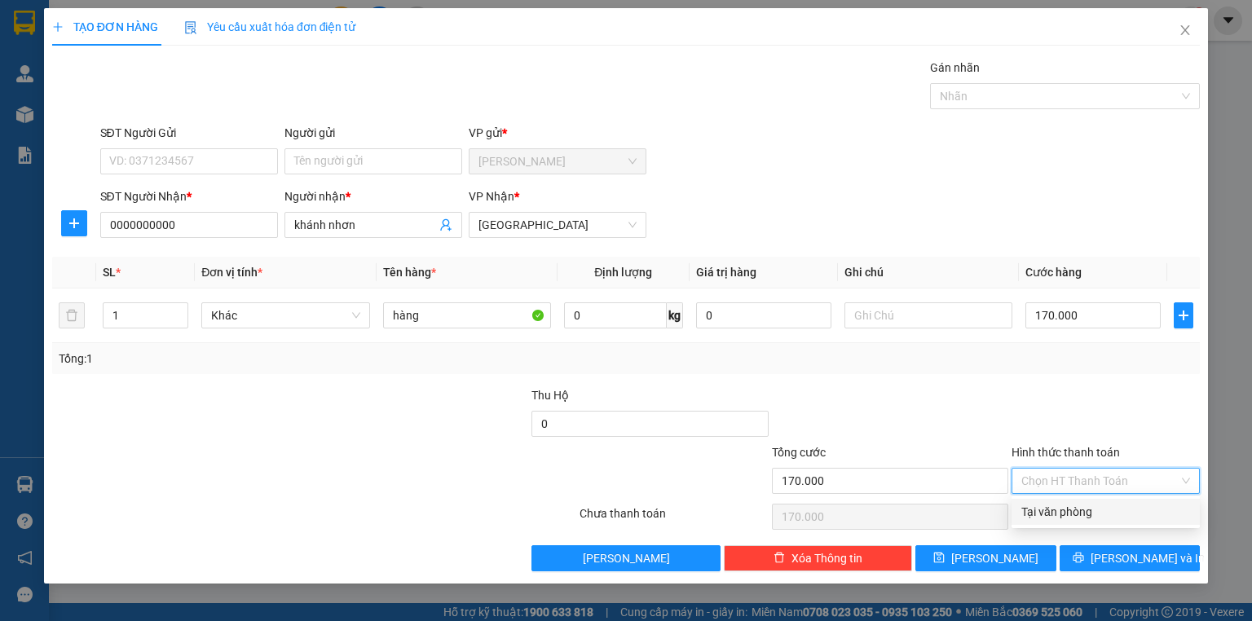
click at [1054, 512] on div "Tại văn phòng" at bounding box center [1106, 512] width 169 height 18
type input "0"
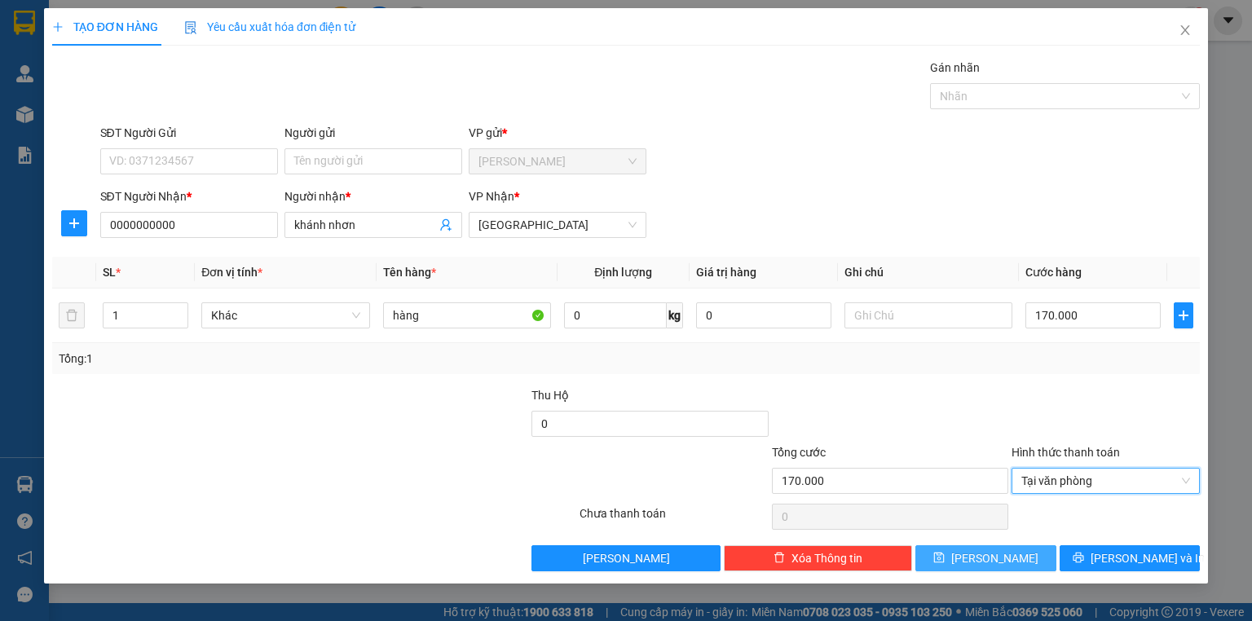
drag, startPoint x: 963, startPoint y: 554, endPoint x: 756, endPoint y: 438, distance: 237.7
click at [963, 554] on button "Lưu" at bounding box center [986, 559] width 141 height 26
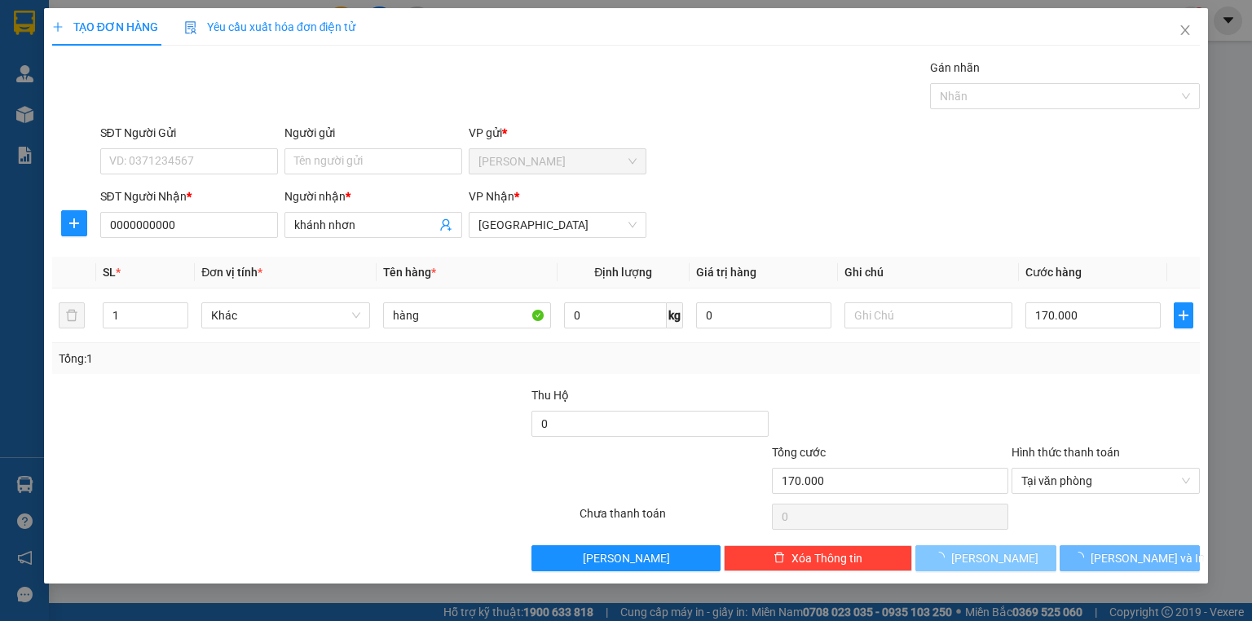
type input "0"
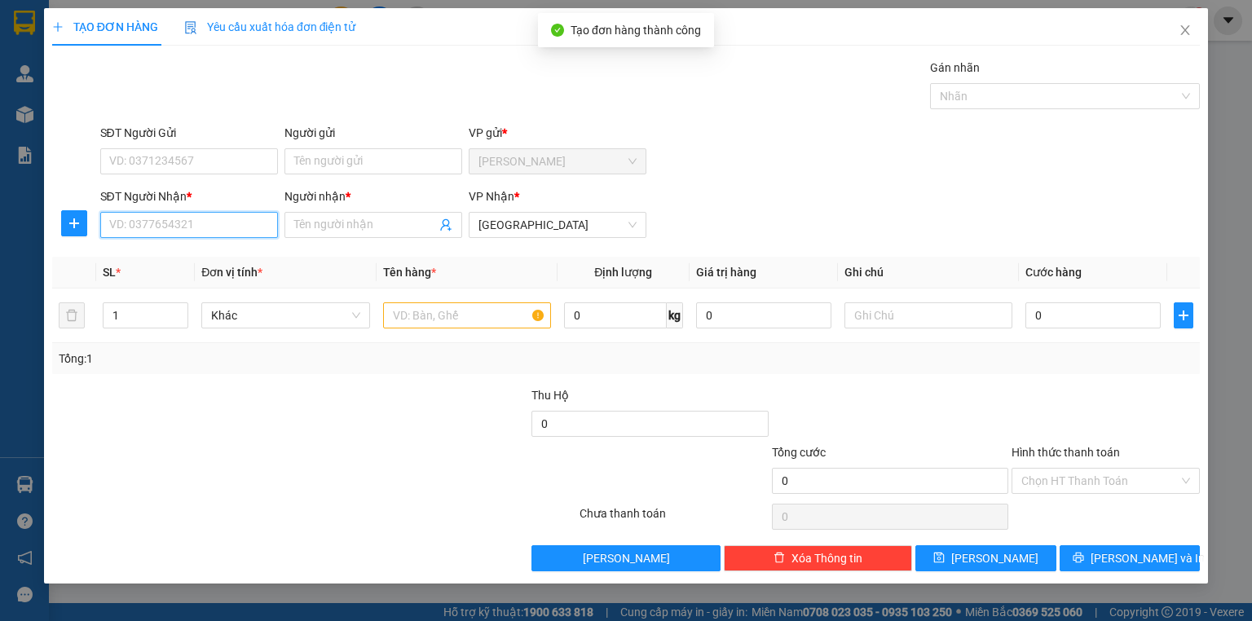
click at [188, 224] on input "SĐT Người Nhận *" at bounding box center [189, 225] width 178 height 26
paste input "0000000000"
type input "0000000000"
click at [325, 226] on input "Người nhận *" at bounding box center [365, 225] width 142 height 18
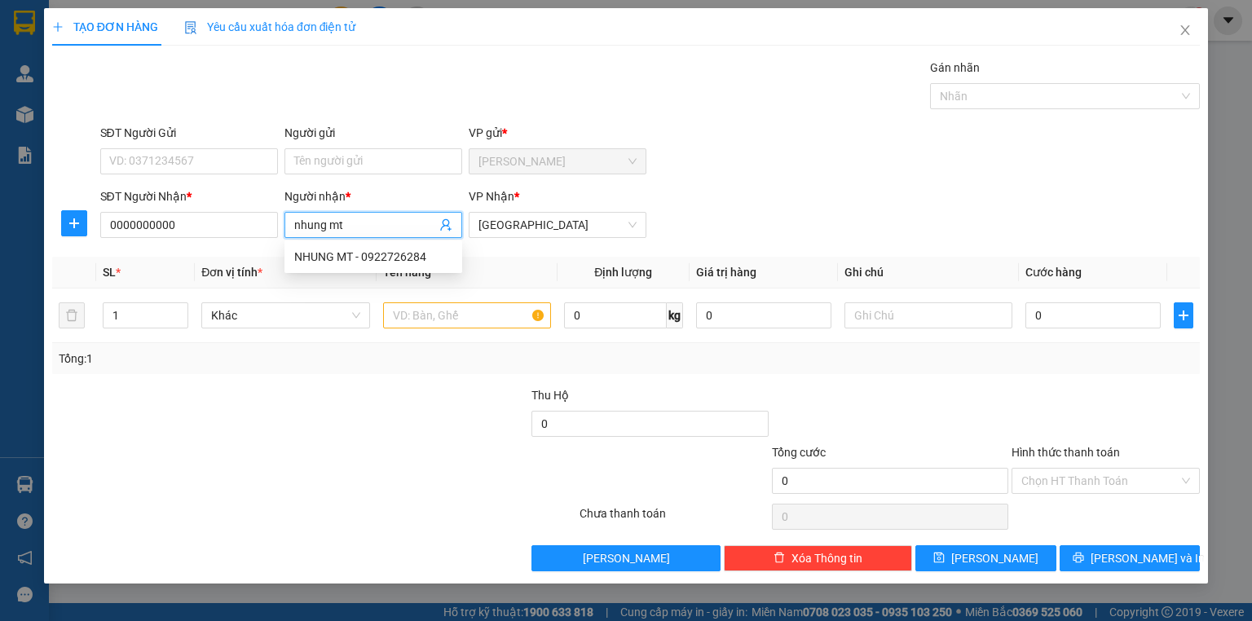
type input "nhung mt"
click at [795, 214] on div "SĐT Người Nhận * 0000000000 Người nhận * nhung mt VP Nhận * Sài Gòn" at bounding box center [650, 216] width 1107 height 57
click at [519, 311] on input "text" at bounding box center [467, 316] width 168 height 26
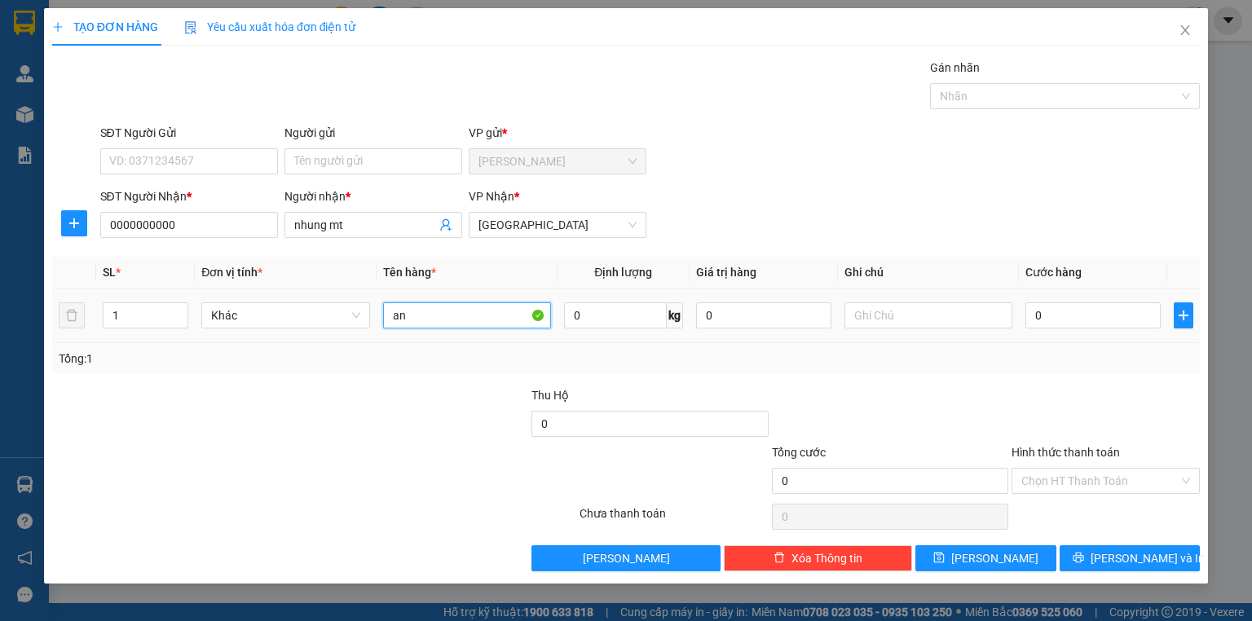
type input "a"
type input "hàng"
click at [1070, 317] on input "0" at bounding box center [1093, 316] width 135 height 26
type input "2"
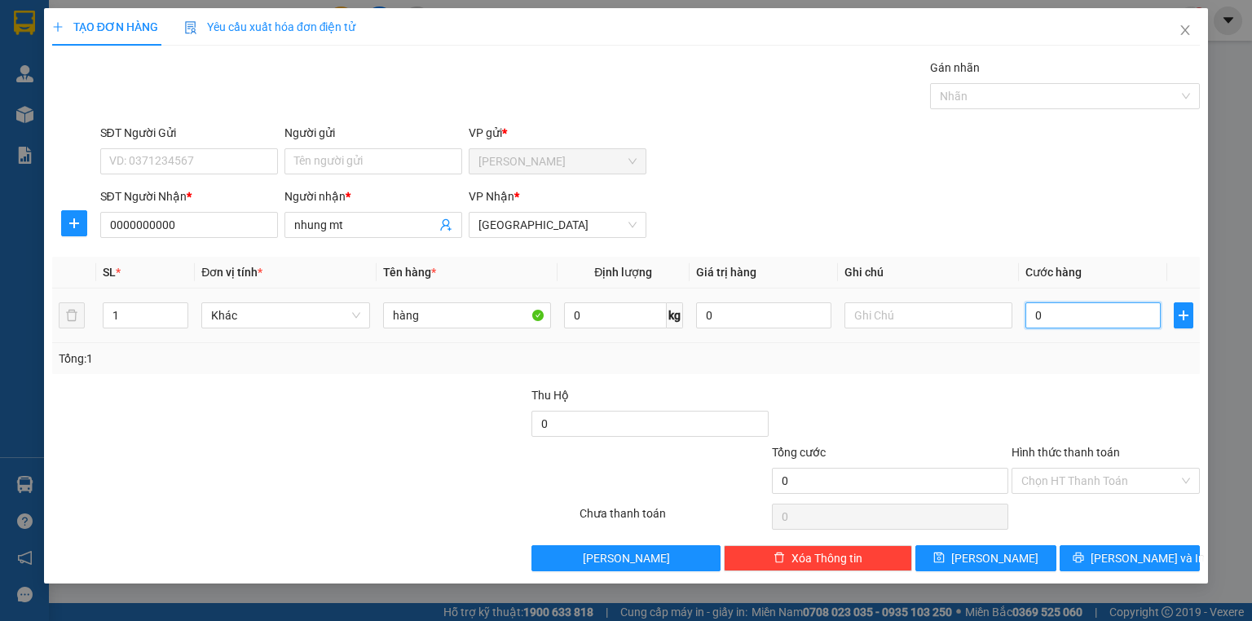
type input "2"
type input "29"
type input "290"
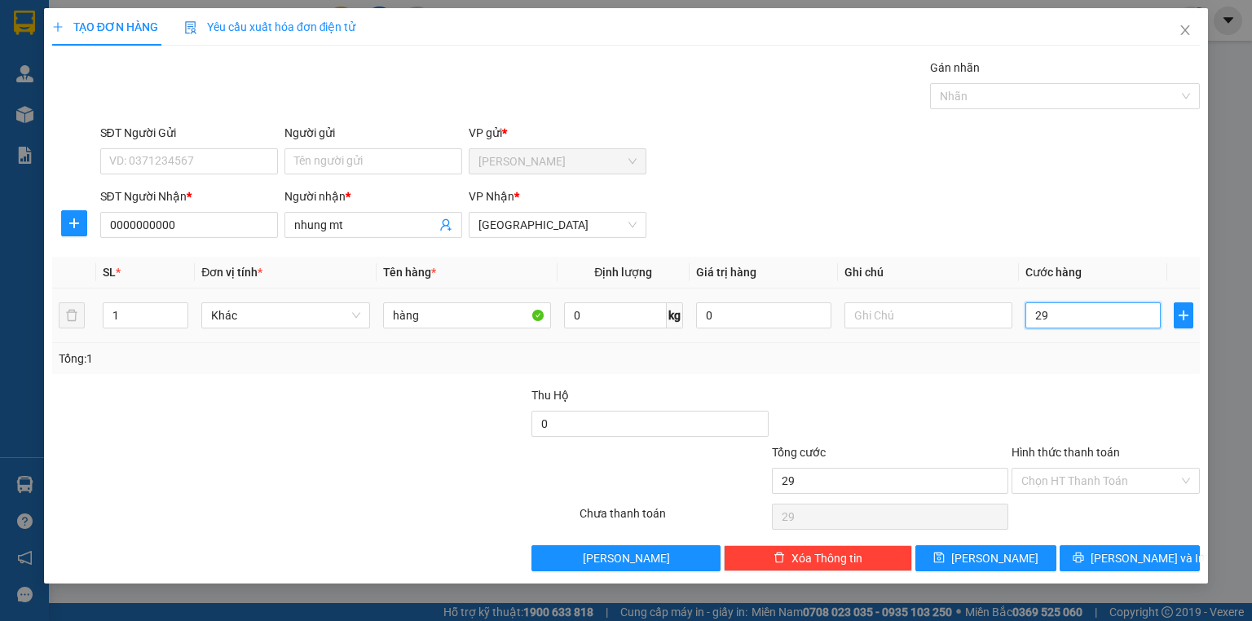
type input "290"
type input "290.000"
click at [1059, 392] on div at bounding box center [1106, 415] width 192 height 57
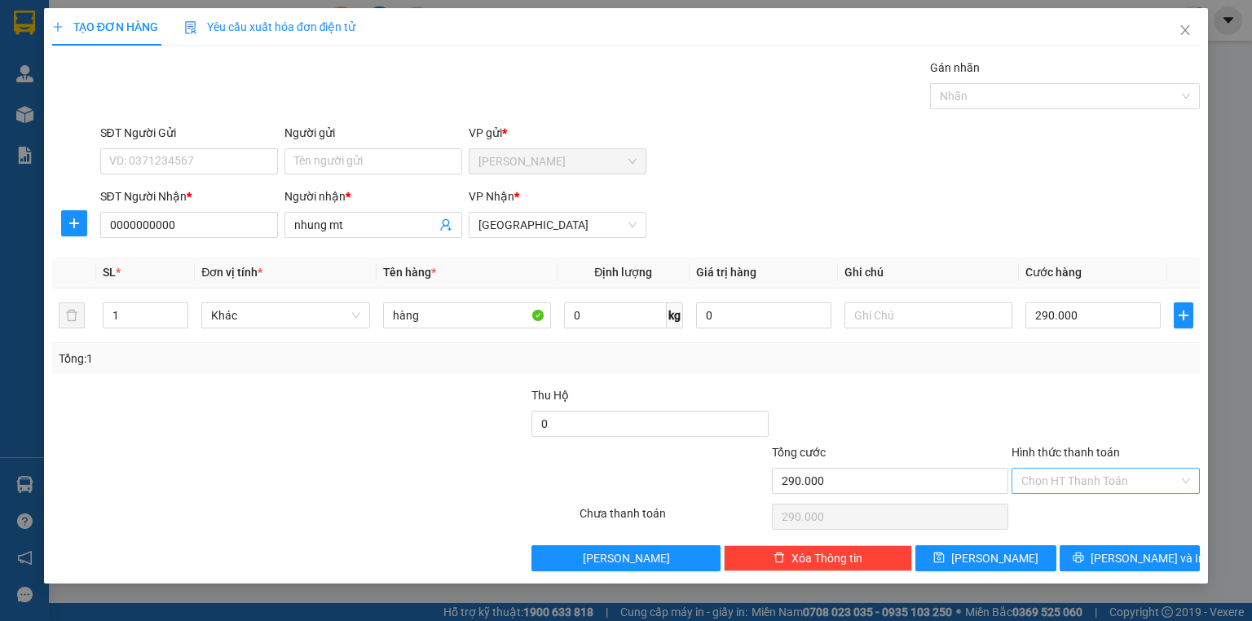
click at [1106, 484] on input "Hình thức thanh toán" at bounding box center [1100, 481] width 157 height 24
click at [1083, 519] on div "Tại văn phòng" at bounding box center [1106, 512] width 169 height 18
type input "0"
click at [1004, 550] on span "Lưu" at bounding box center [995, 559] width 87 height 18
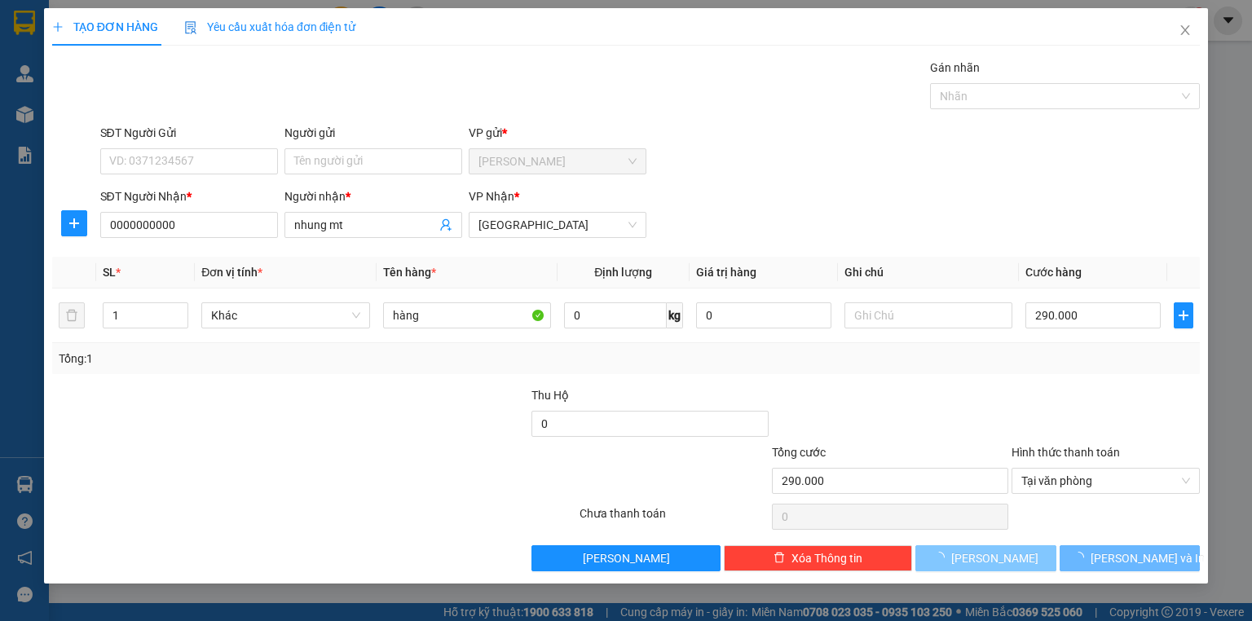
type input "0"
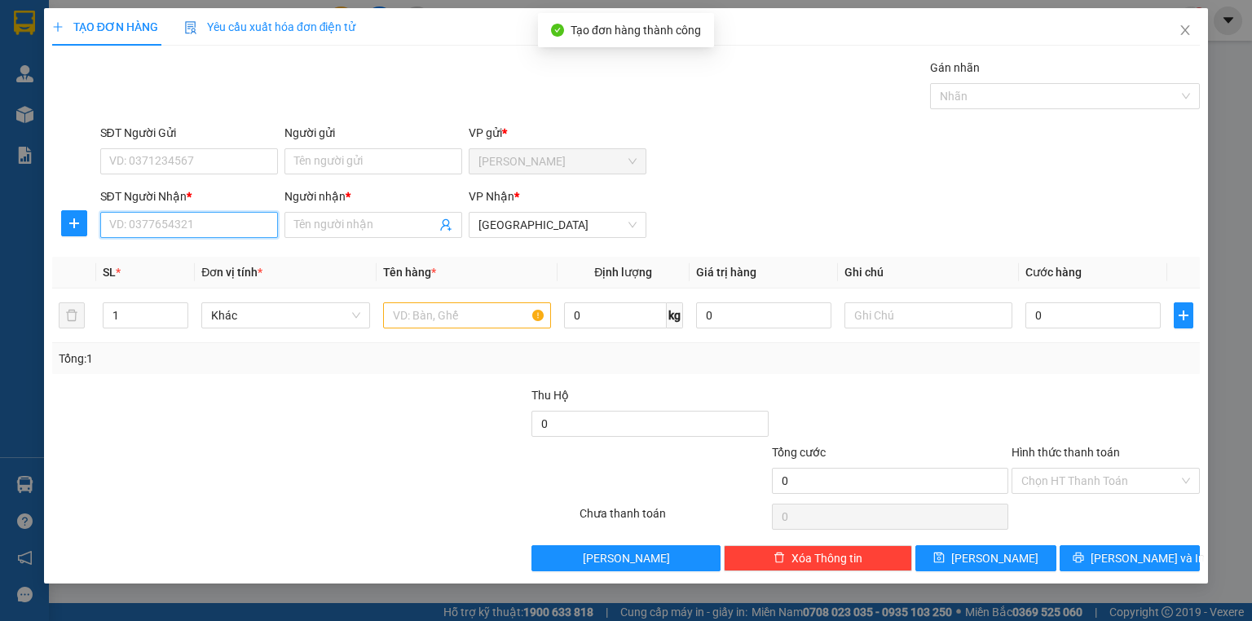
click at [204, 221] on input "SĐT Người Nhận *" at bounding box center [189, 225] width 178 height 26
paste input "0000000000"
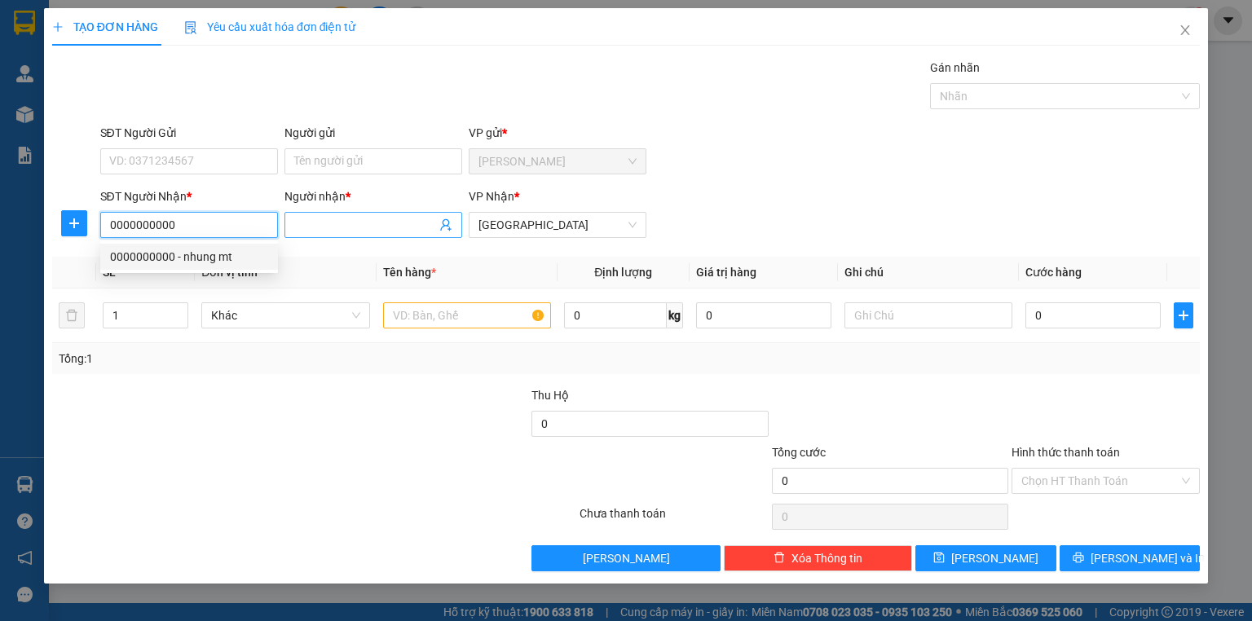
type input "0000000000"
click at [342, 216] on input "Người nhận *" at bounding box center [365, 225] width 142 height 18
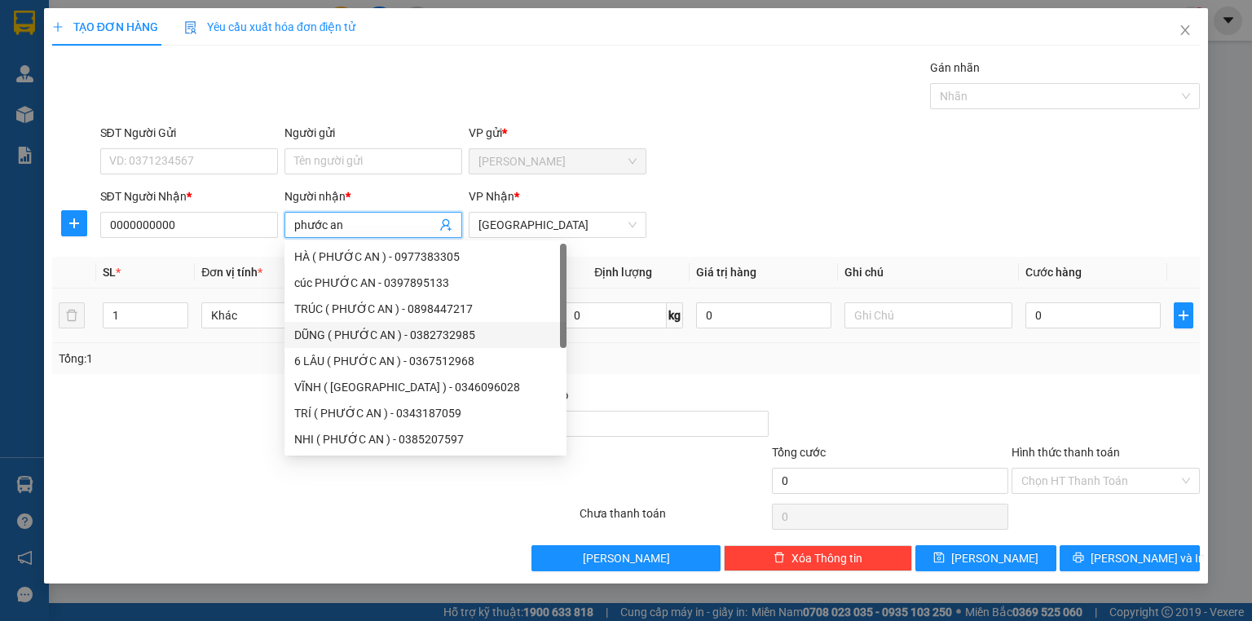
type input "phước an"
click at [532, 313] on input "text" at bounding box center [467, 316] width 168 height 26
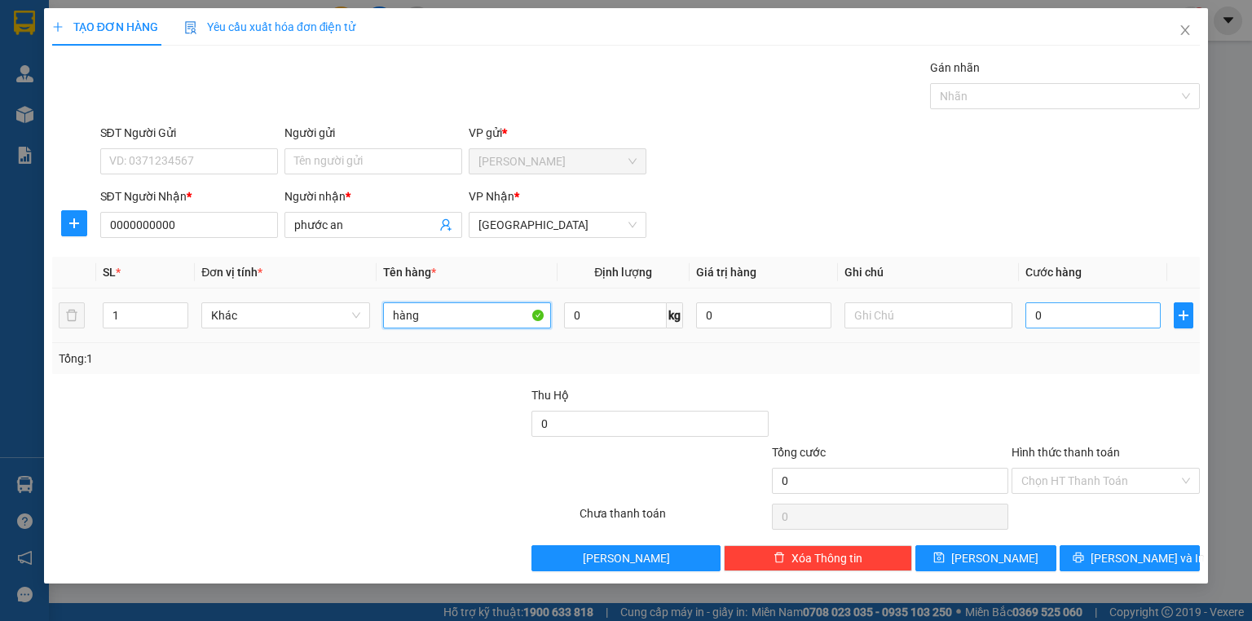
type input "hàng"
click at [1070, 325] on input "0" at bounding box center [1093, 316] width 135 height 26
type input "2"
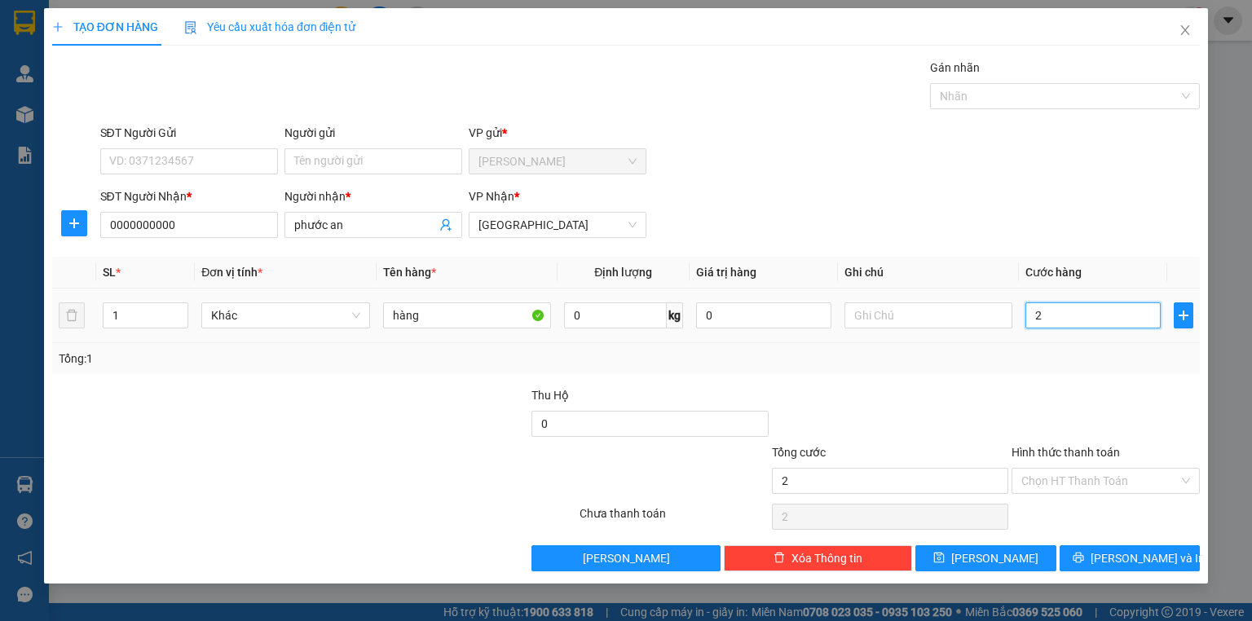
type input "25"
type input "250"
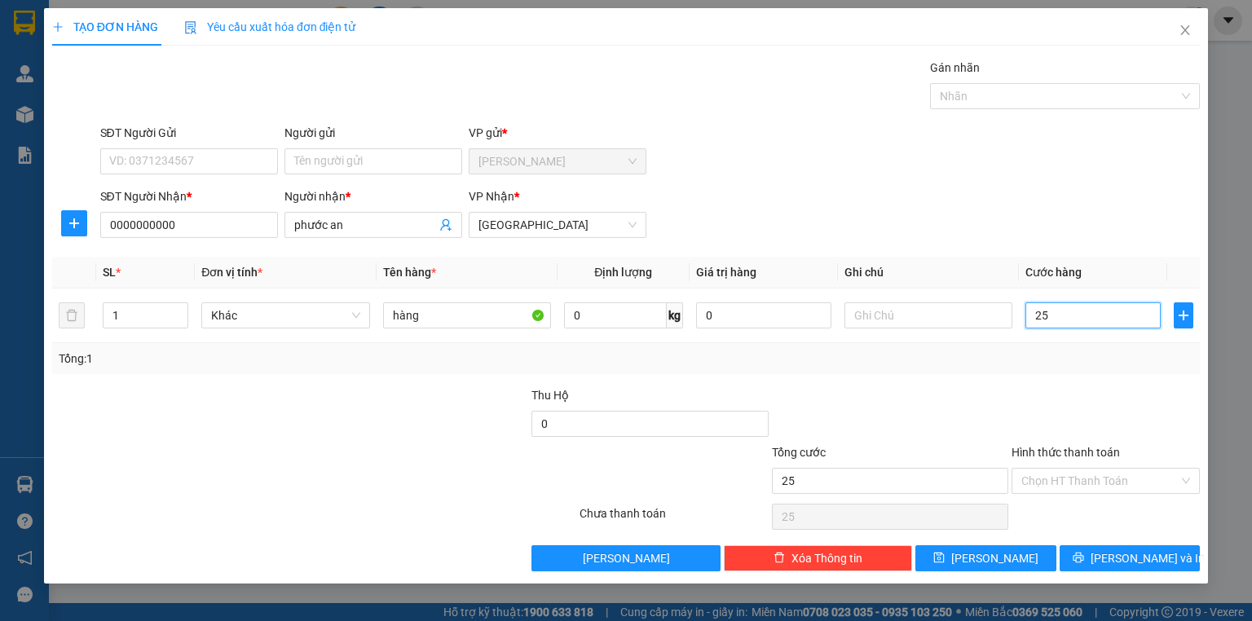
type input "250"
type input "250.000"
click at [1033, 382] on div "Transit Pickup Surcharge Ids Transit Deliver Surcharge Ids Transit Deliver Surc…" at bounding box center [626, 315] width 1148 height 513
drag, startPoint x: 1065, startPoint y: 479, endPoint x: 1063, endPoint y: 515, distance: 35.1
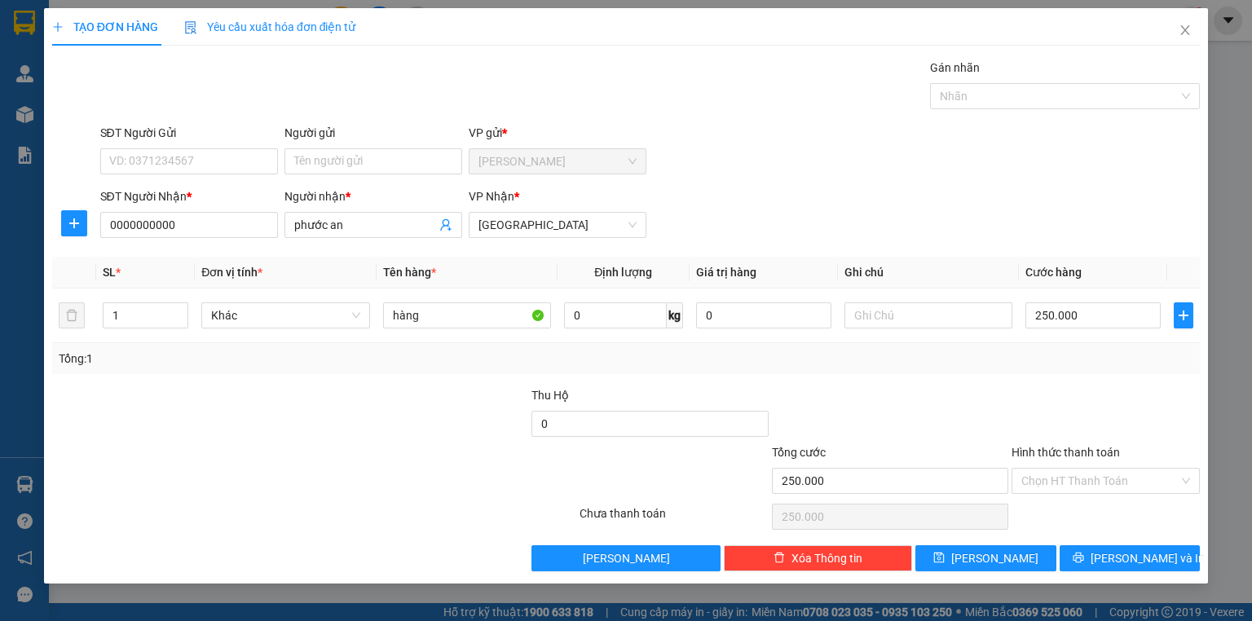
click at [1065, 480] on input "Hình thức thanh toán" at bounding box center [1100, 481] width 157 height 24
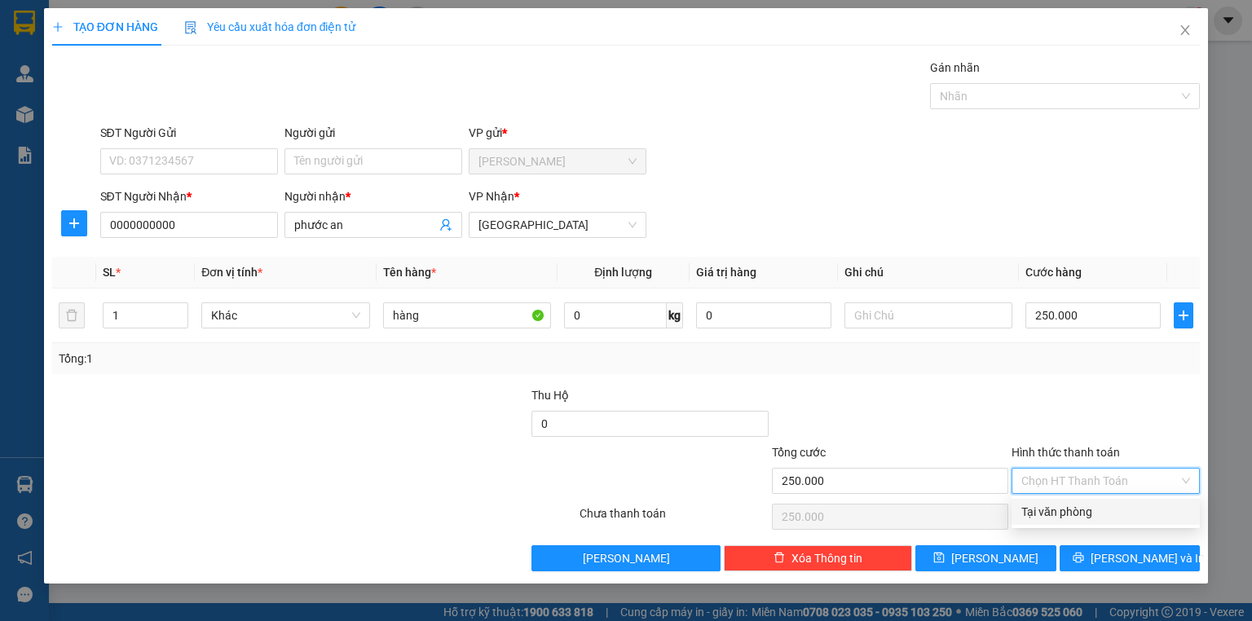
click at [1063, 514] on div "Tại văn phòng" at bounding box center [1106, 512] width 169 height 18
type input "0"
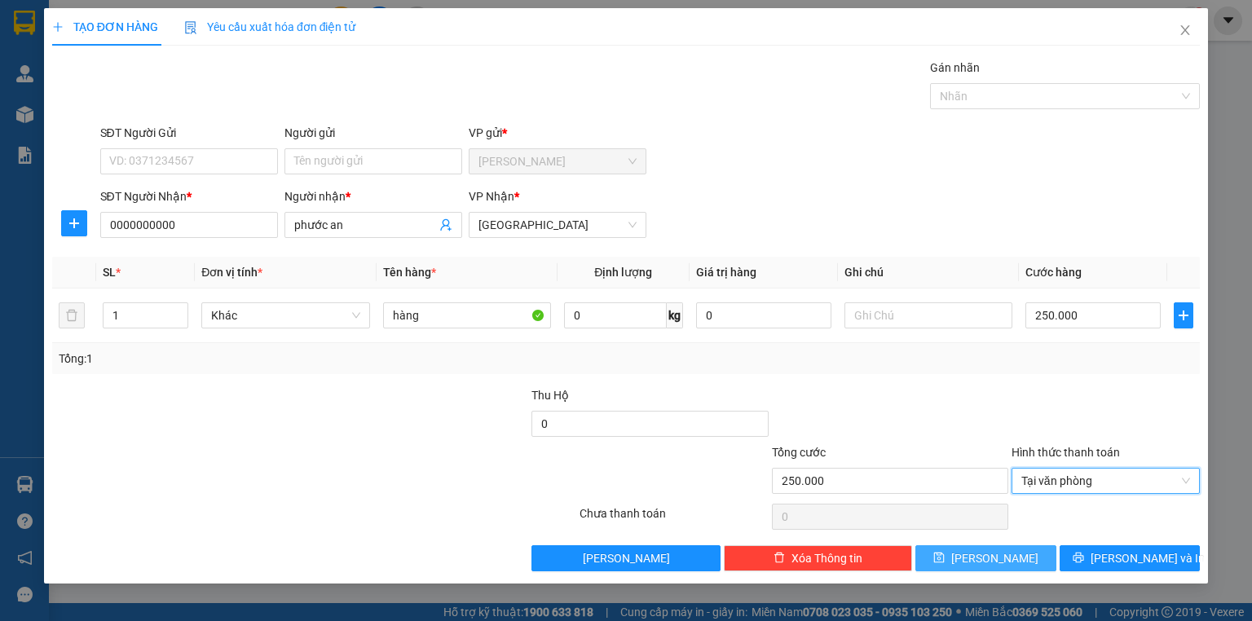
click at [993, 554] on span "Lưu" at bounding box center [995, 559] width 87 height 18
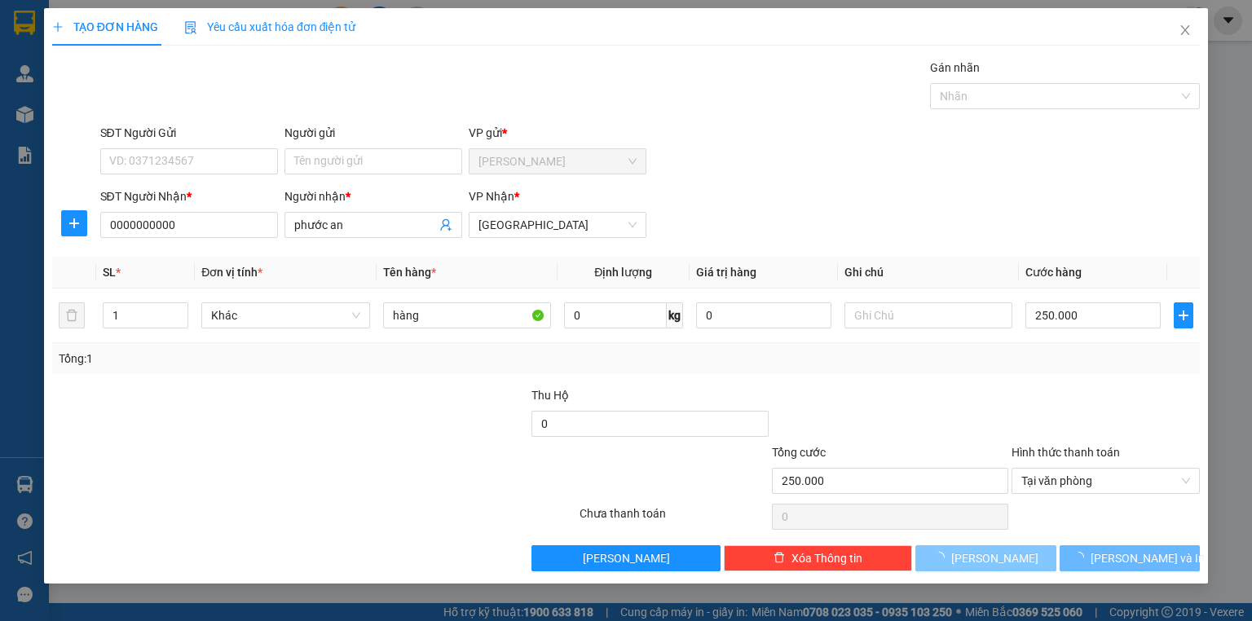
type input "0"
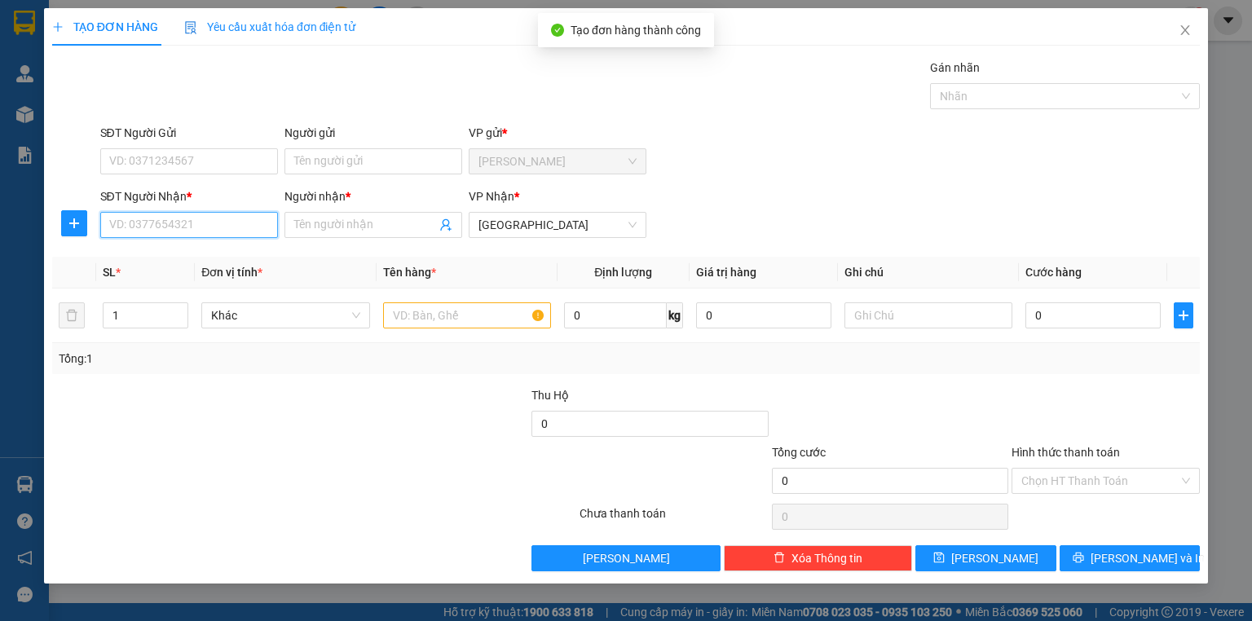
click at [223, 219] on input "SĐT Người Nhận *" at bounding box center [189, 225] width 178 height 26
paste input "0000000000"
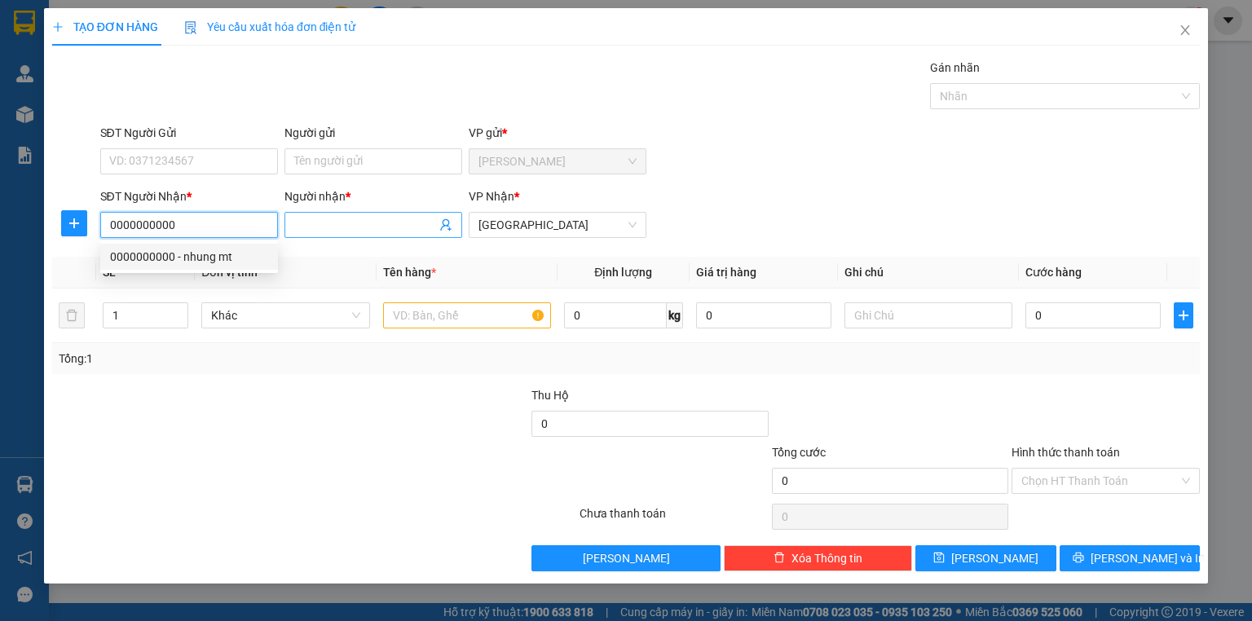
type input "0000000000"
click at [331, 228] on input "Người nhận *" at bounding box center [365, 225] width 142 height 18
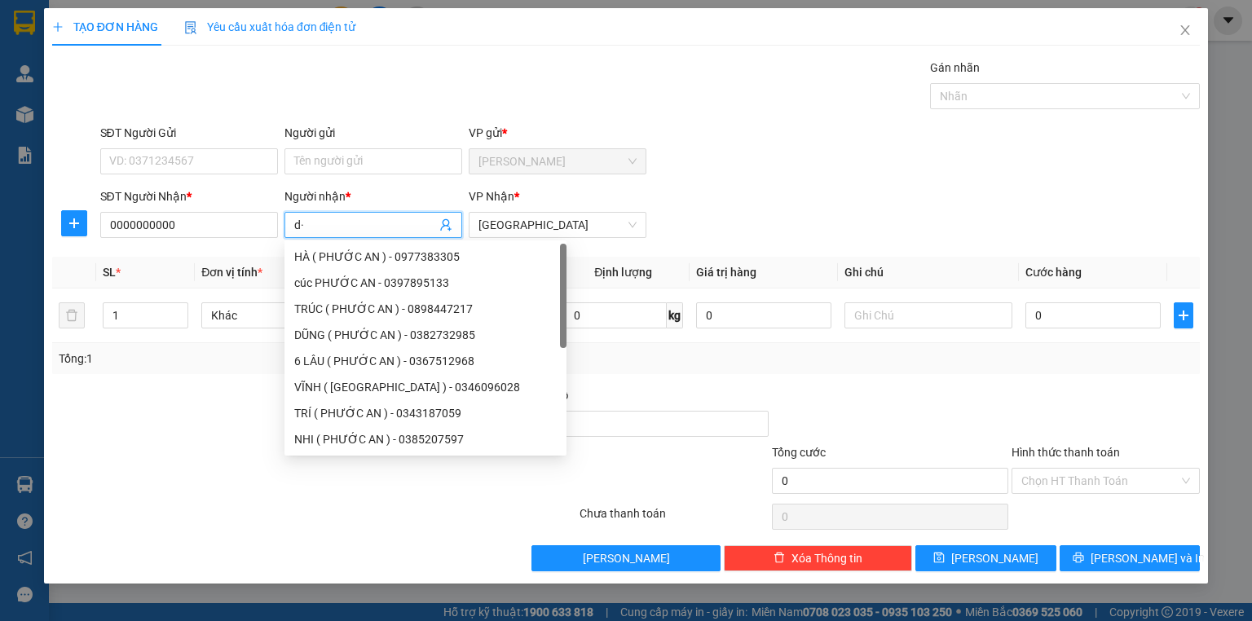
type input "d"
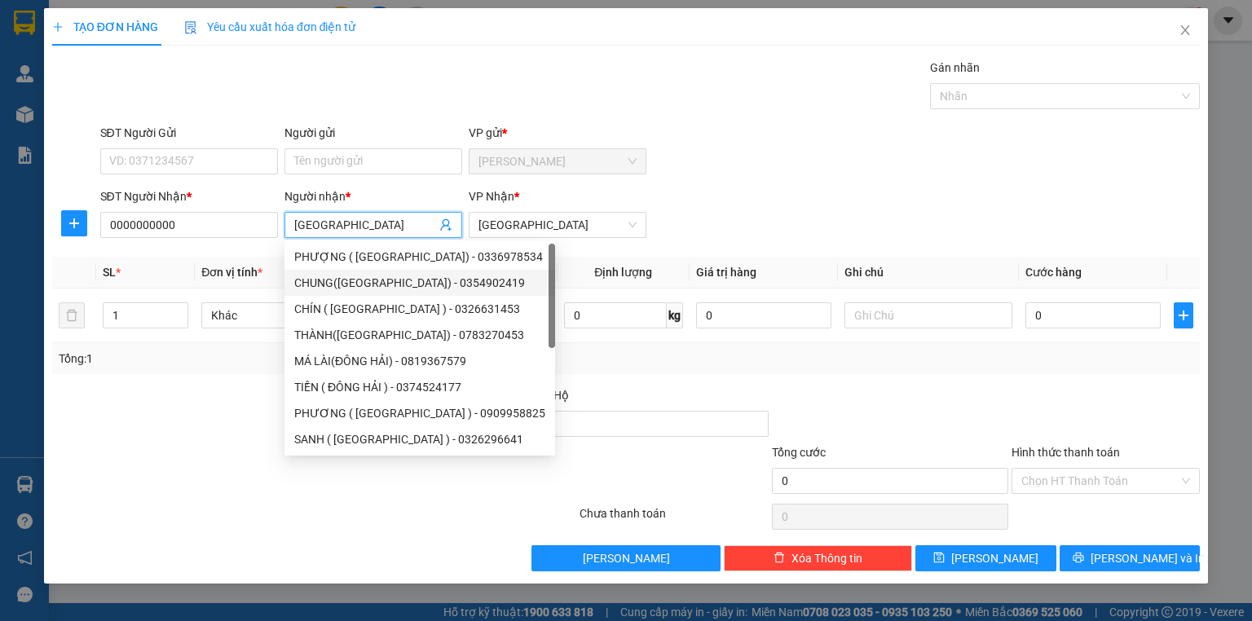
type input "đông hải"
click at [787, 208] on div "SĐT Người Nhận * 0000000000 Người nhận * đông hải VP Nhận * Sài Gòn" at bounding box center [650, 216] width 1107 height 57
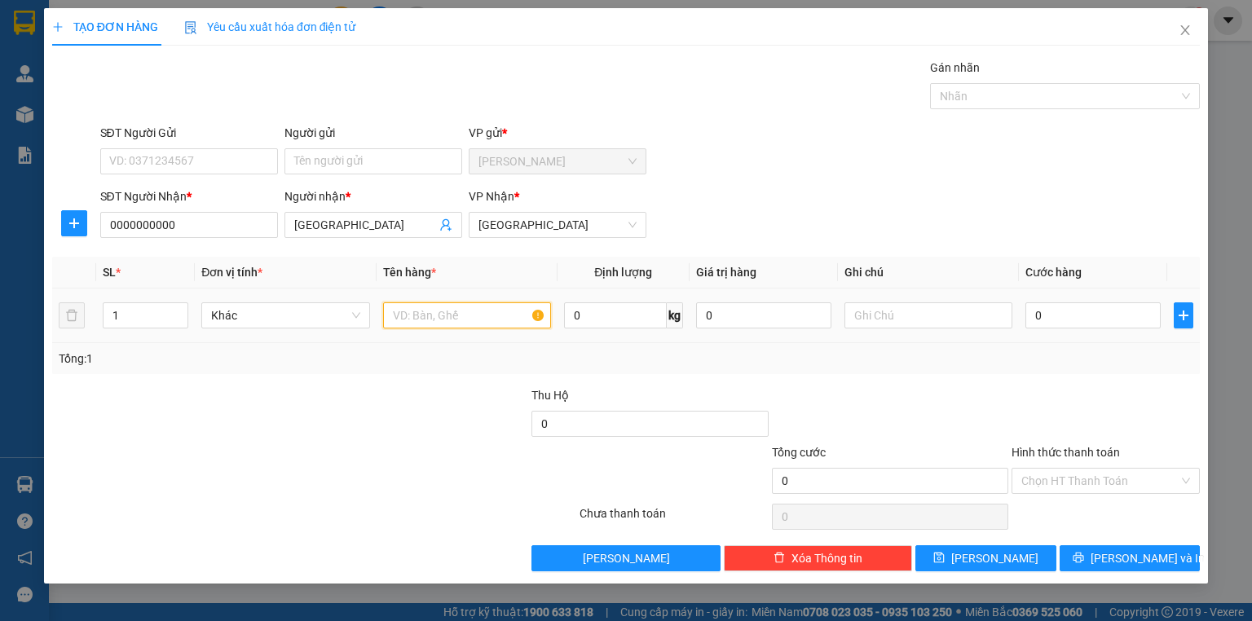
click at [517, 318] on input "text" at bounding box center [467, 316] width 168 height 26
type input "hàng + xe máy"
drag, startPoint x: 1102, startPoint y: 413, endPoint x: 1041, endPoint y: 372, distance: 72.8
click at [1102, 412] on div at bounding box center [1106, 415] width 192 height 57
click at [1071, 322] on input "0" at bounding box center [1093, 316] width 135 height 26
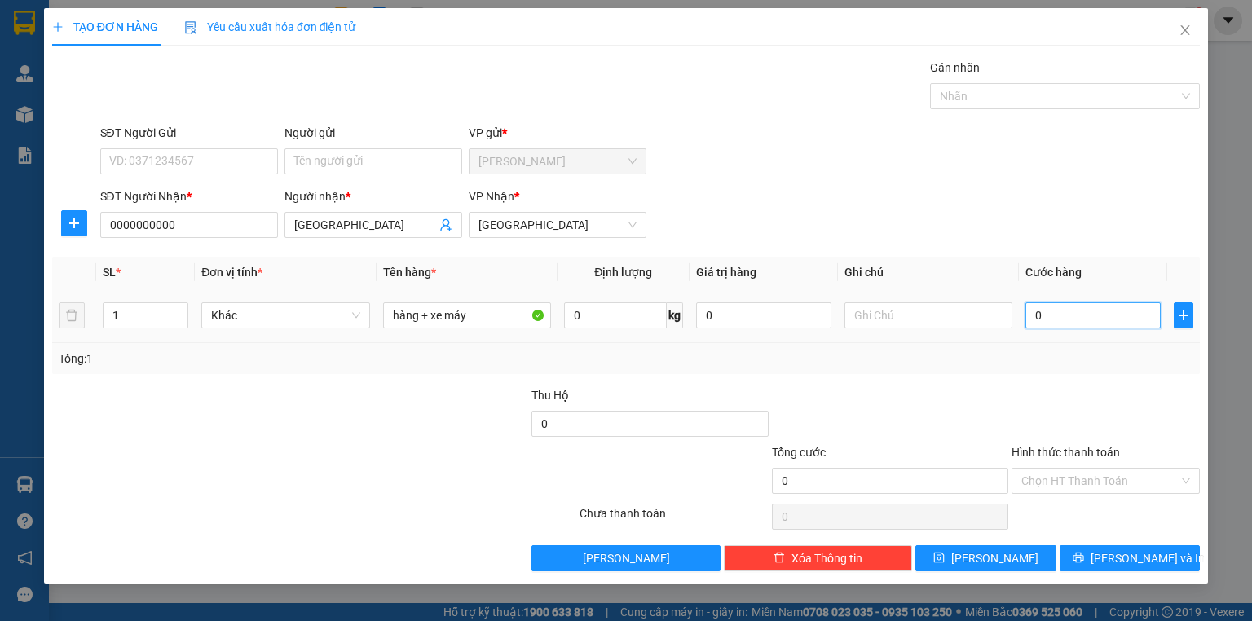
type input "5"
type input "53"
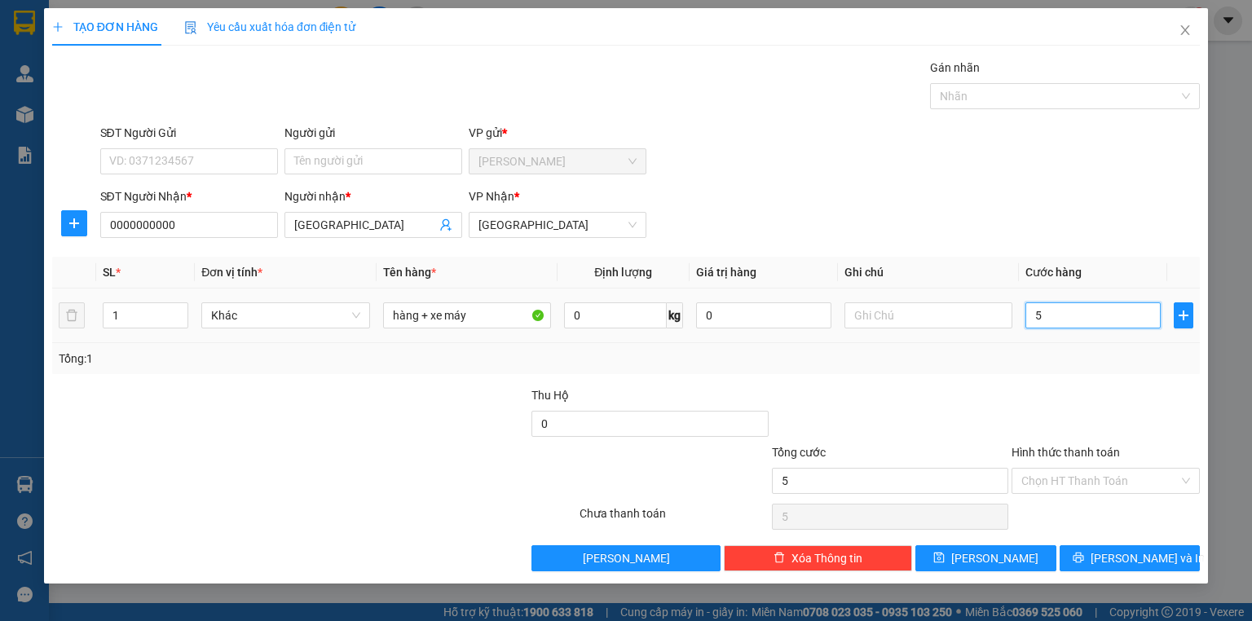
type input "53"
type input "535"
type input "535.000"
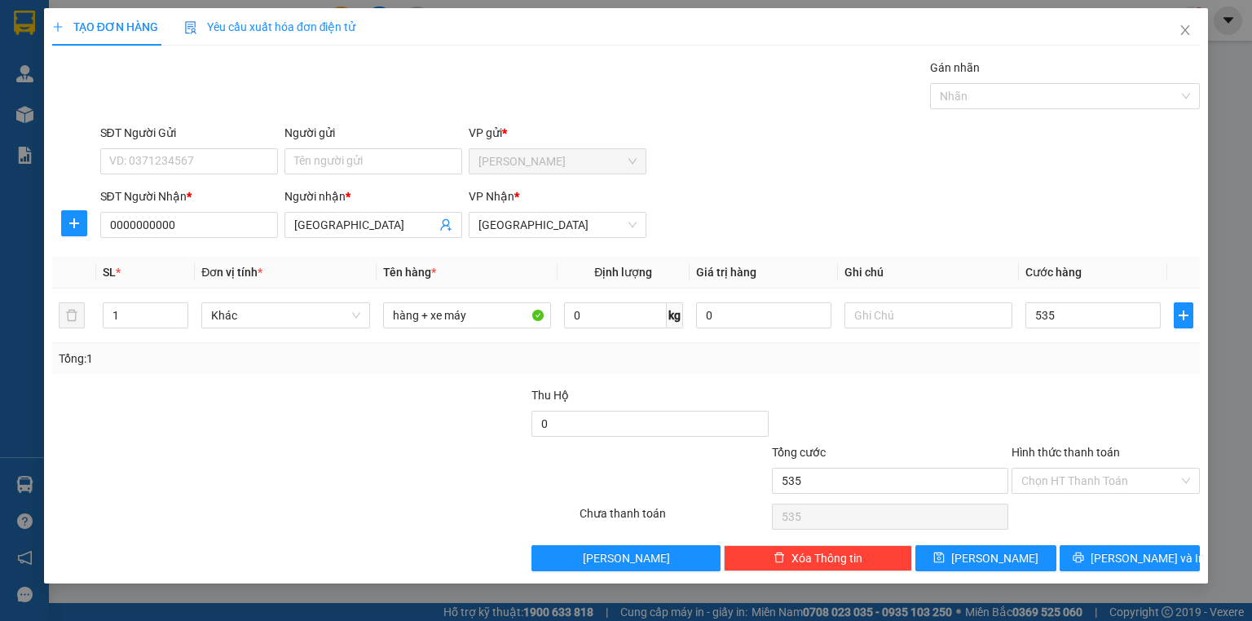
type input "535.000"
click at [1064, 378] on div "Transit Pickup Surcharge Ids Transit Deliver Surcharge Ids Transit Deliver Surc…" at bounding box center [626, 315] width 1148 height 513
drag, startPoint x: 1080, startPoint y: 469, endPoint x: 1072, endPoint y: 502, distance: 34.4
click at [1080, 473] on input "Hình thức thanh toán" at bounding box center [1100, 481] width 157 height 24
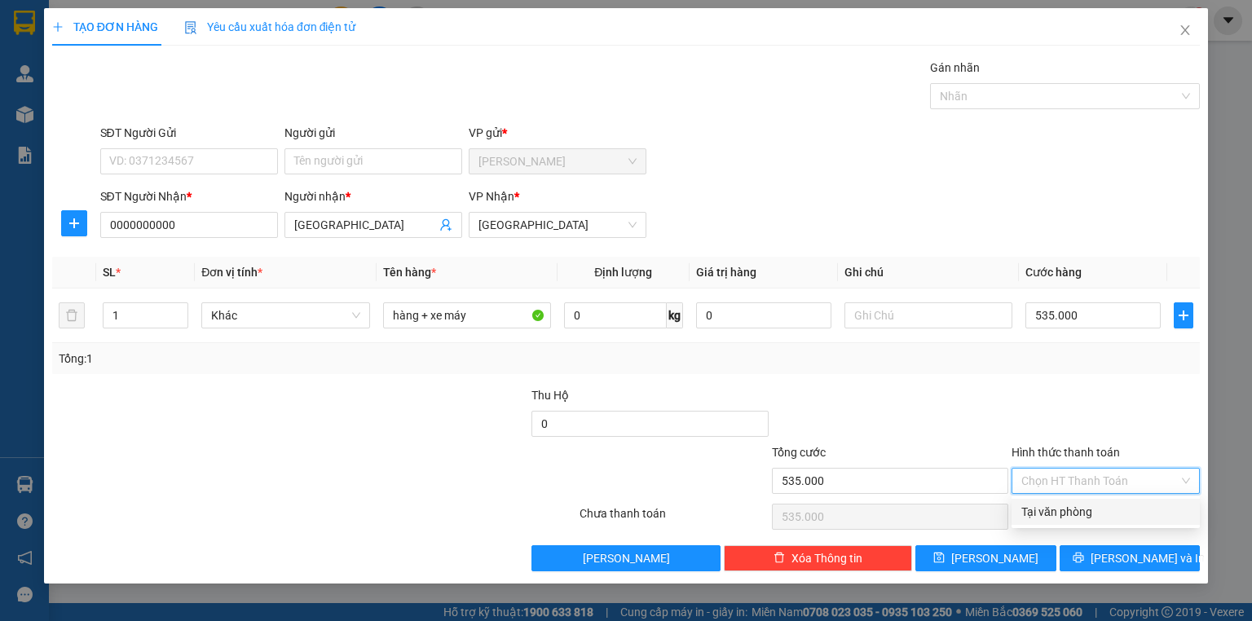
click at [1067, 515] on div "Tại văn phòng" at bounding box center [1106, 512] width 169 height 18
type input "0"
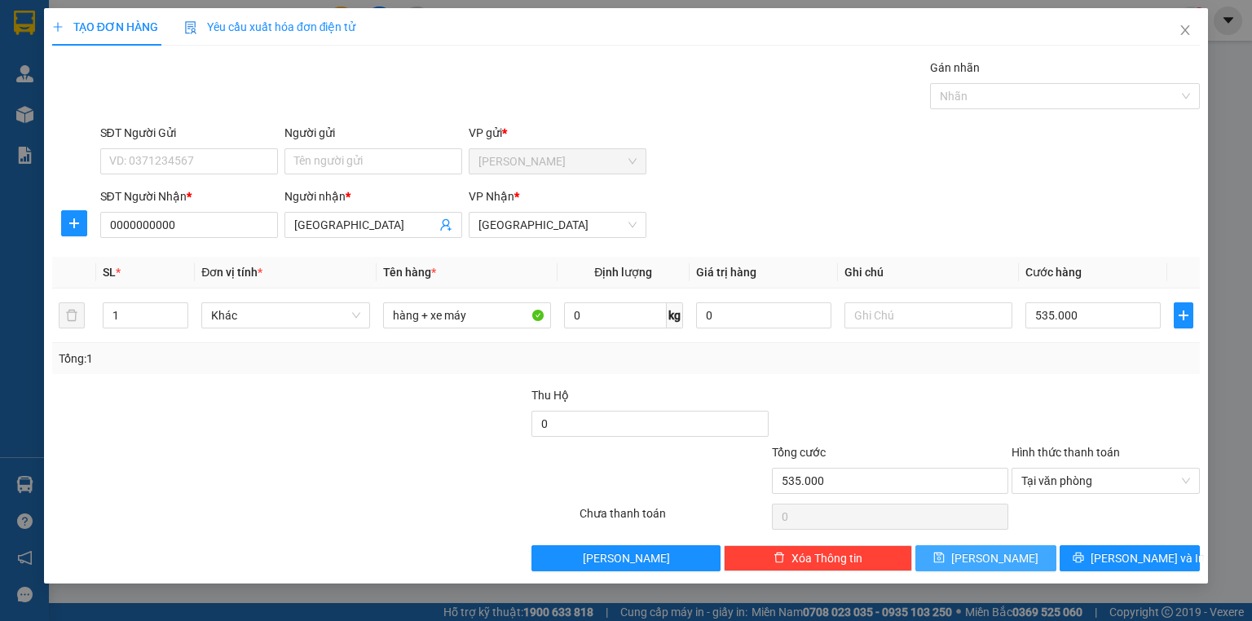
click at [992, 561] on span "Lưu" at bounding box center [995, 559] width 87 height 18
type input "0"
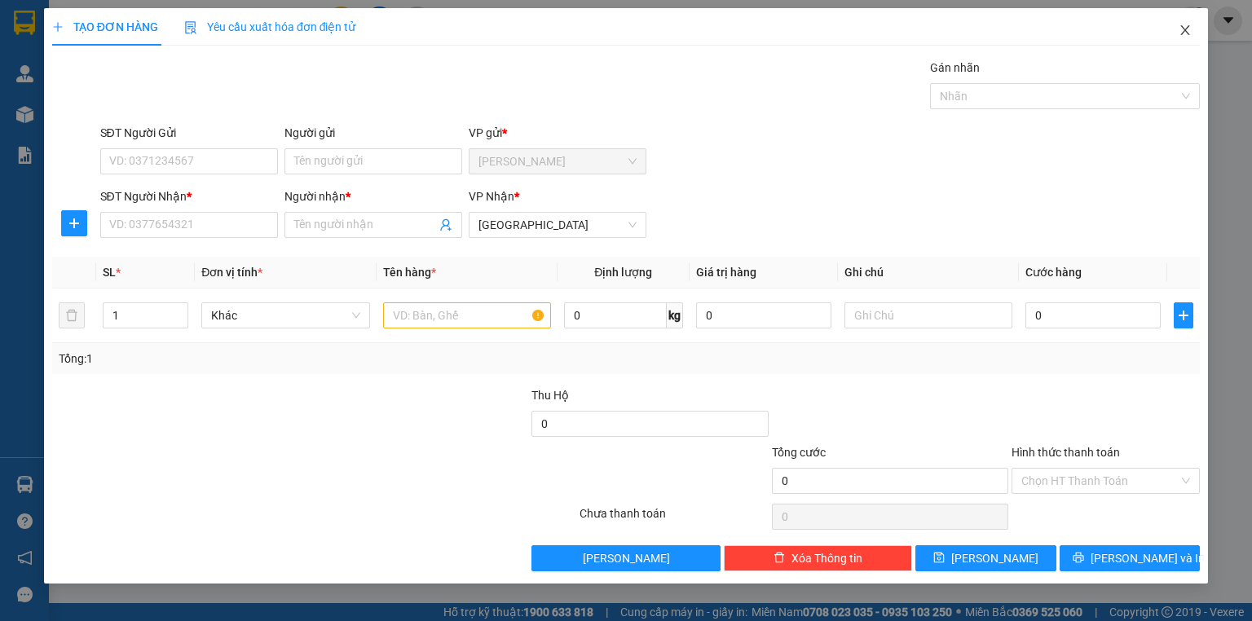
click at [1186, 34] on icon "close" at bounding box center [1185, 30] width 13 height 13
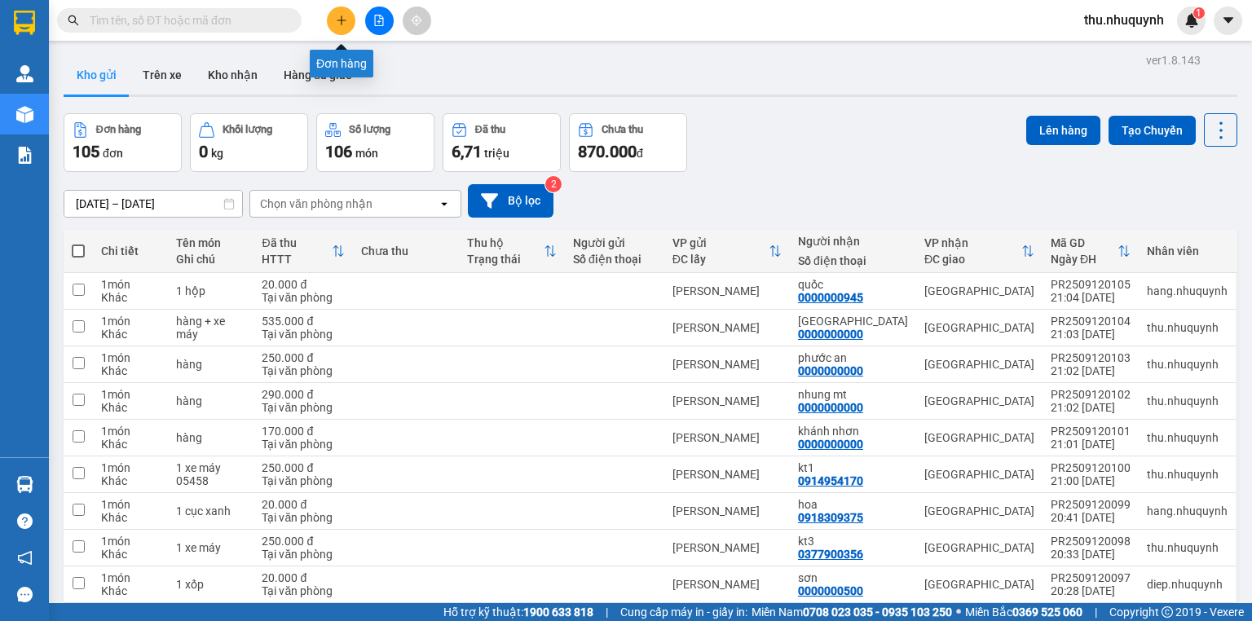
click at [346, 16] on icon "plus" at bounding box center [341, 20] width 11 height 11
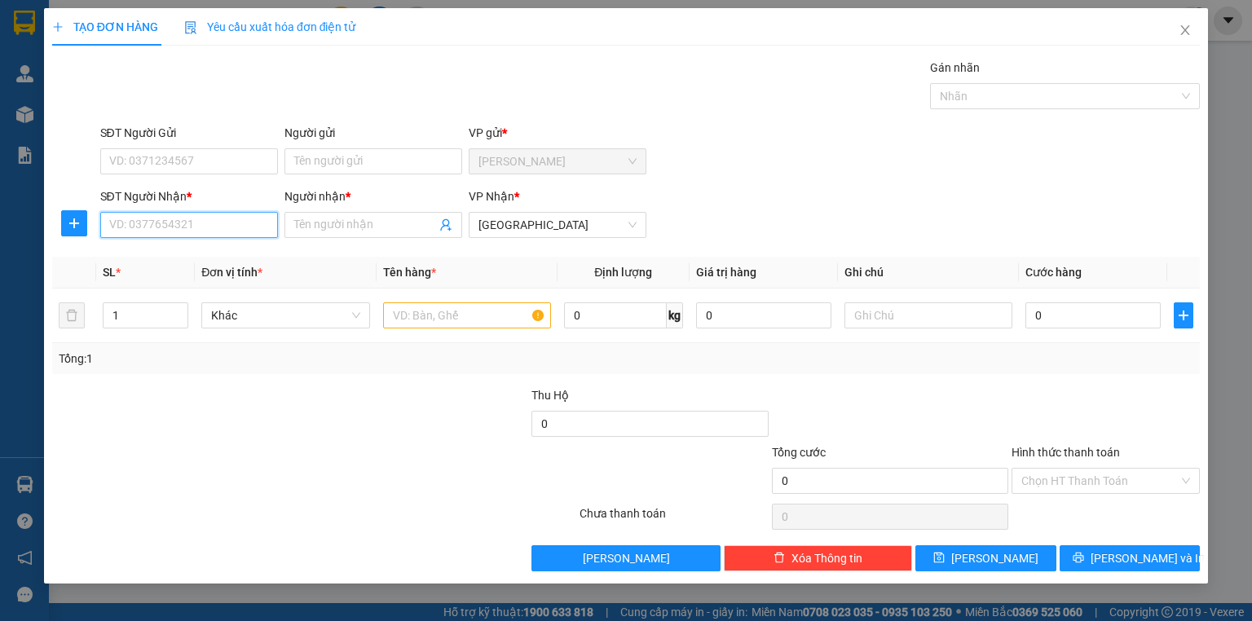
click at [232, 216] on input "SĐT Người Nhận *" at bounding box center [189, 225] width 178 height 26
type input "0784120297"
click at [219, 251] on div "0784120297 - ngân" at bounding box center [189, 257] width 158 height 18
type input "ngân"
type input "350.000"
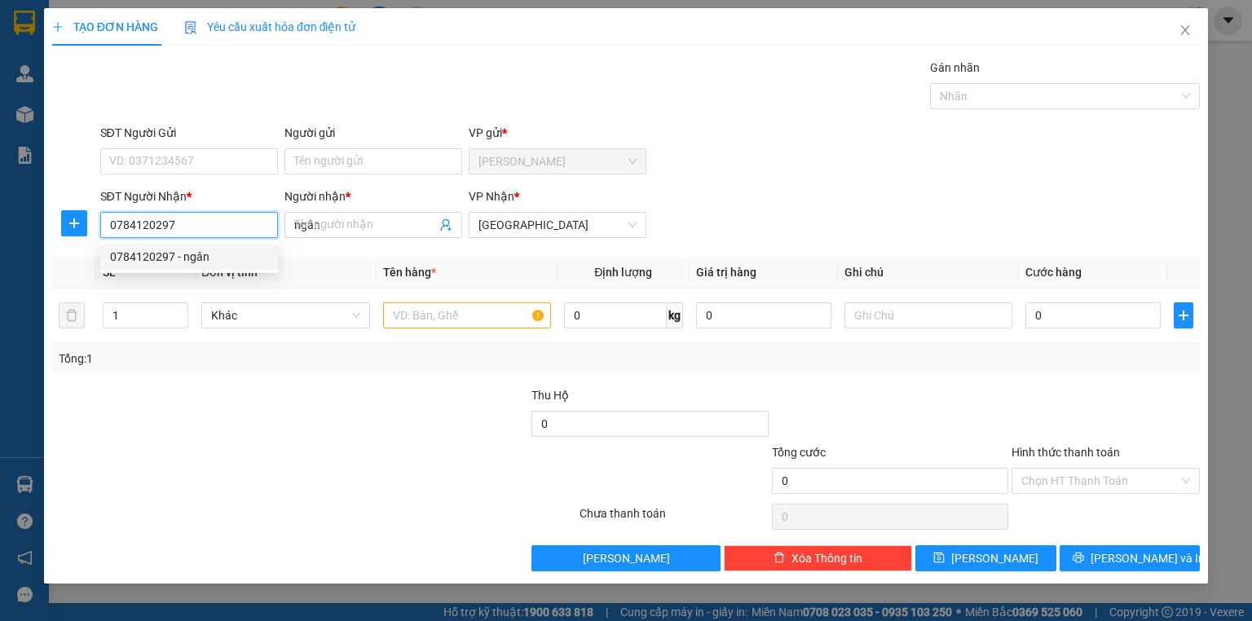
type input "350.000"
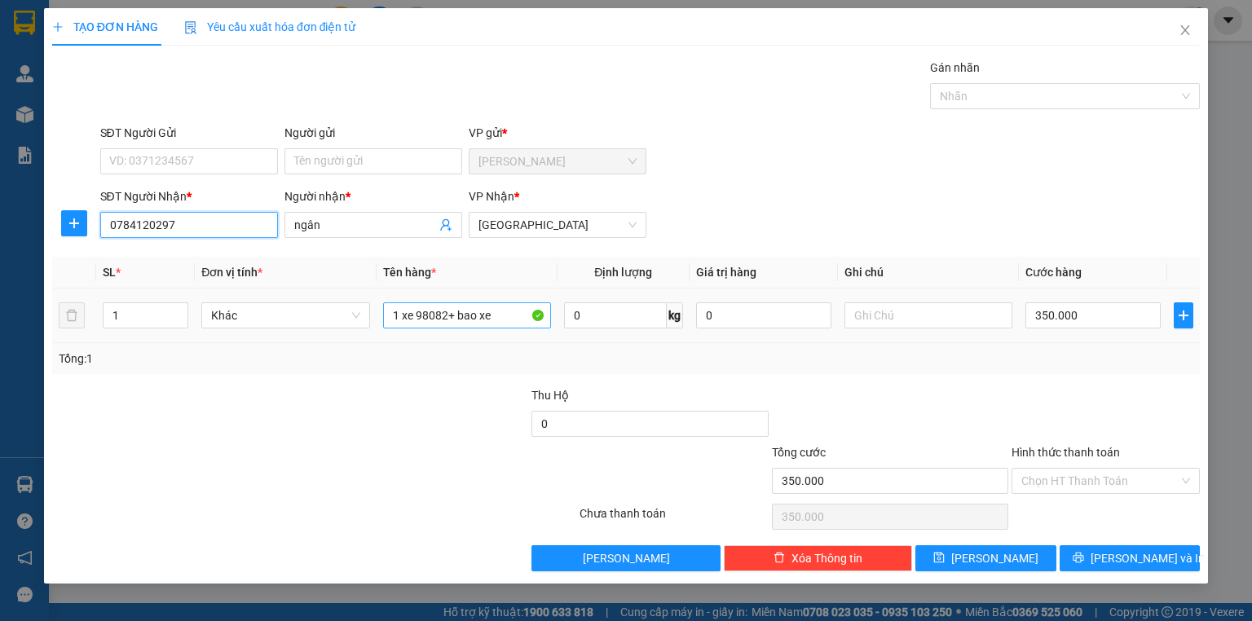
type input "0784120297"
click at [462, 316] on input "1 xe 98082+ bao xe" at bounding box center [467, 316] width 168 height 26
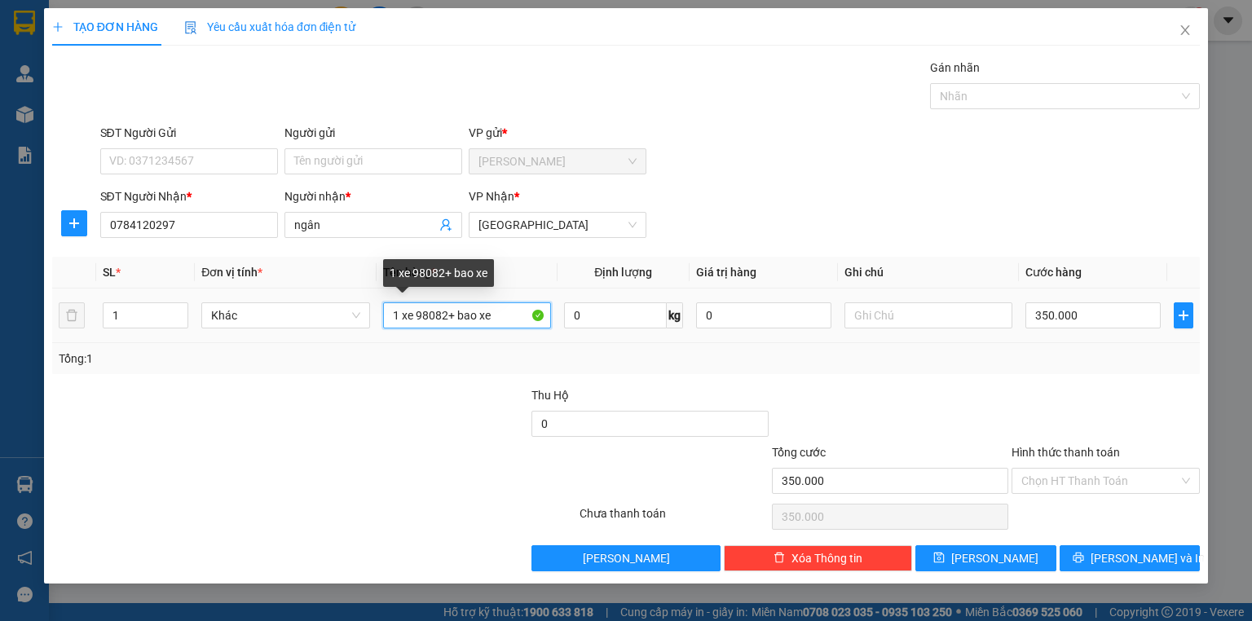
click at [462, 316] on input "1 xe 98082+ bao xe" at bounding box center [467, 316] width 168 height 26
type input "1 thùng + 1 xốp"
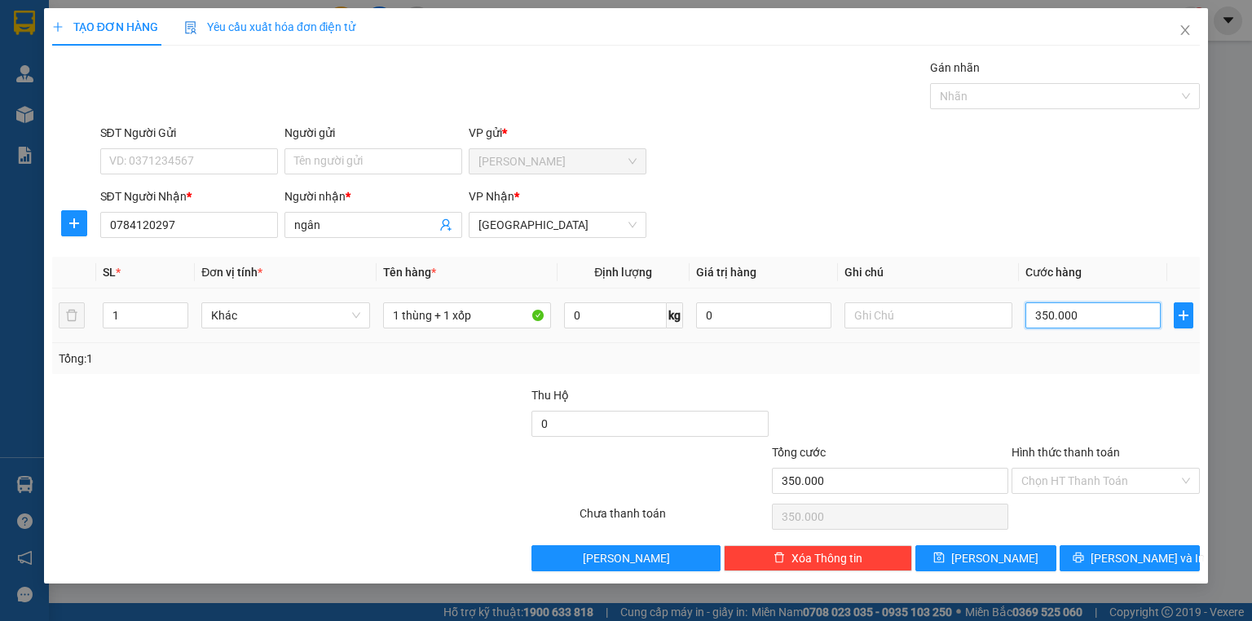
click at [1054, 307] on input "350.000" at bounding box center [1093, 316] width 135 height 26
type input "9"
type input "90"
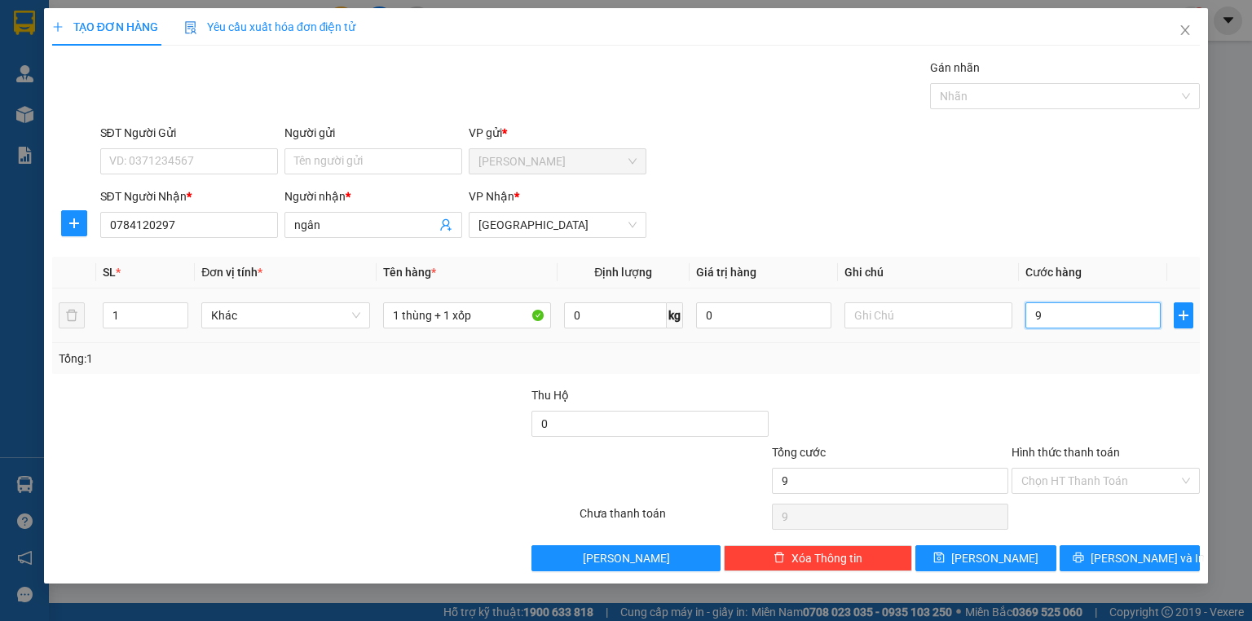
type input "90"
type input "90.000"
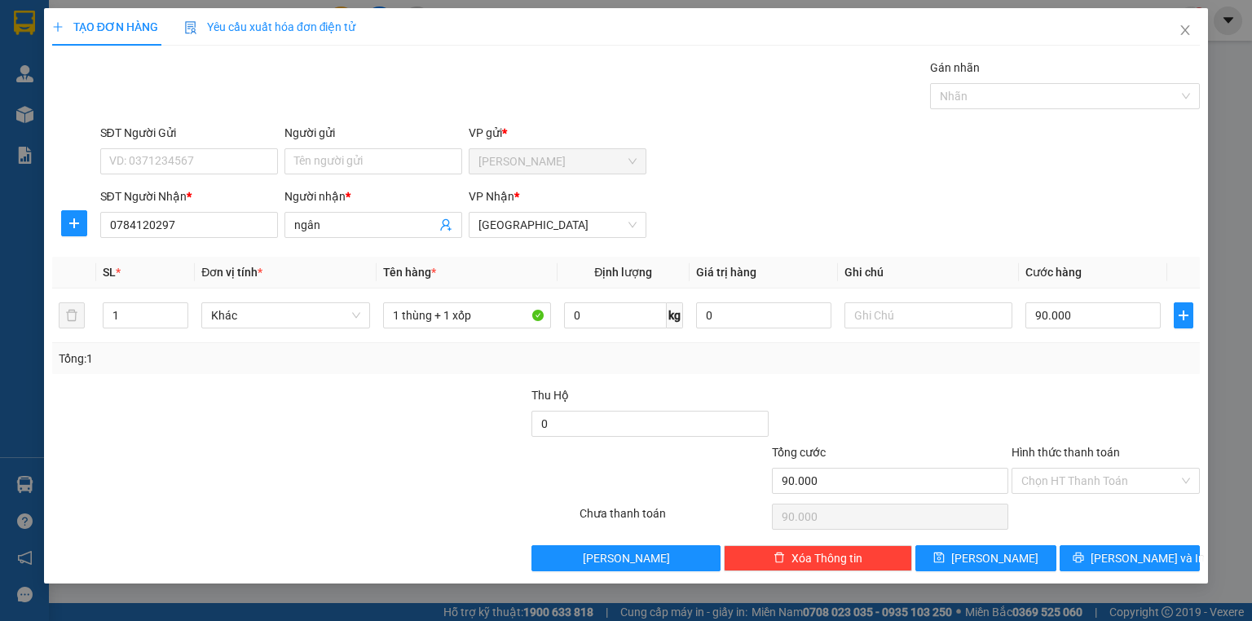
click at [998, 398] on div at bounding box center [891, 415] width 240 height 57
click at [1054, 476] on input "Hình thức thanh toán" at bounding box center [1100, 481] width 157 height 24
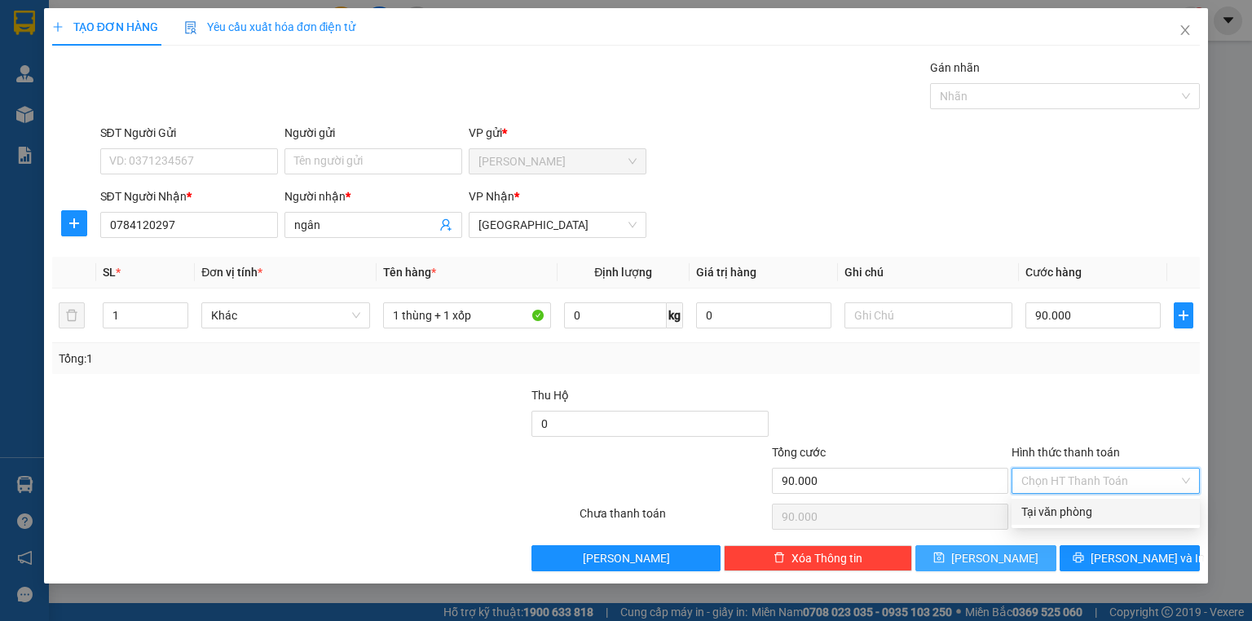
drag, startPoint x: 1045, startPoint y: 505, endPoint x: 1047, endPoint y: 568, distance: 62.8
click at [1045, 509] on div "Tại văn phòng" at bounding box center [1106, 512] width 169 height 18
type input "0"
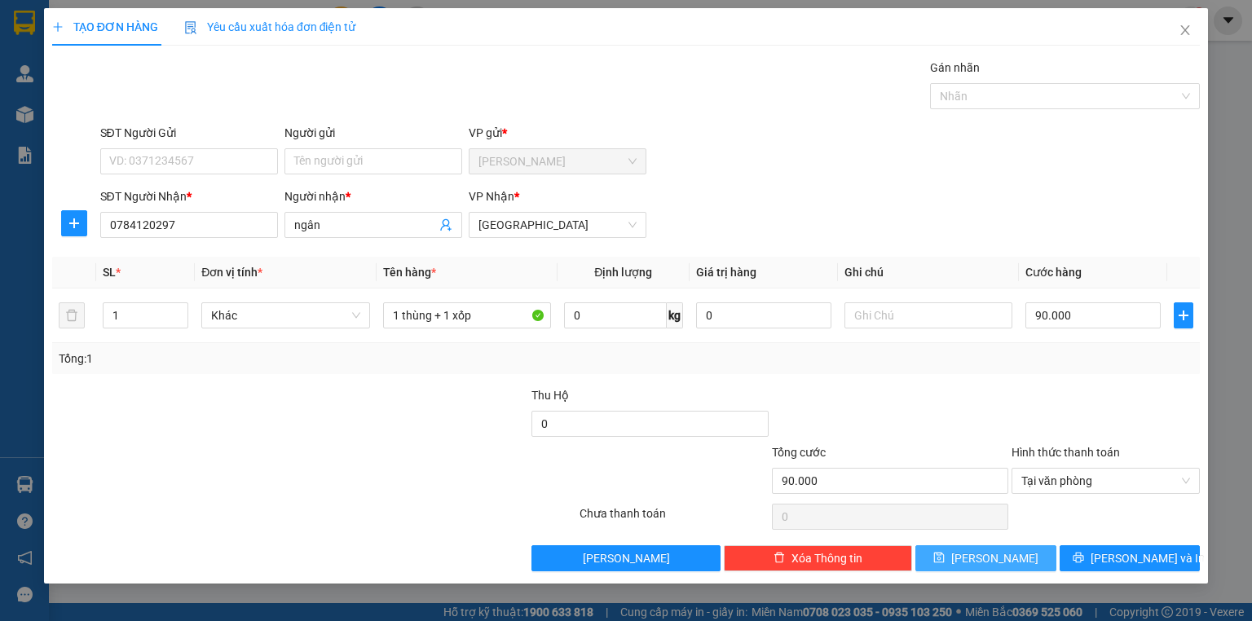
click at [1041, 555] on button "Lưu" at bounding box center [986, 559] width 141 height 26
type input "0"
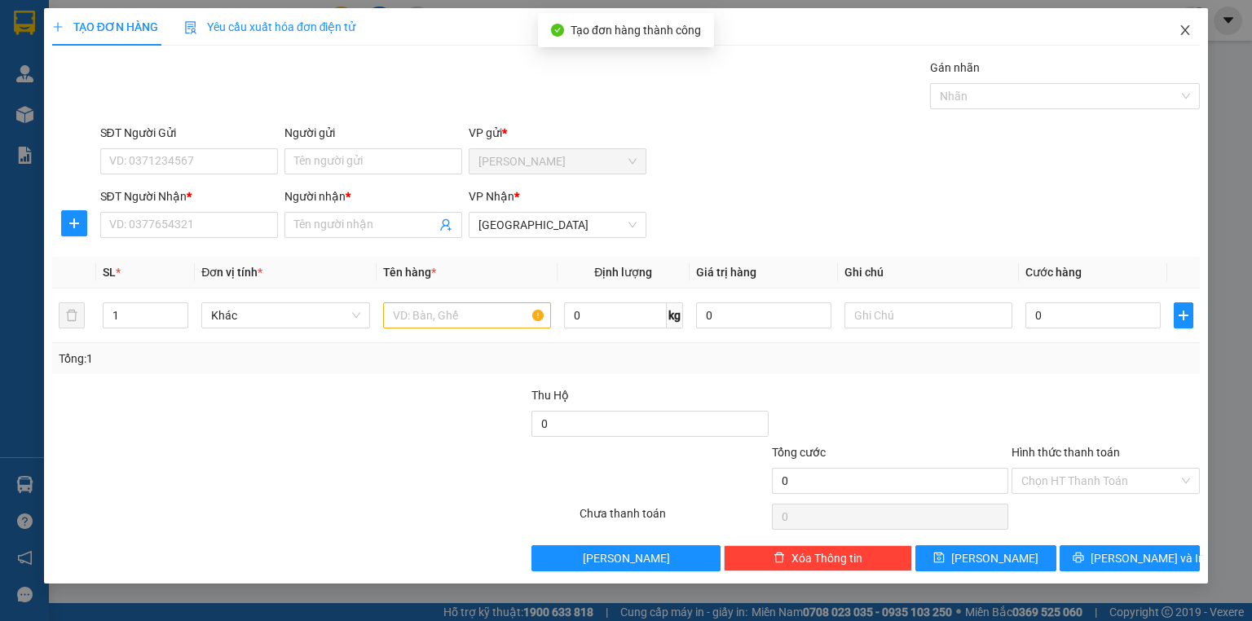
click at [1183, 34] on icon "close" at bounding box center [1186, 30] width 9 height 10
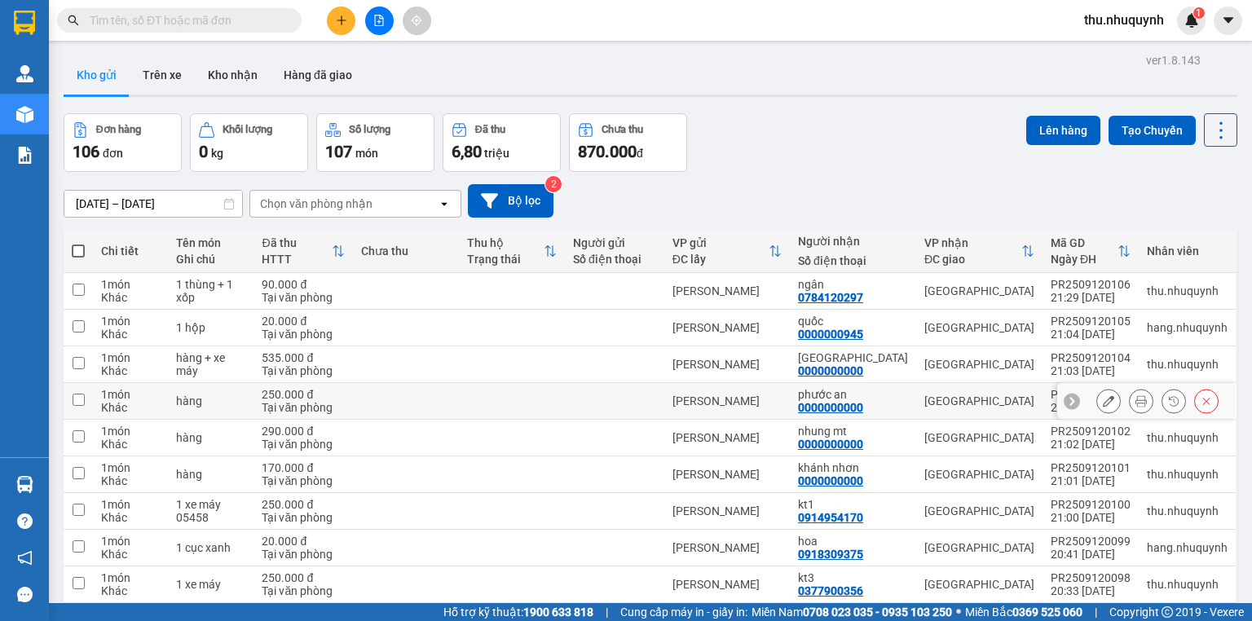
scroll to position [100, 0]
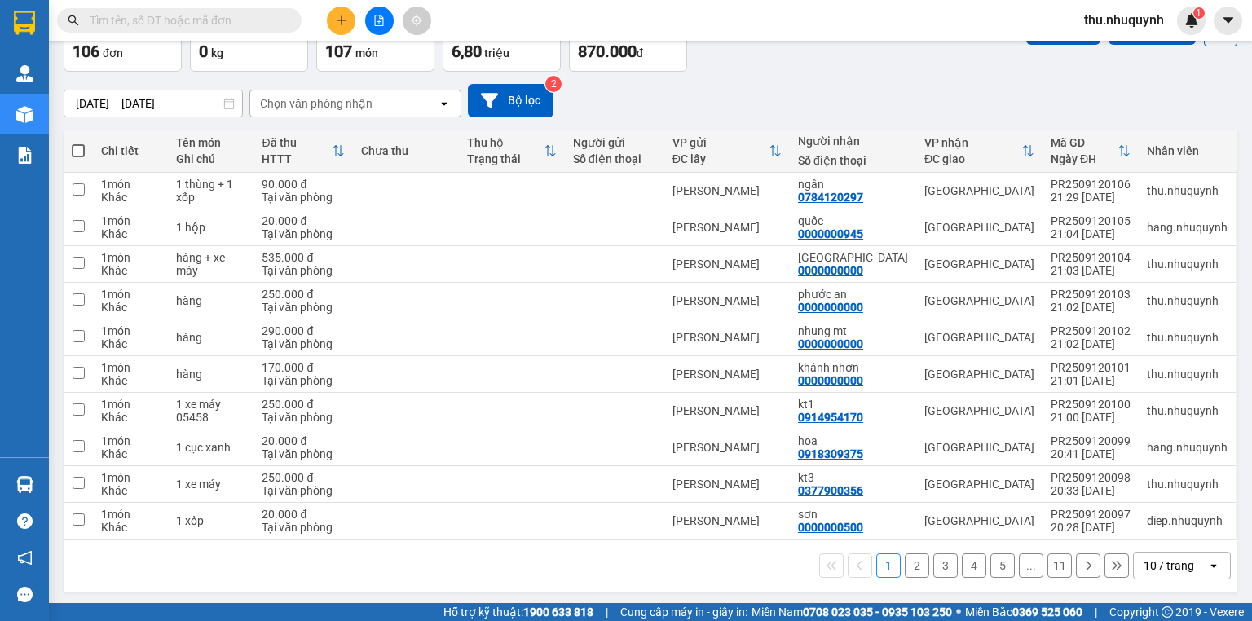
click at [1194, 571] on div "10 / trang" at bounding box center [1170, 566] width 73 height 26
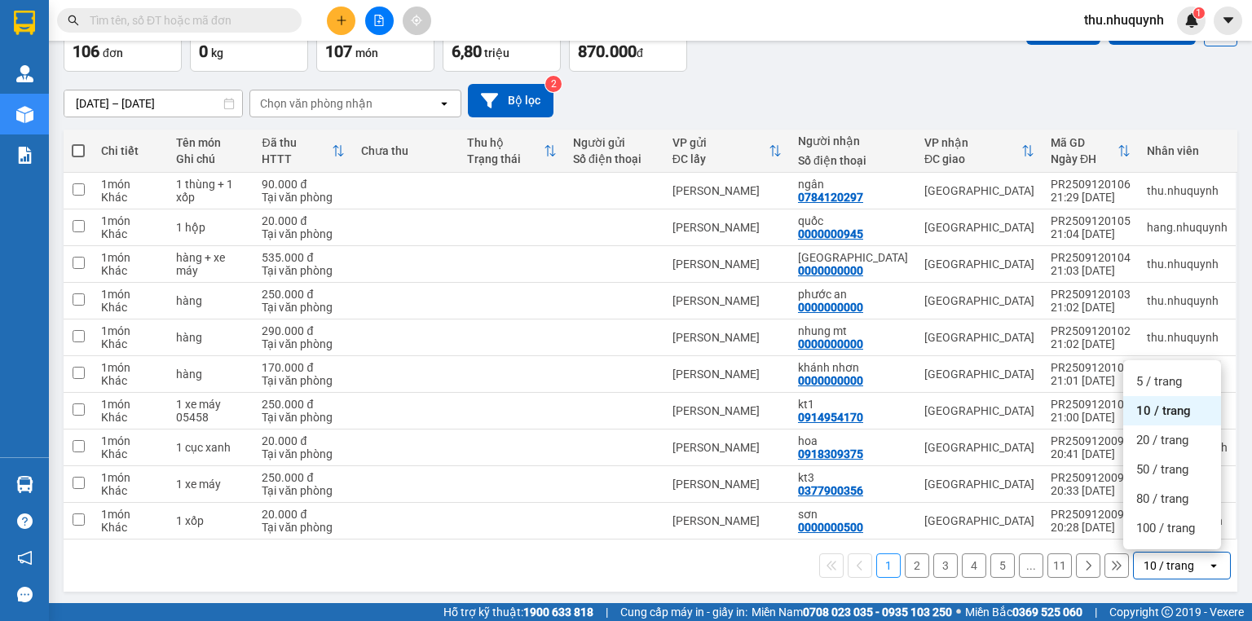
click at [1161, 543] on ul "5 / trang 10 / trang 20 / trang 50 / trang 80 / trang 100 / trang" at bounding box center [1173, 454] width 98 height 189
drag, startPoint x: 1162, startPoint y: 537, endPoint x: 496, endPoint y: 335, distance: 696.2
click at [1160, 537] on div "100 / trang" at bounding box center [1173, 528] width 98 height 29
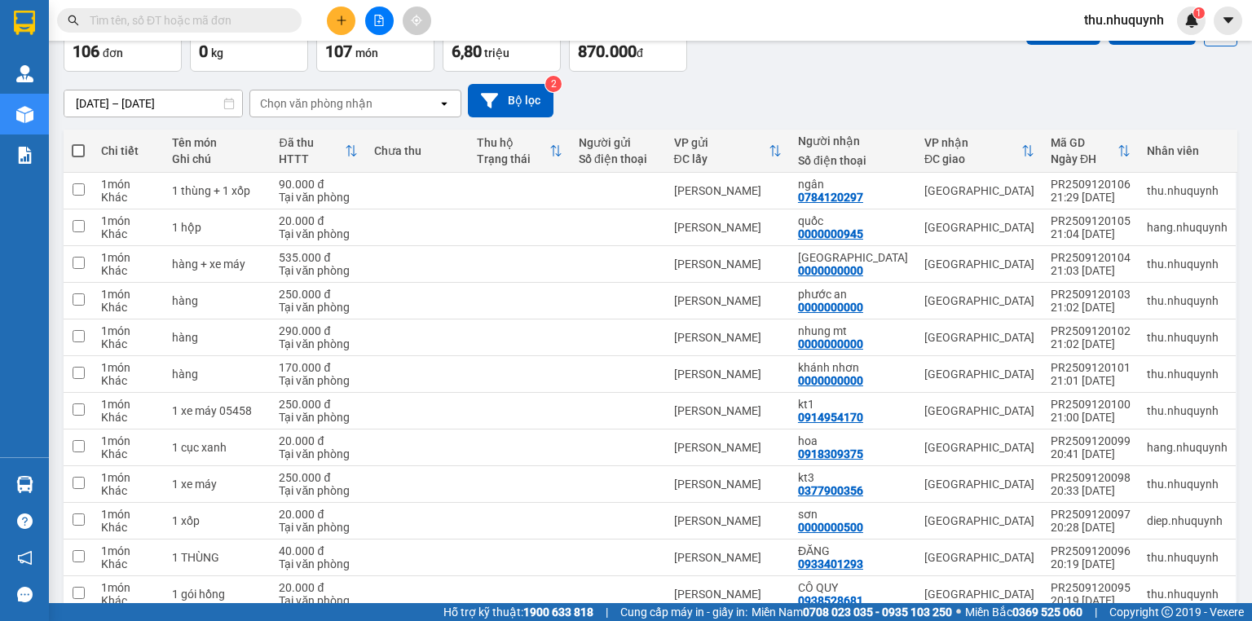
click at [75, 150] on span at bounding box center [78, 150] width 13 height 13
click at [78, 143] on input "checkbox" at bounding box center [78, 143] width 0 height 0
checkbox input "true"
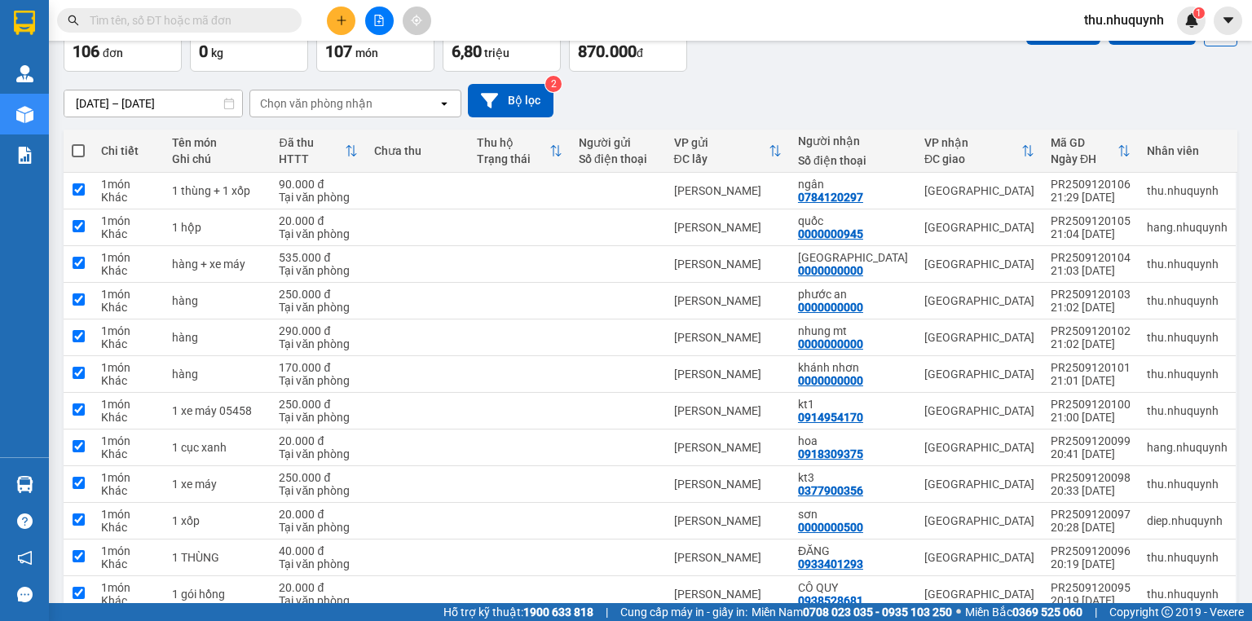
checkbox input "true"
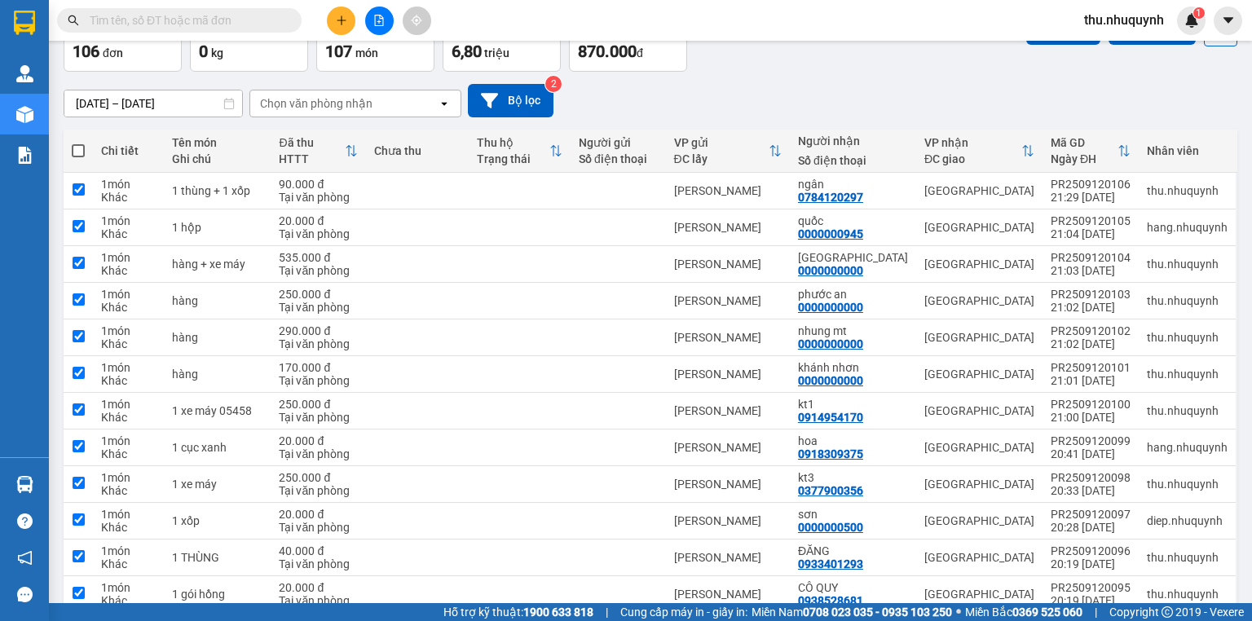
checkbox input "true"
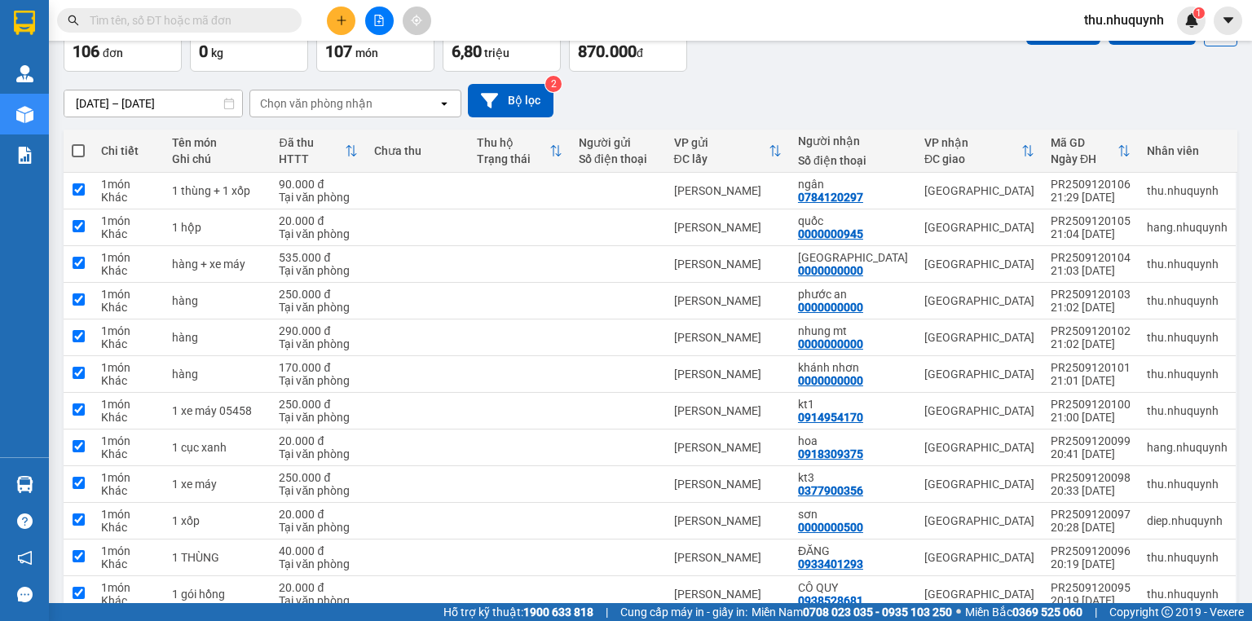
checkbox input "true"
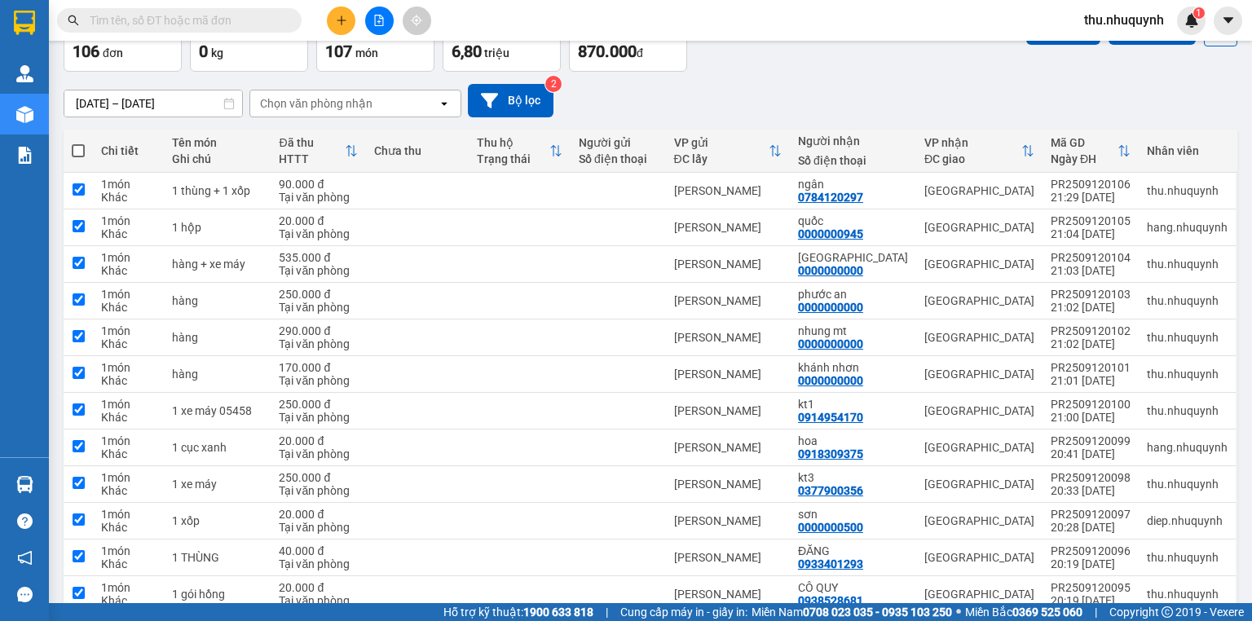
checkbox input "true"
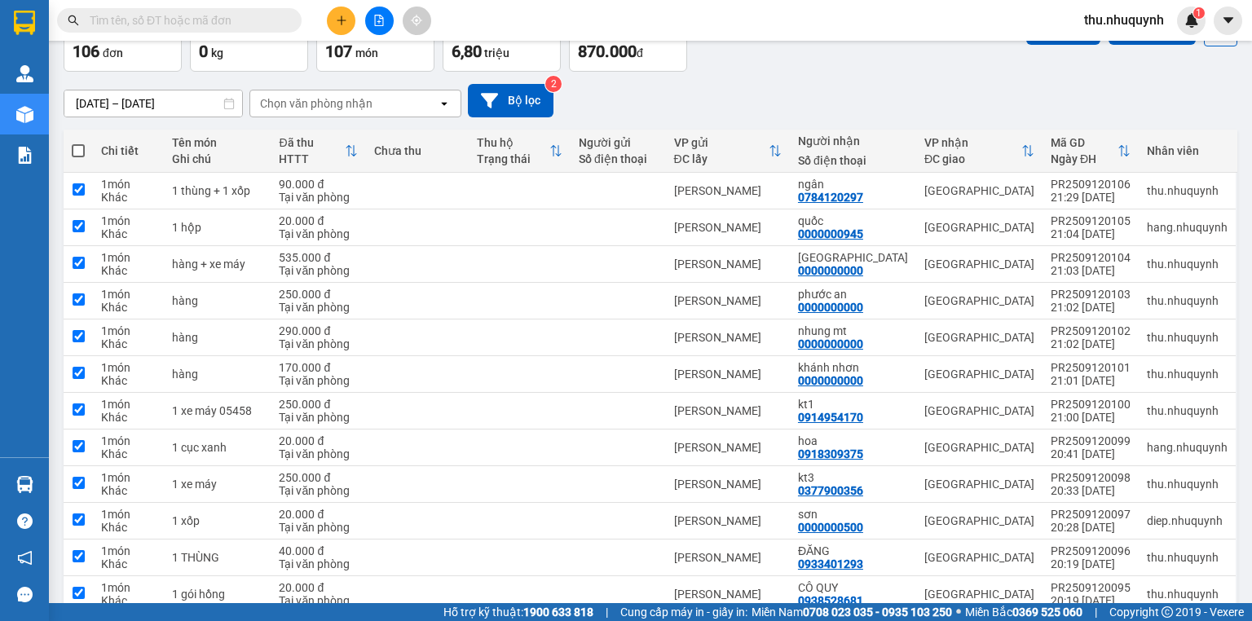
checkbox input "true"
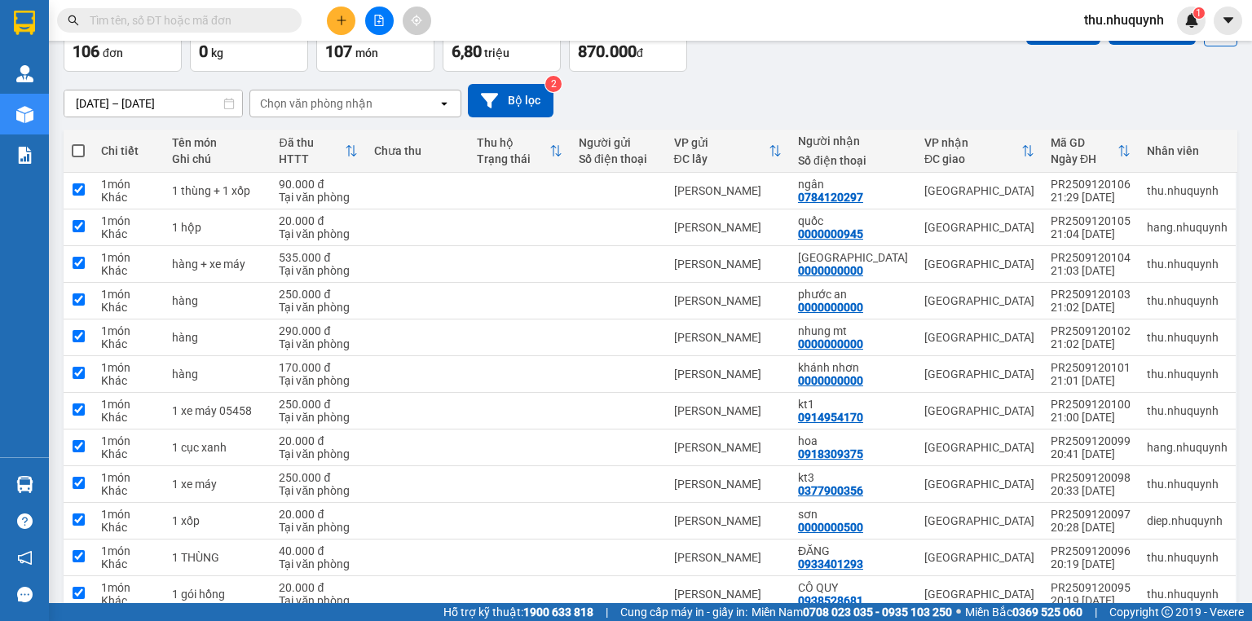
checkbox input "true"
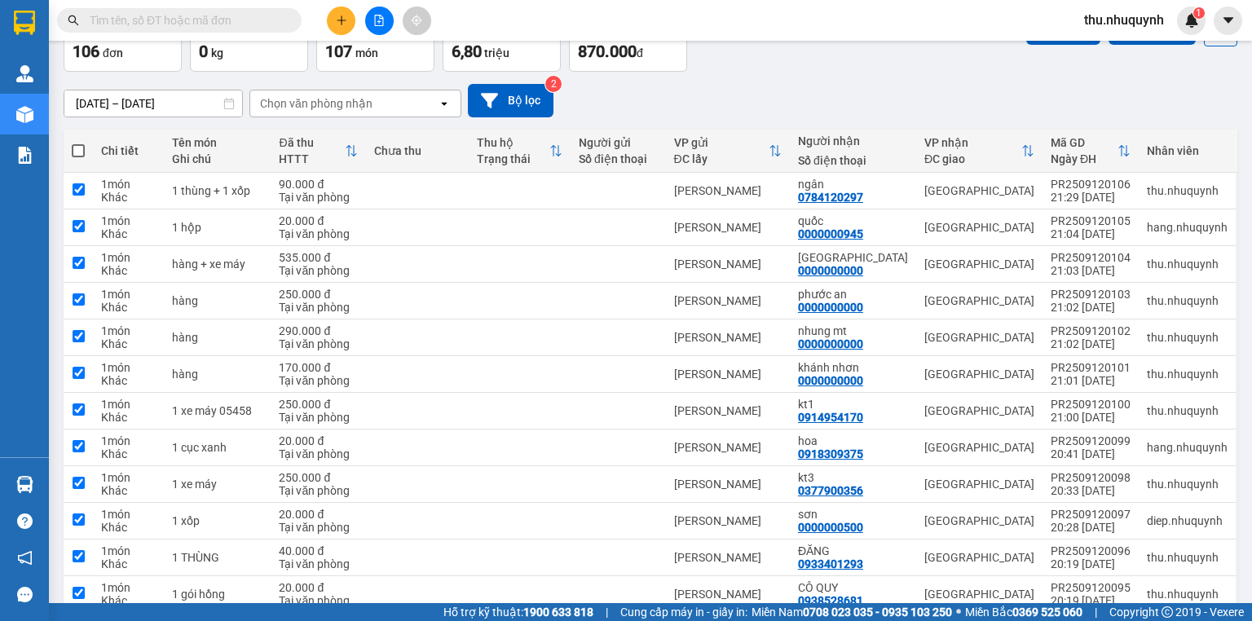
checkbox input "true"
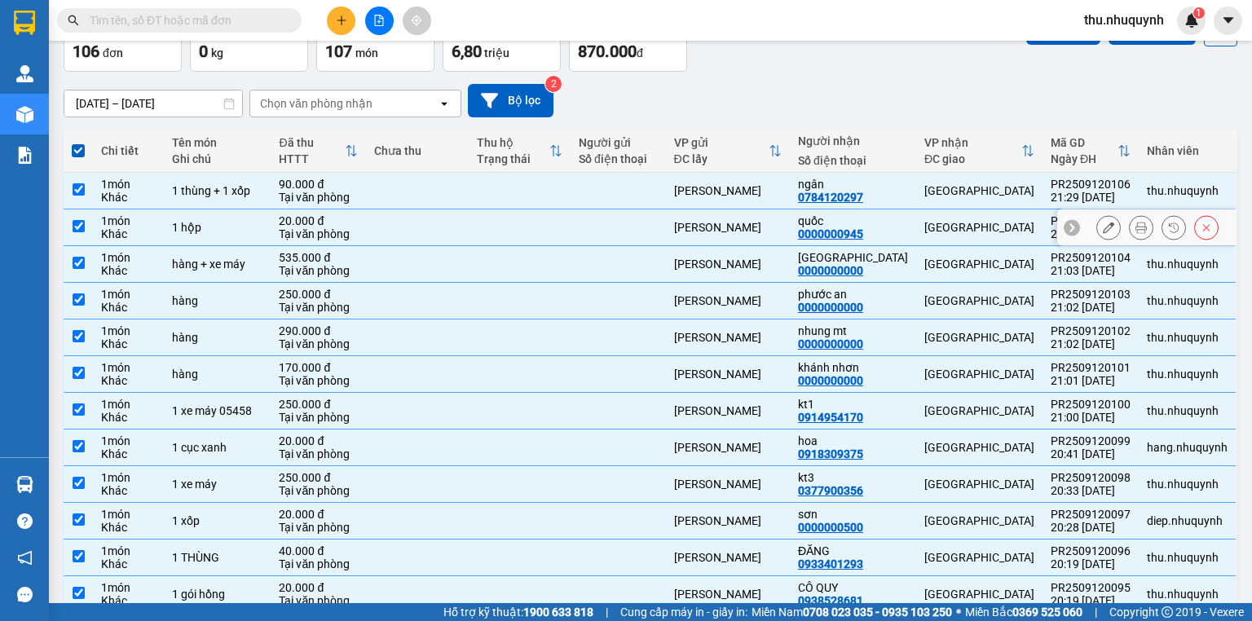
scroll to position [0, 0]
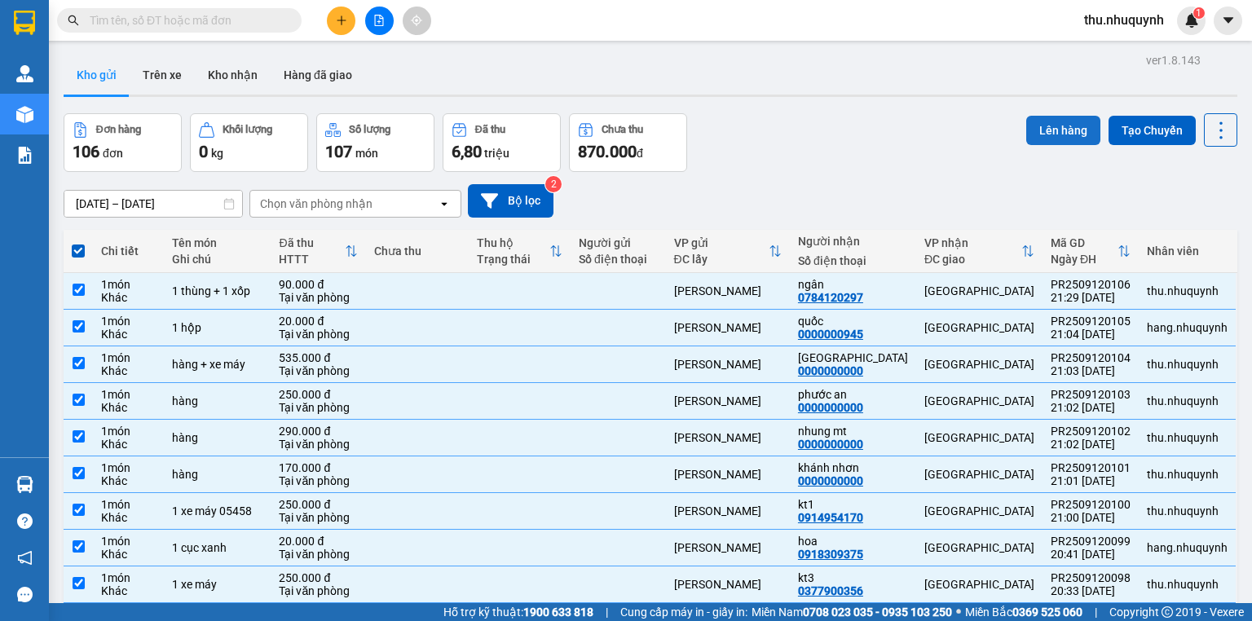
click at [1043, 135] on button "Lên hàng" at bounding box center [1064, 130] width 74 height 29
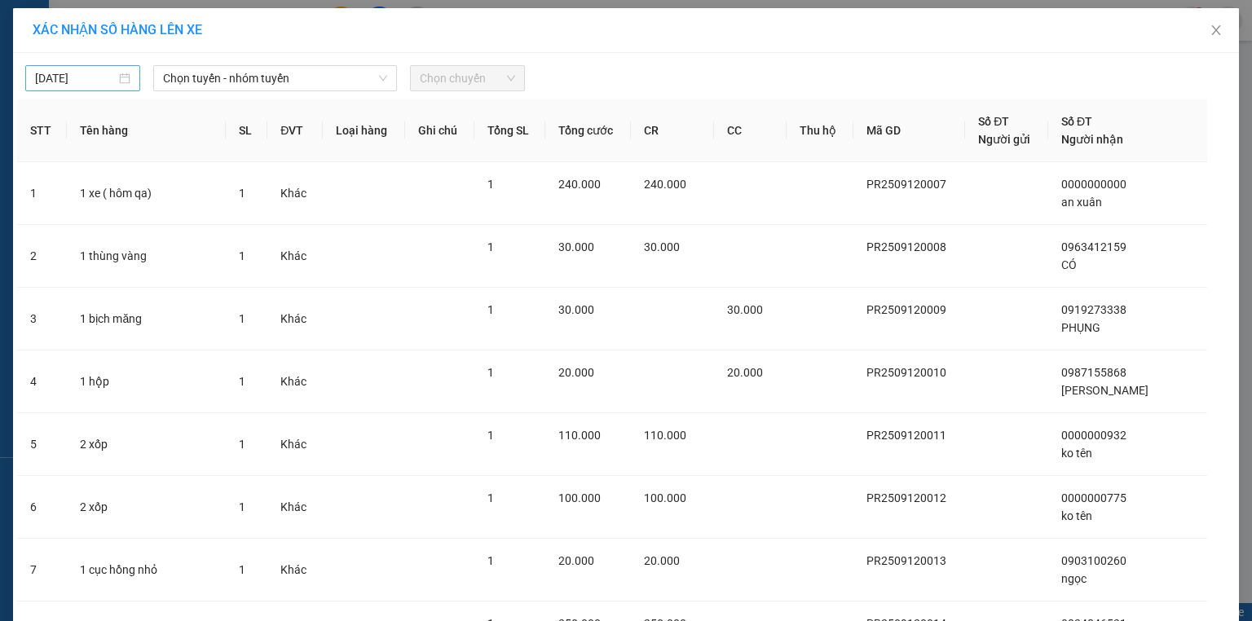
click at [88, 82] on input "12/09/2025" at bounding box center [75, 78] width 81 height 18
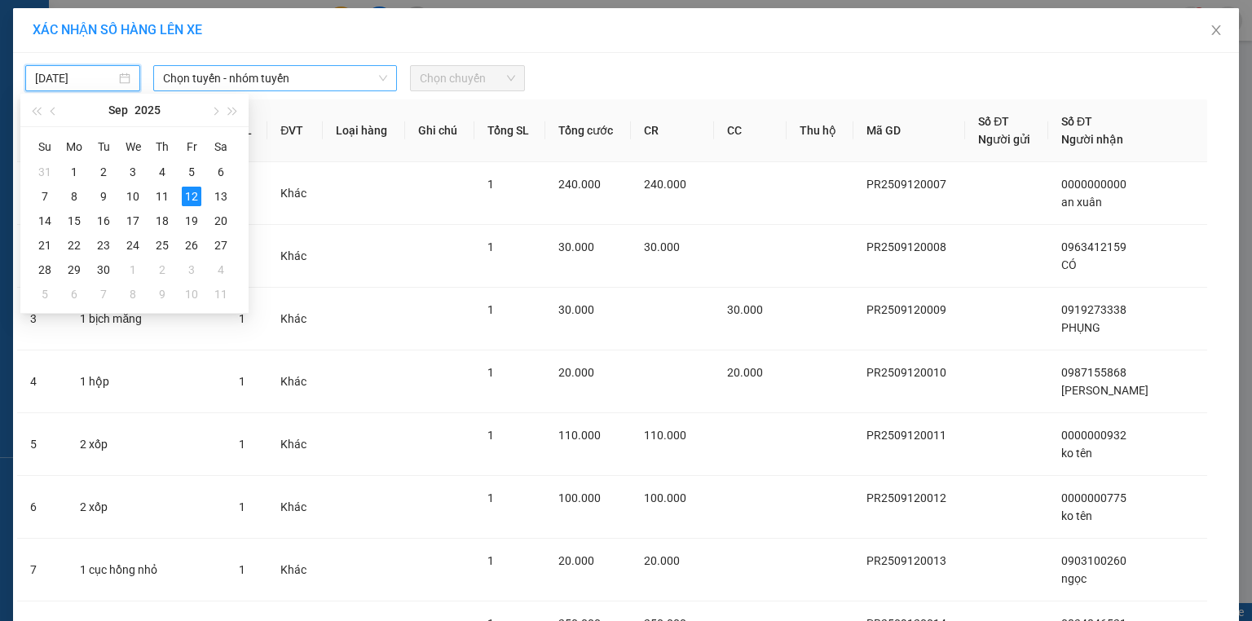
click at [228, 81] on span "Chọn tuyến - nhóm tuyến" at bounding box center [275, 78] width 224 height 24
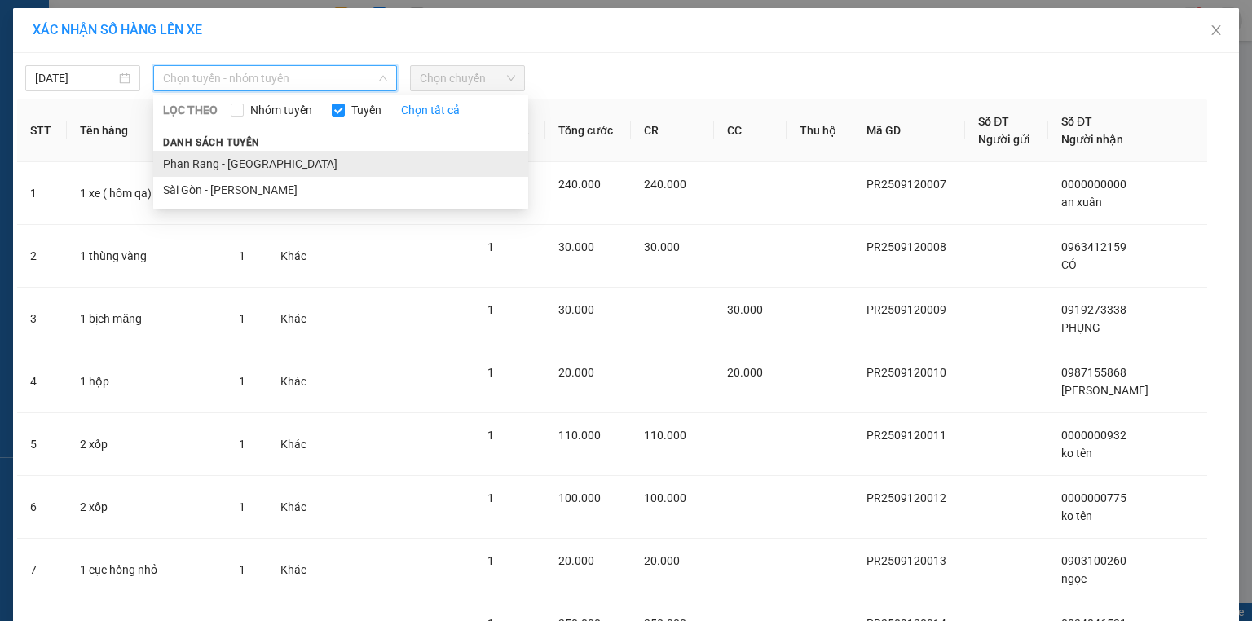
click at [277, 159] on li "Phan Rang - Sài Gòn" at bounding box center [340, 164] width 375 height 26
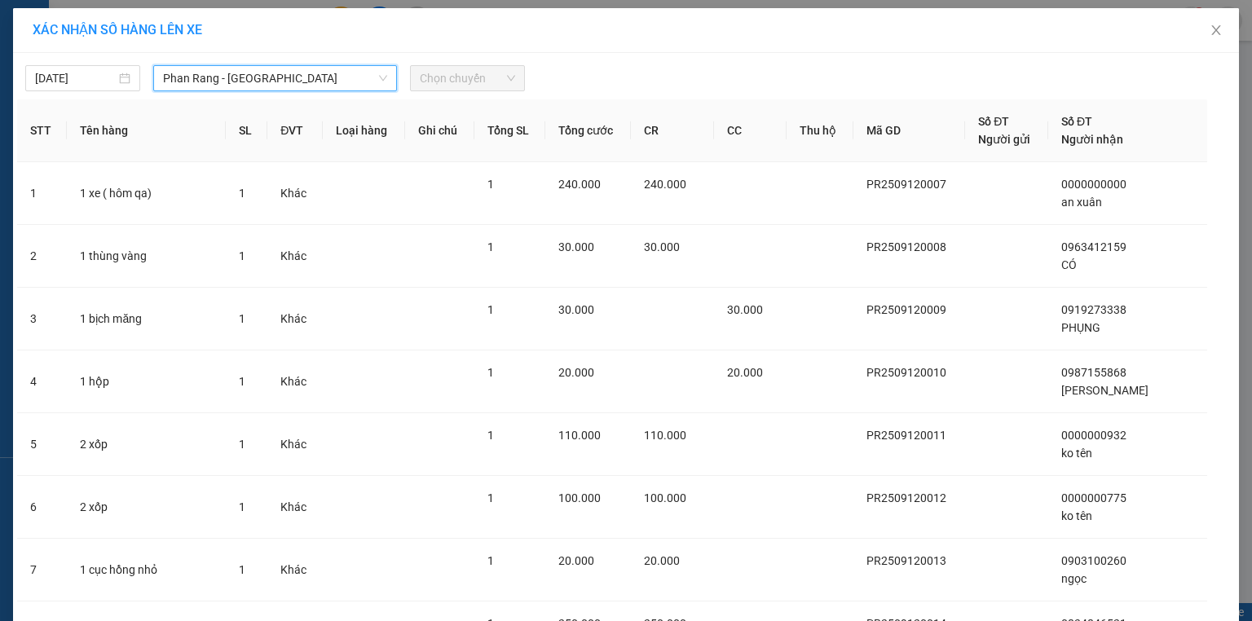
click at [460, 75] on span "Chọn chuyến" at bounding box center [467, 78] width 95 height 24
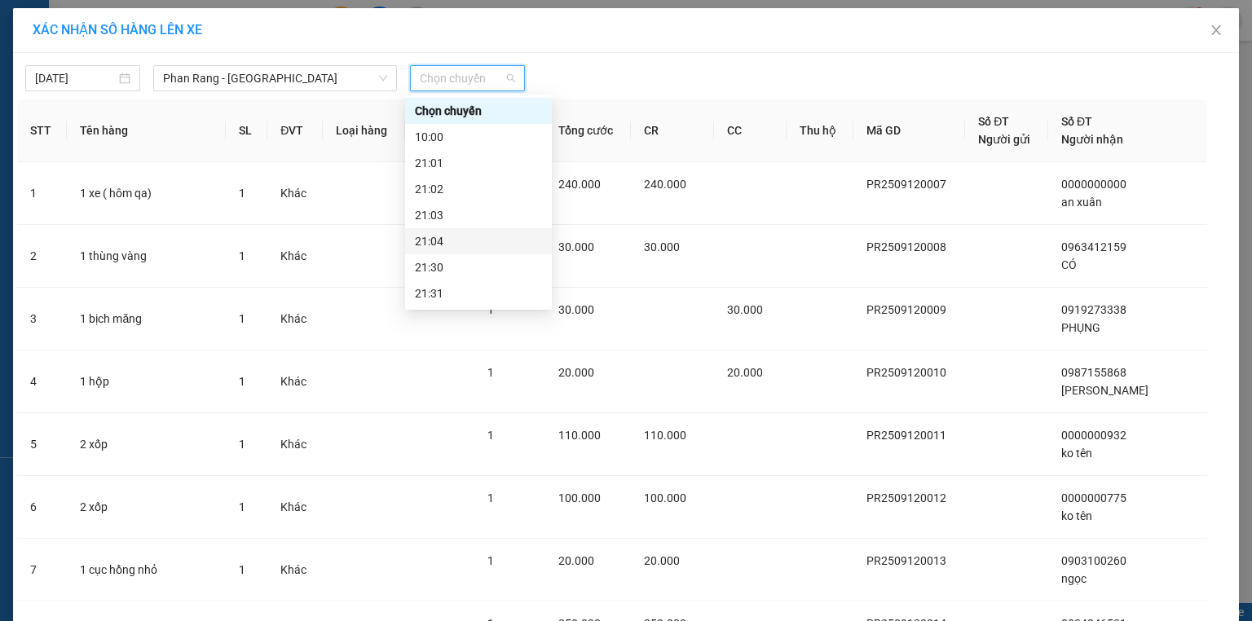
scroll to position [78, 0]
click at [447, 241] on div "22:00" at bounding box center [478, 241] width 127 height 18
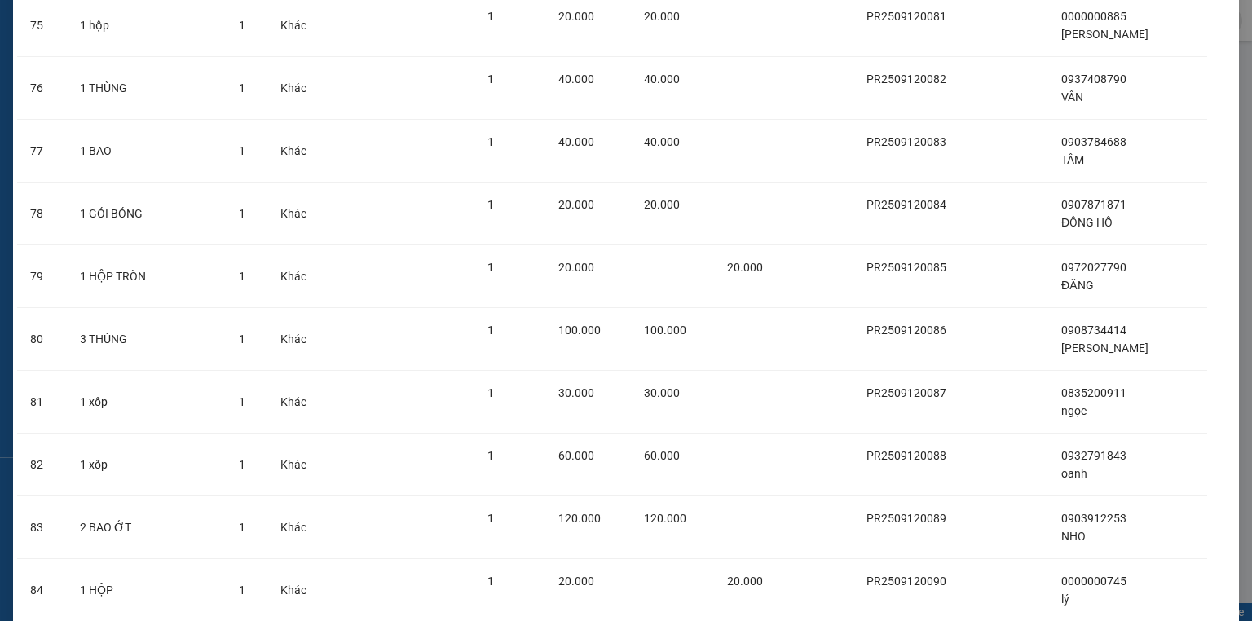
scroll to position [5931, 0]
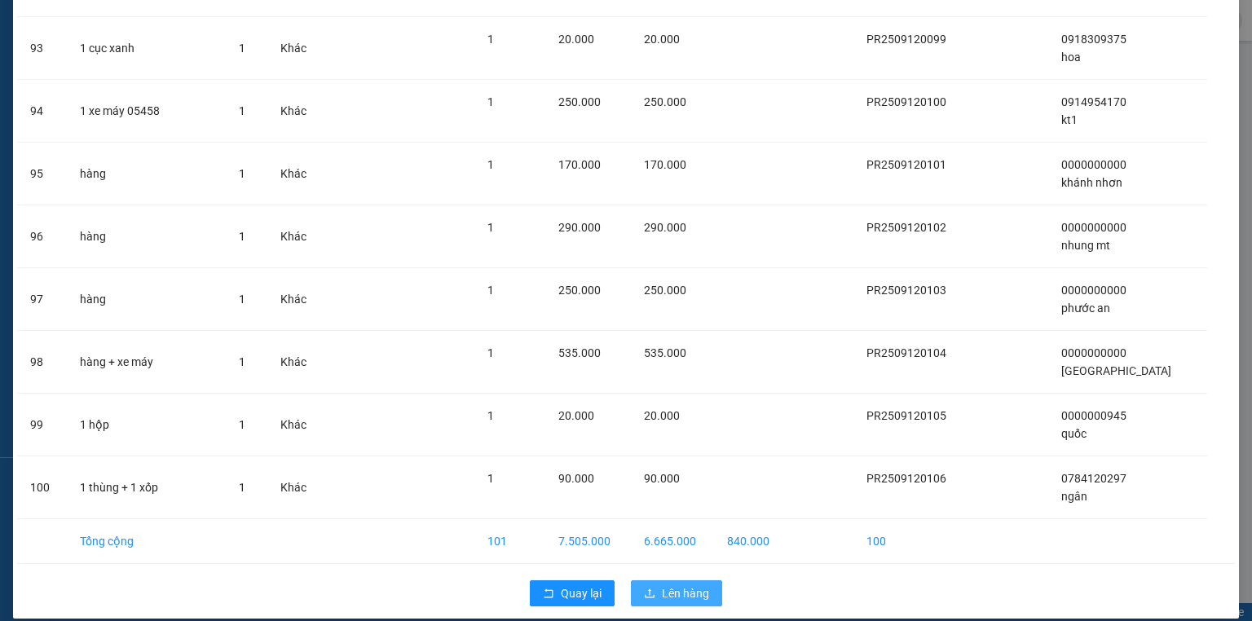
click at [694, 585] on span "Lên hàng" at bounding box center [685, 594] width 47 height 18
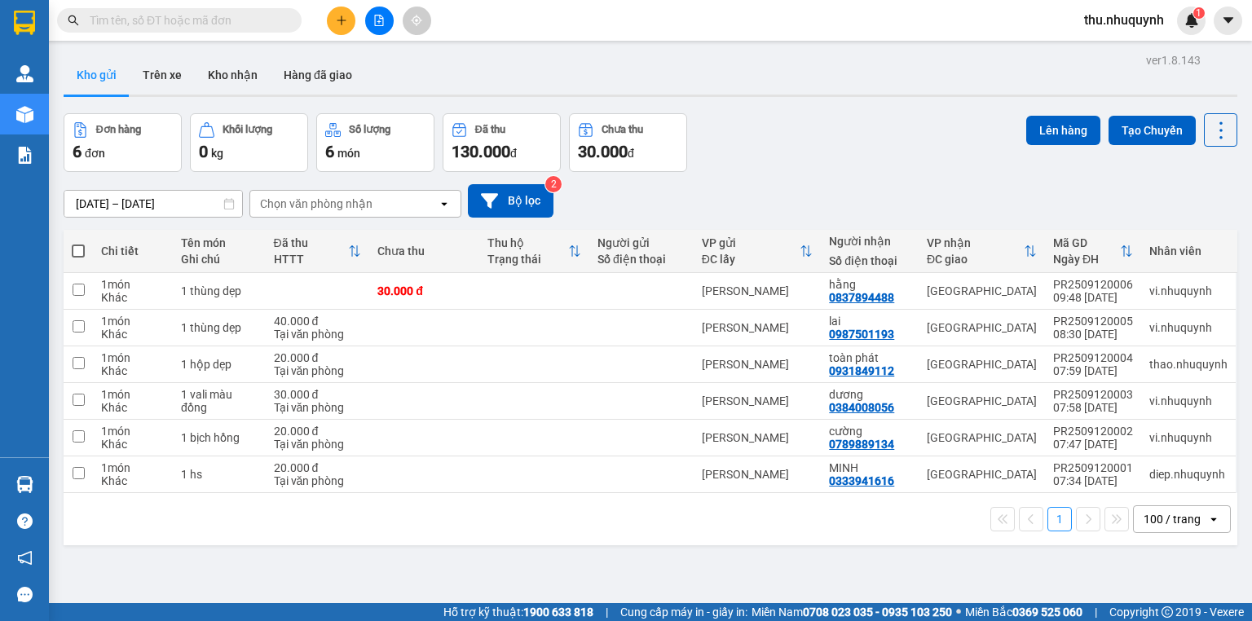
click at [77, 252] on span at bounding box center [78, 251] width 13 height 13
click at [78, 243] on input "checkbox" at bounding box center [78, 243] width 0 height 0
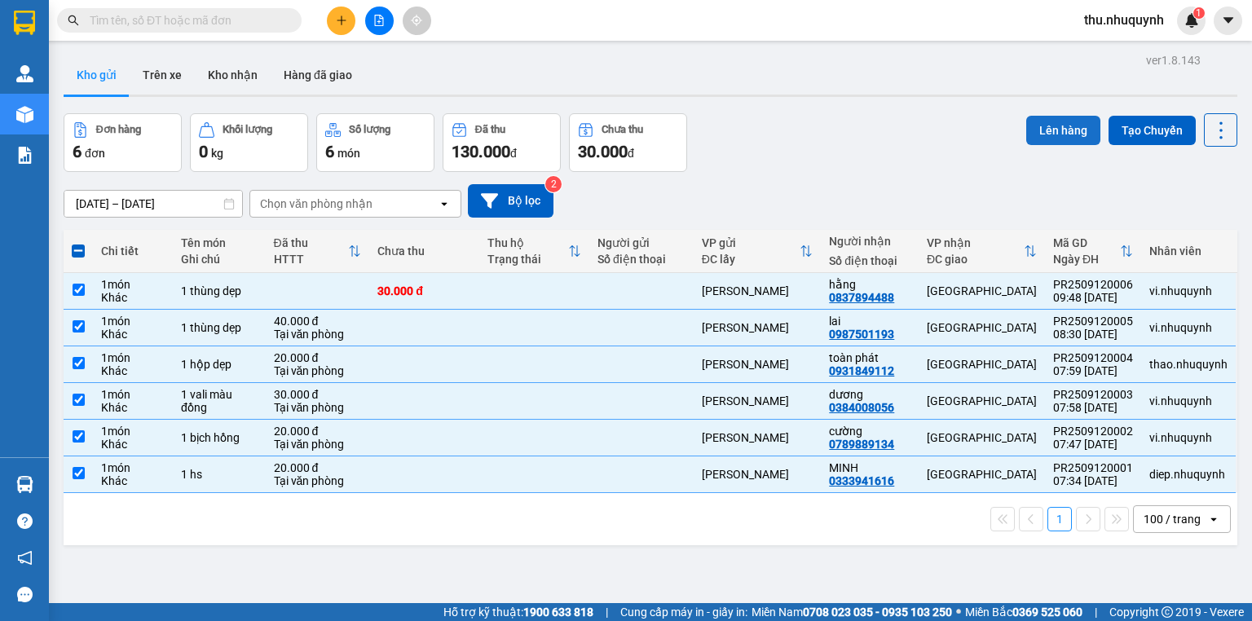
click at [1027, 142] on button "Lên hàng" at bounding box center [1064, 130] width 74 height 29
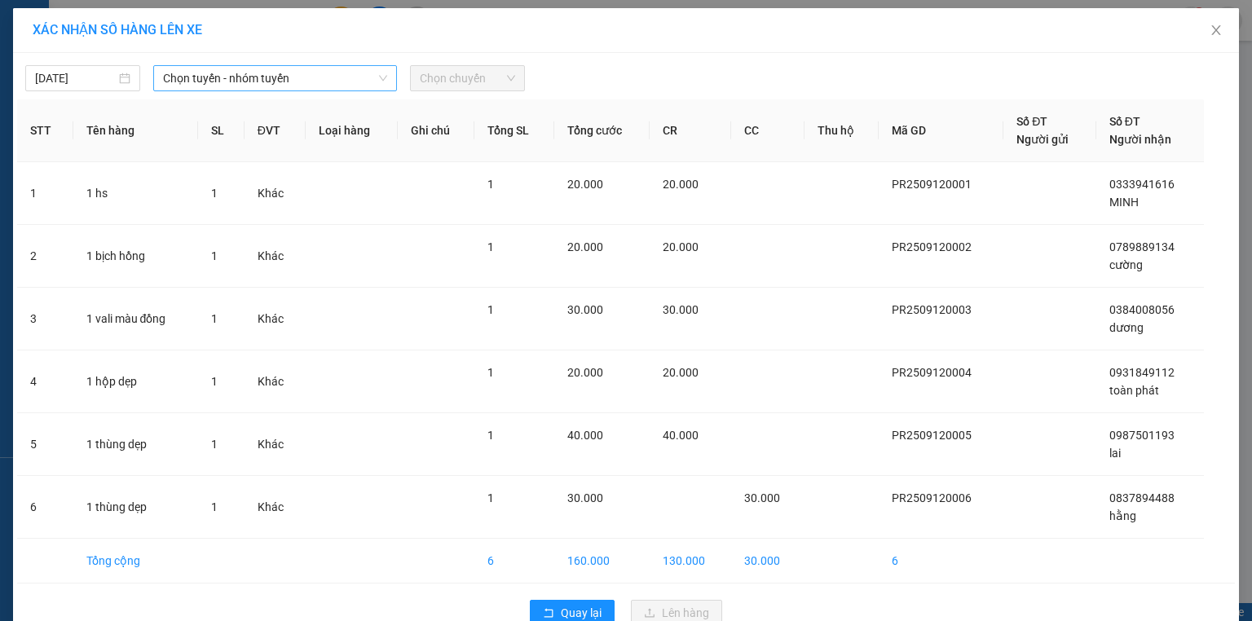
click at [215, 82] on span "Chọn tuyến - nhóm tuyến" at bounding box center [275, 78] width 224 height 24
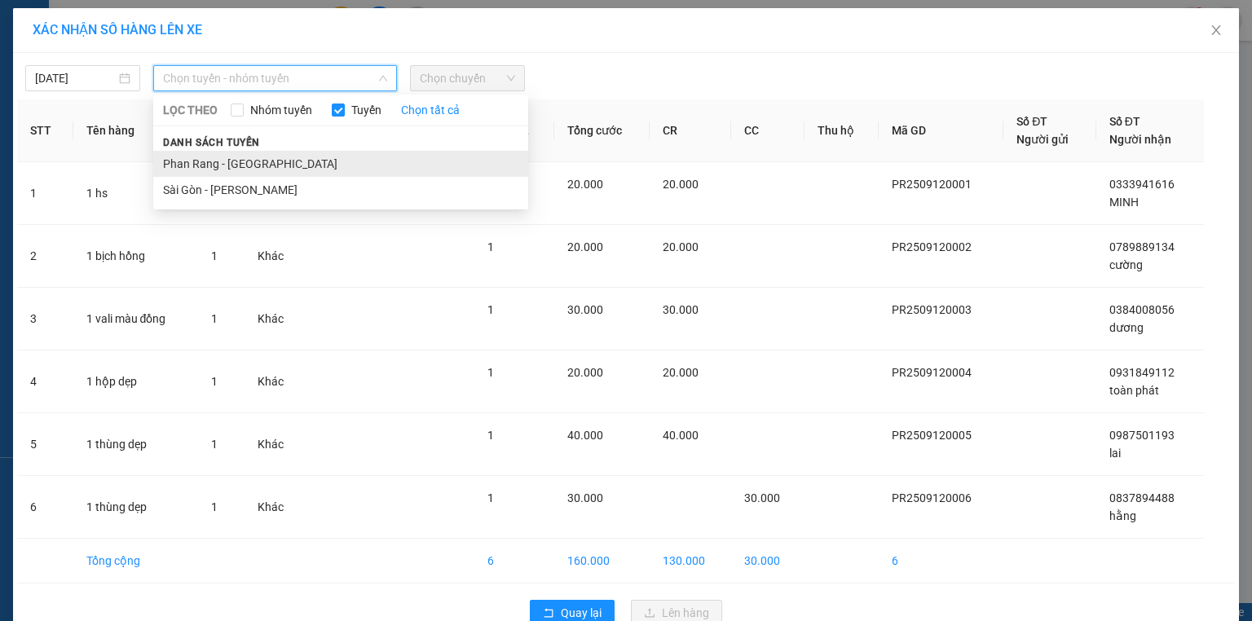
click at [234, 174] on li "Phan Rang - Sài Gòn" at bounding box center [340, 164] width 375 height 26
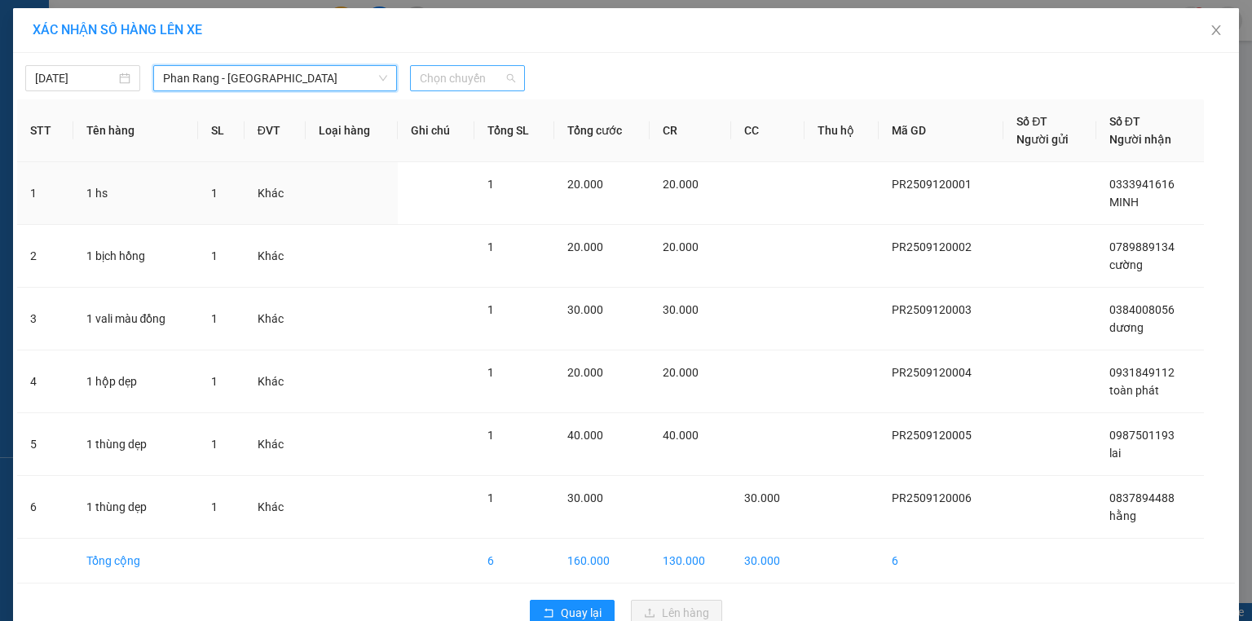
click at [484, 73] on span "Chọn chuyến" at bounding box center [467, 78] width 95 height 24
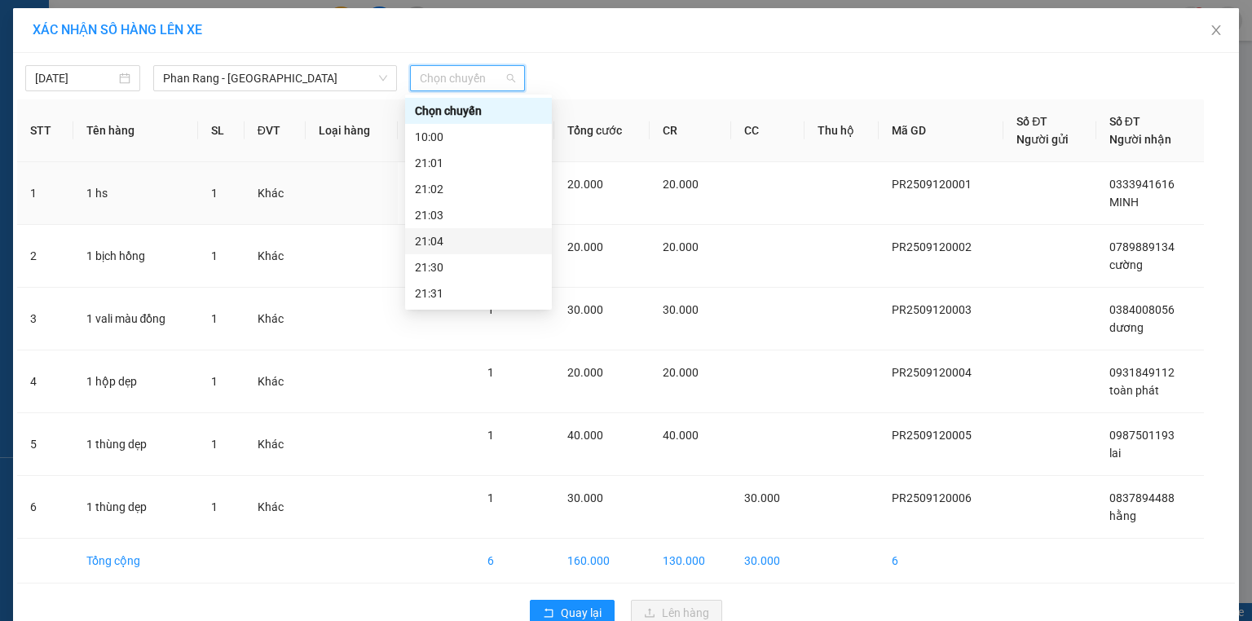
scroll to position [78, 0]
click at [443, 243] on div "22:00" at bounding box center [478, 241] width 127 height 18
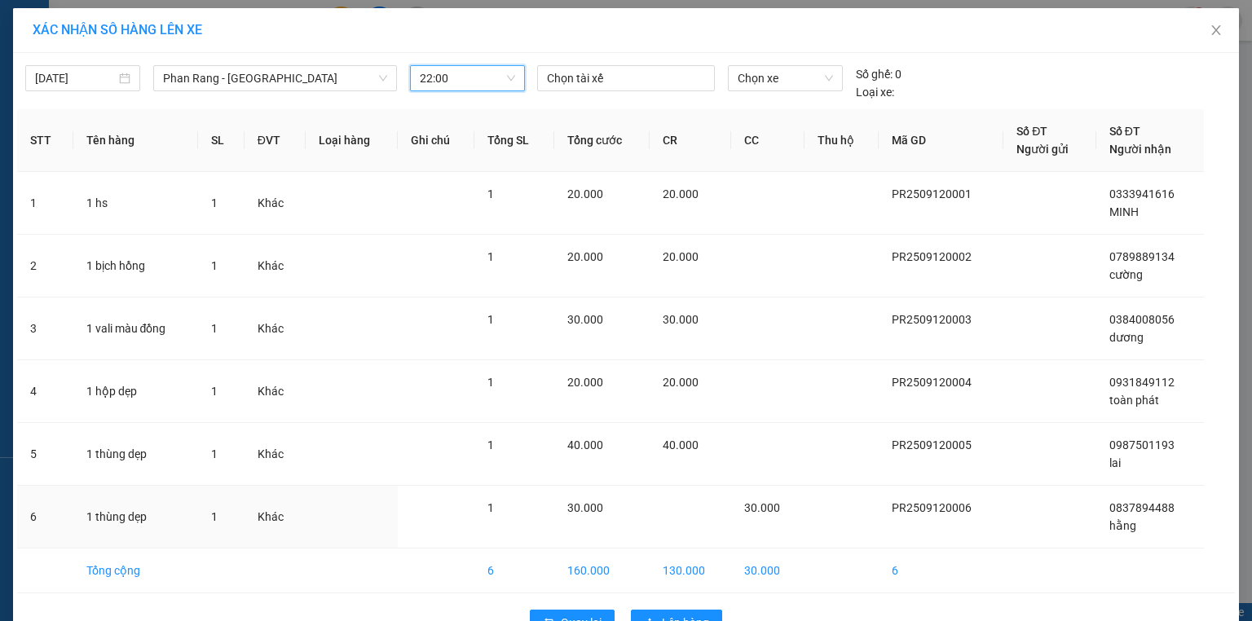
scroll to position [45, 0]
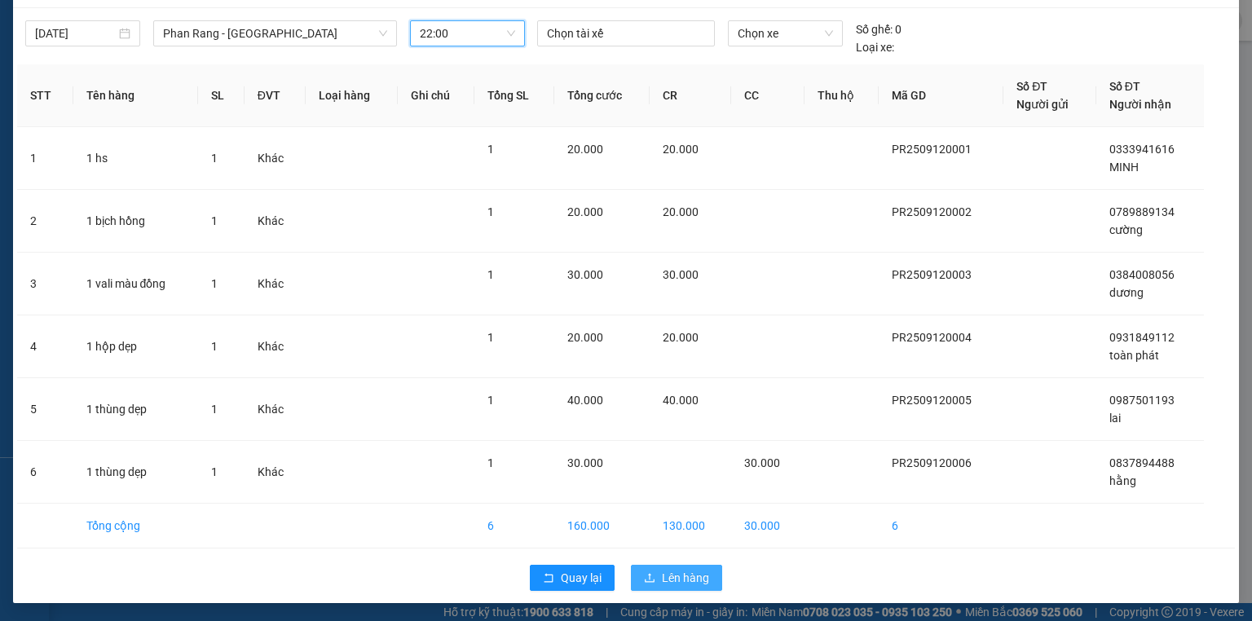
click at [677, 581] on span "Lên hàng" at bounding box center [685, 578] width 47 height 18
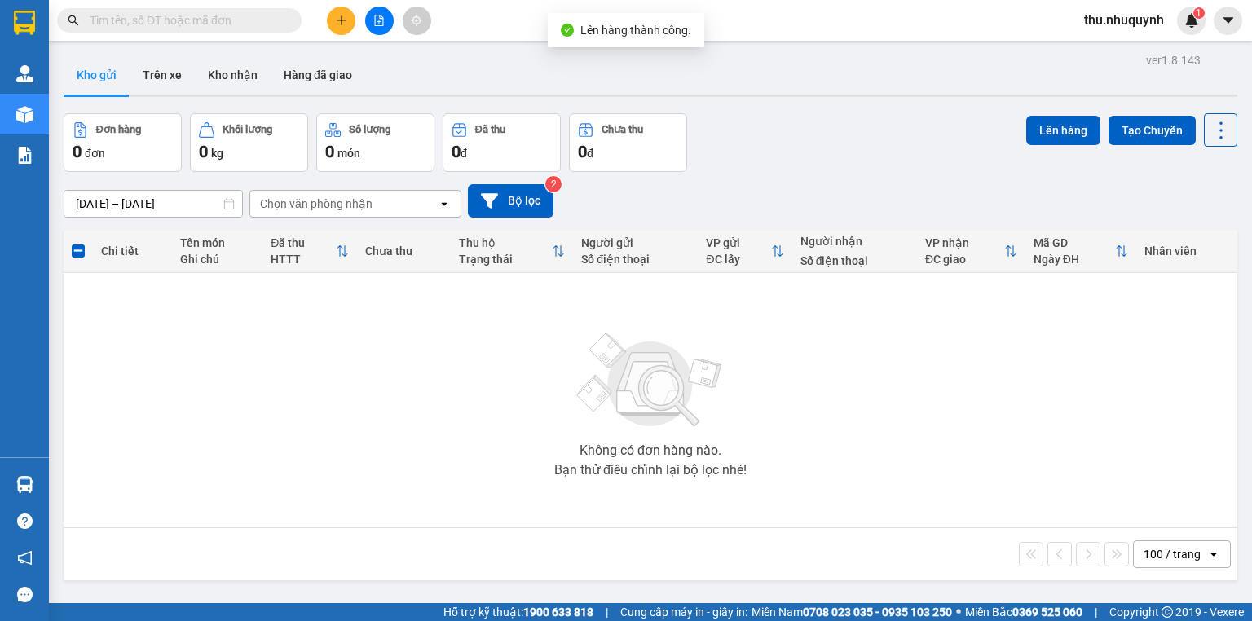
click at [1087, 20] on span "thu.nhuquynh" at bounding box center [1124, 20] width 106 height 20
click at [1115, 53] on span "Đăng xuất" at bounding box center [1130, 51] width 73 height 18
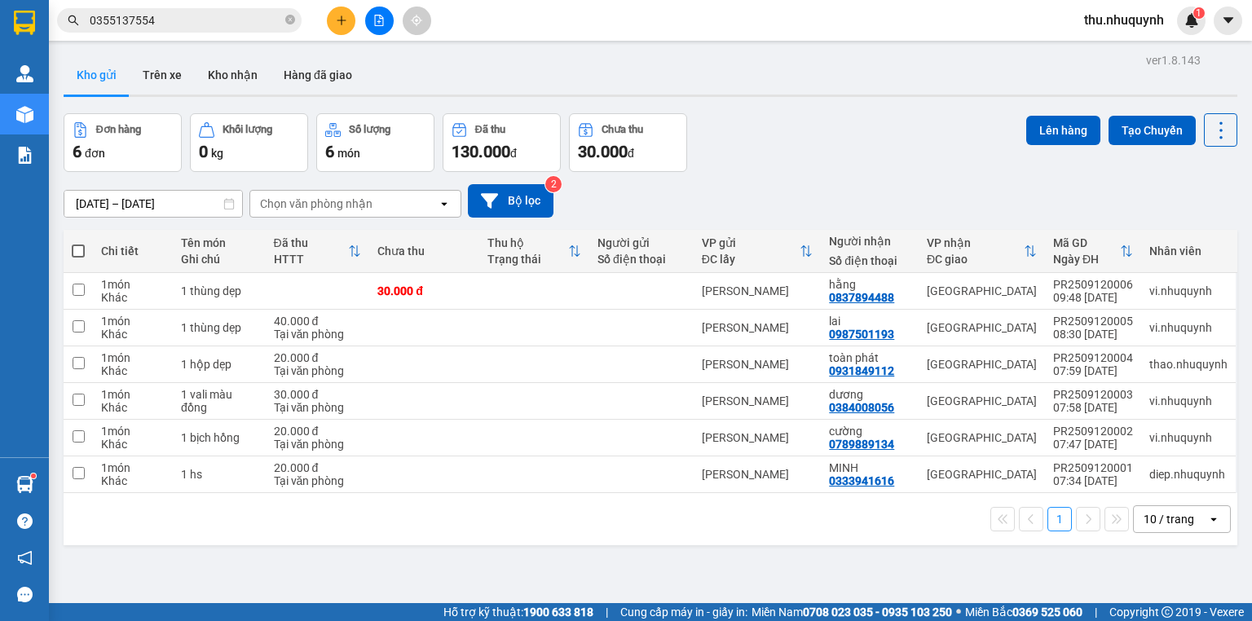
click at [1093, 26] on span "thu.nhuquynh" at bounding box center [1124, 20] width 106 height 20
click at [1102, 55] on span "Đăng xuất" at bounding box center [1130, 51] width 73 height 18
